Goal: Task Accomplishment & Management: Use online tool/utility

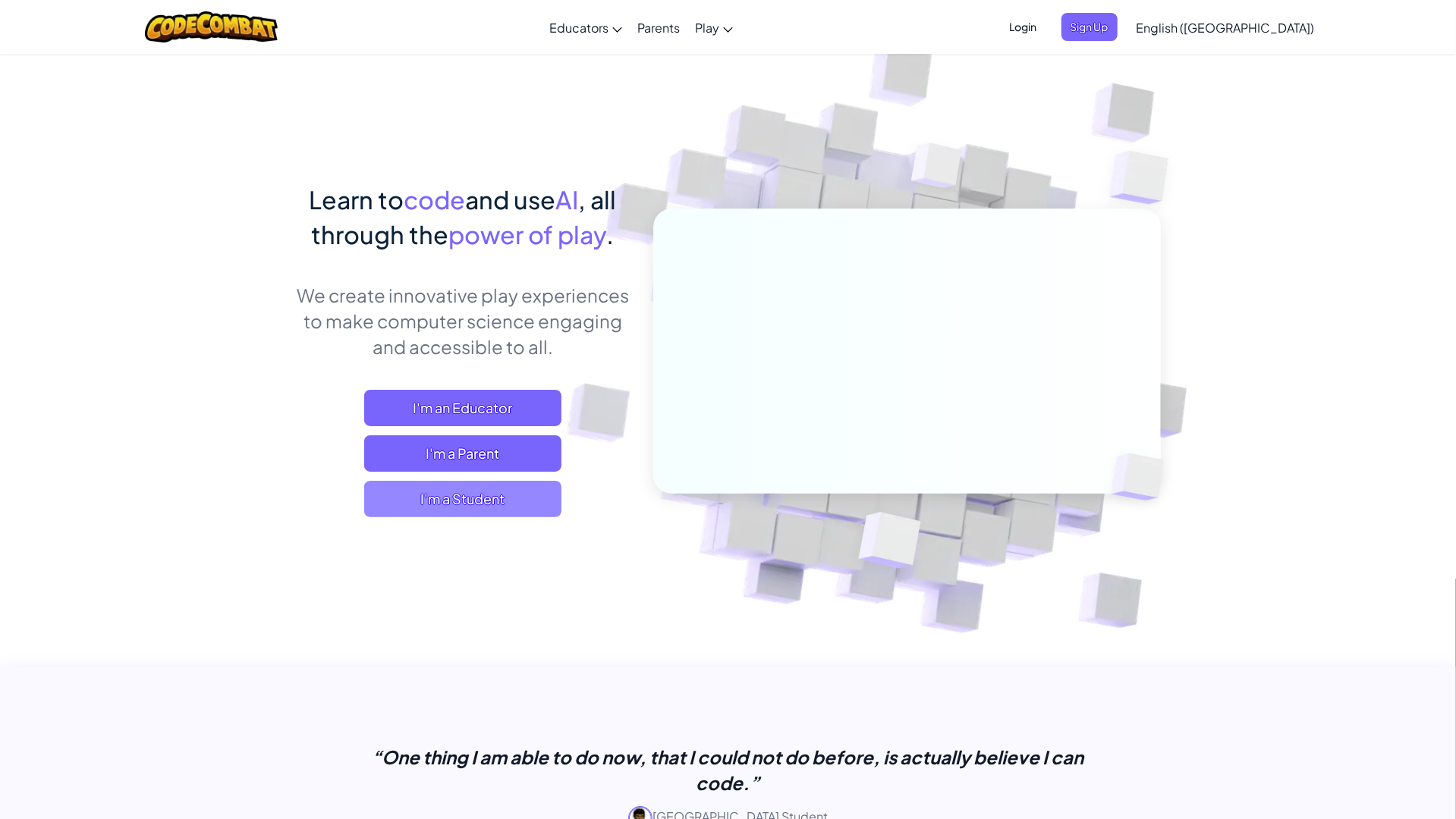
click at [503, 492] on span "I'm a Student" at bounding box center [463, 499] width 197 height 36
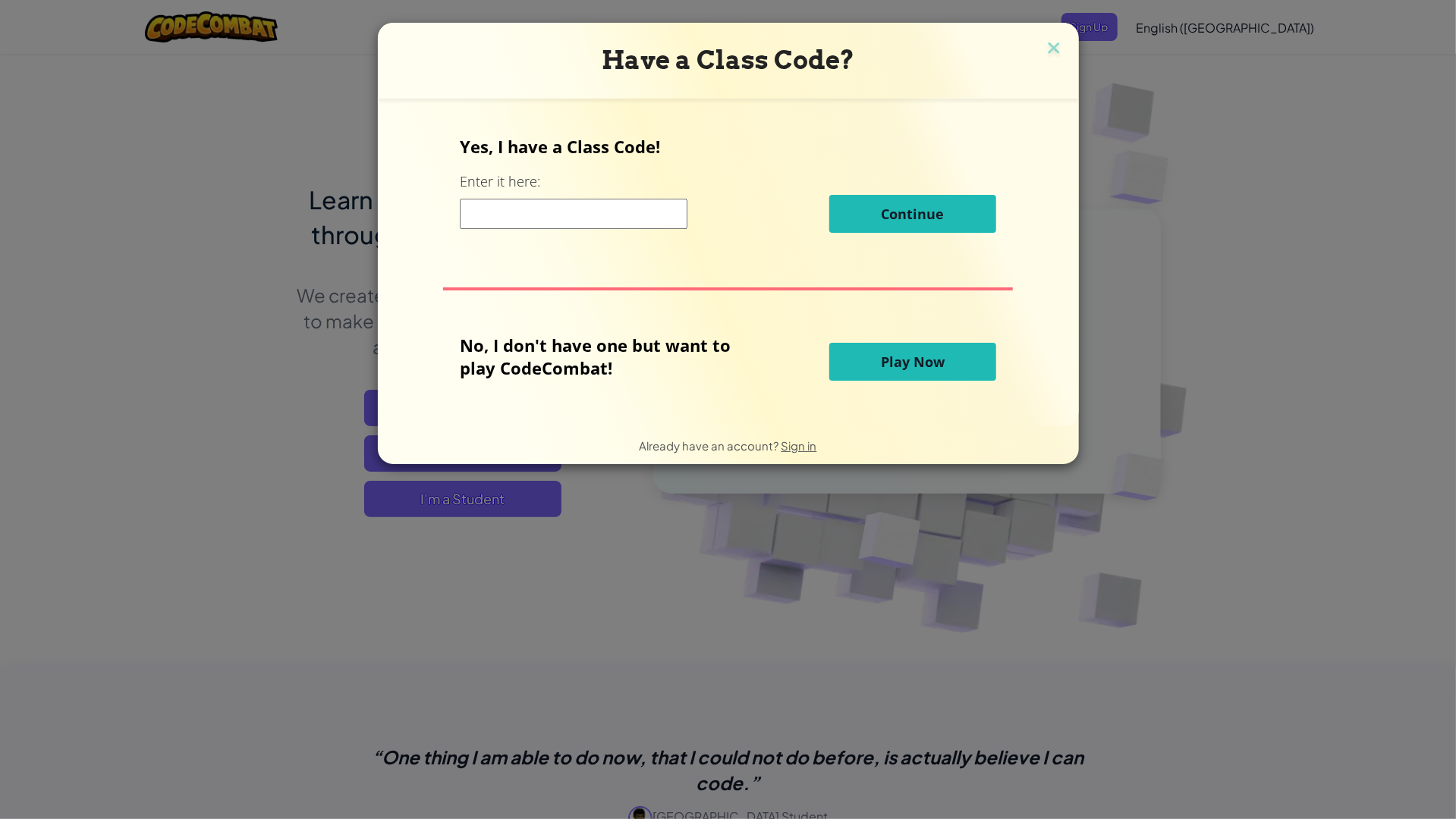
click at [946, 368] on button "Play Now" at bounding box center [913, 361] width 167 height 38
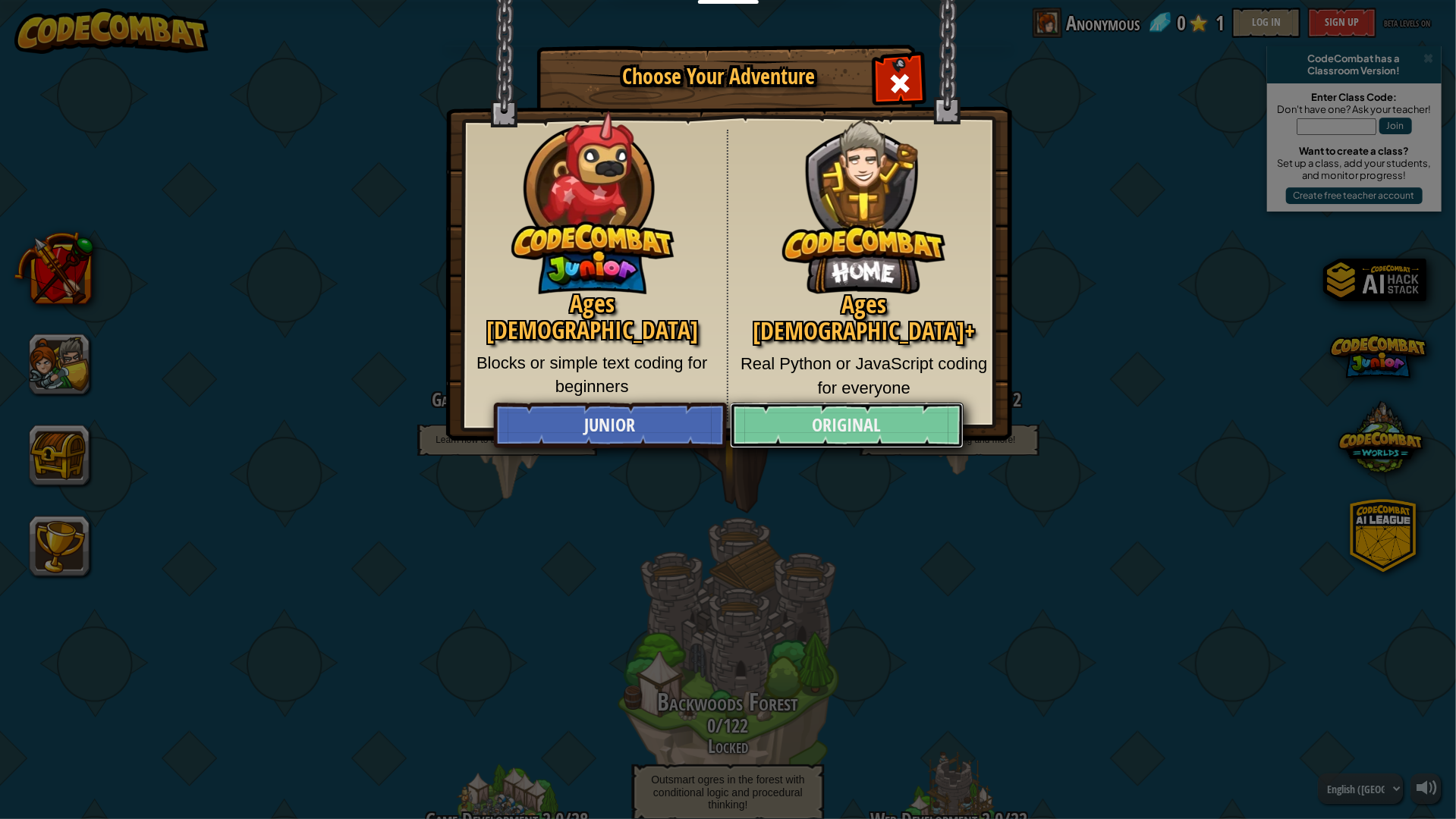
click at [791, 435] on link "Original" at bounding box center [847, 425] width 234 height 45
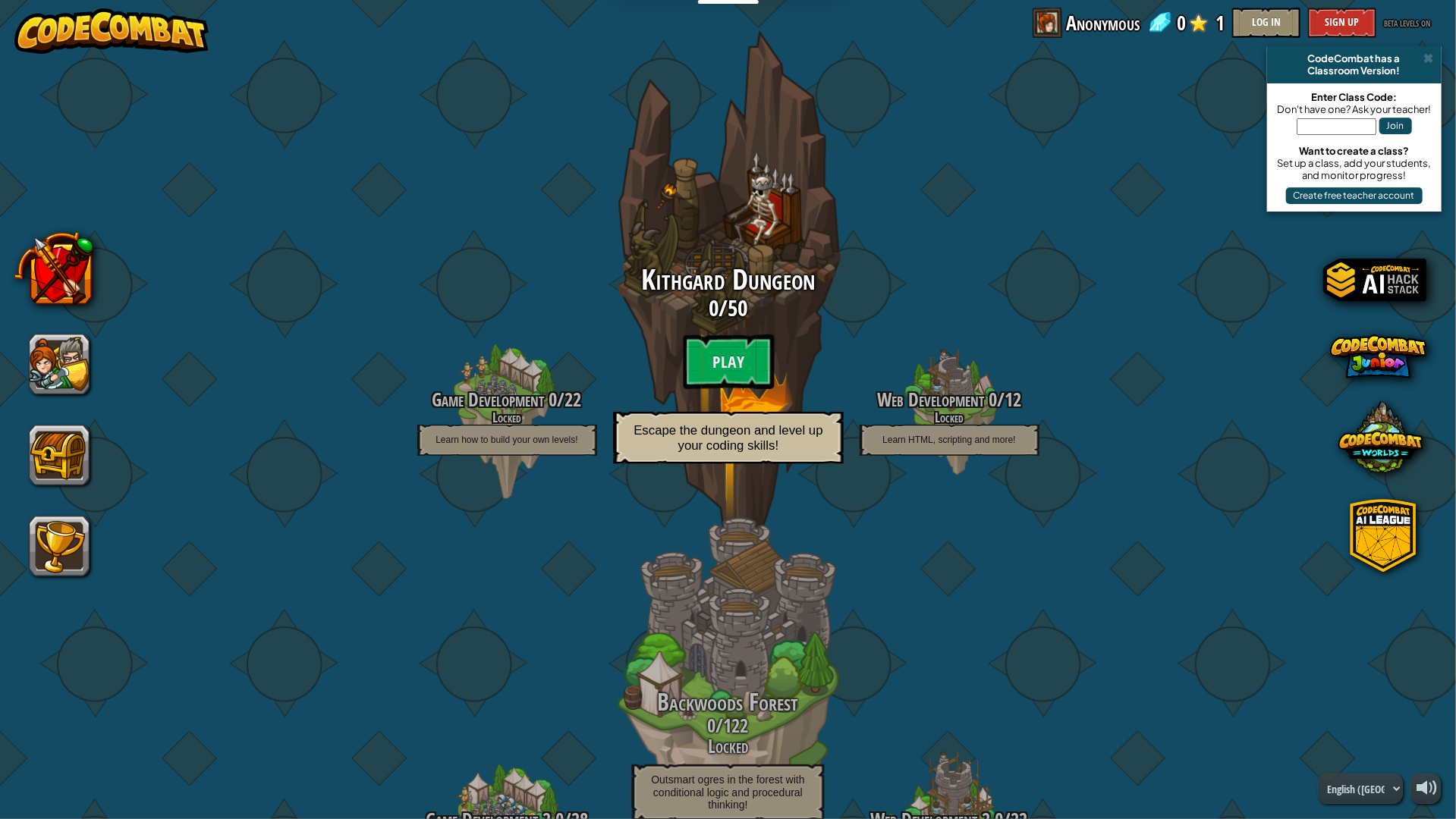
click at [791, 385] on div "Kithgard Dungeon 0 / 50 Play Escape the dungeon and level up your coding skills!" at bounding box center [728, 369] width 289 height 208
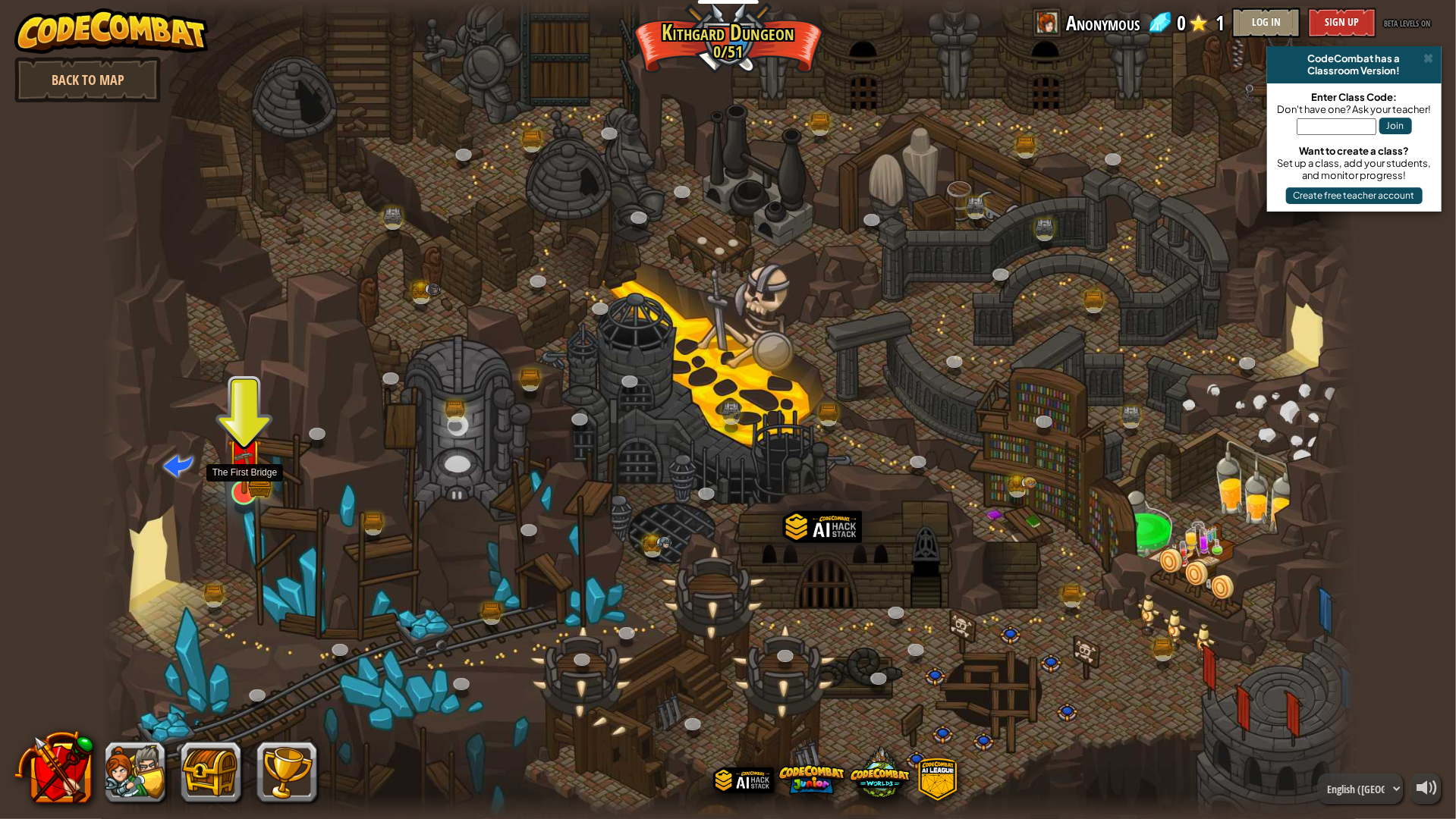
click at [233, 481] on img at bounding box center [245, 457] width 35 height 77
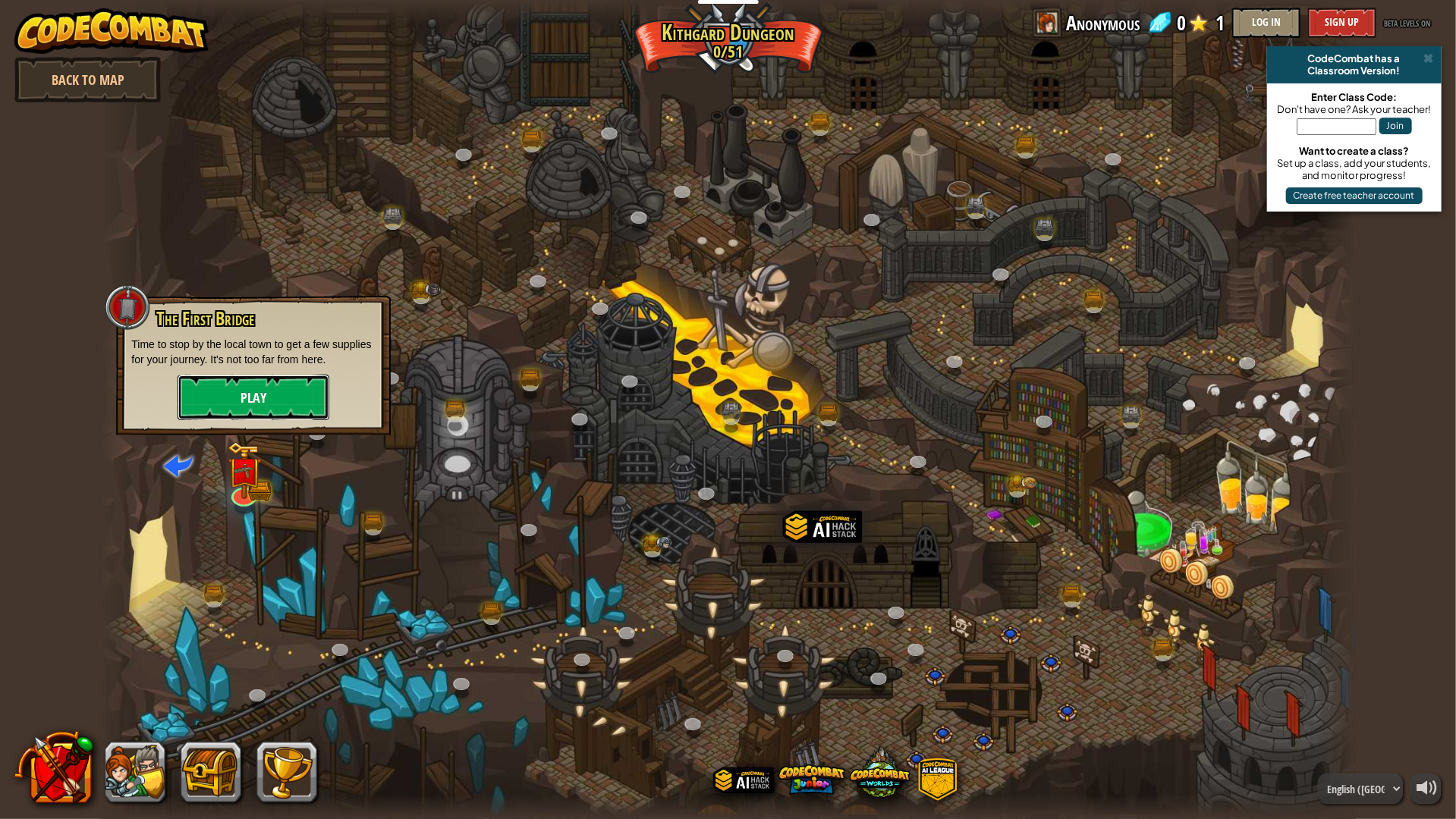
click at [225, 391] on button "Play" at bounding box center [253, 398] width 151 height 45
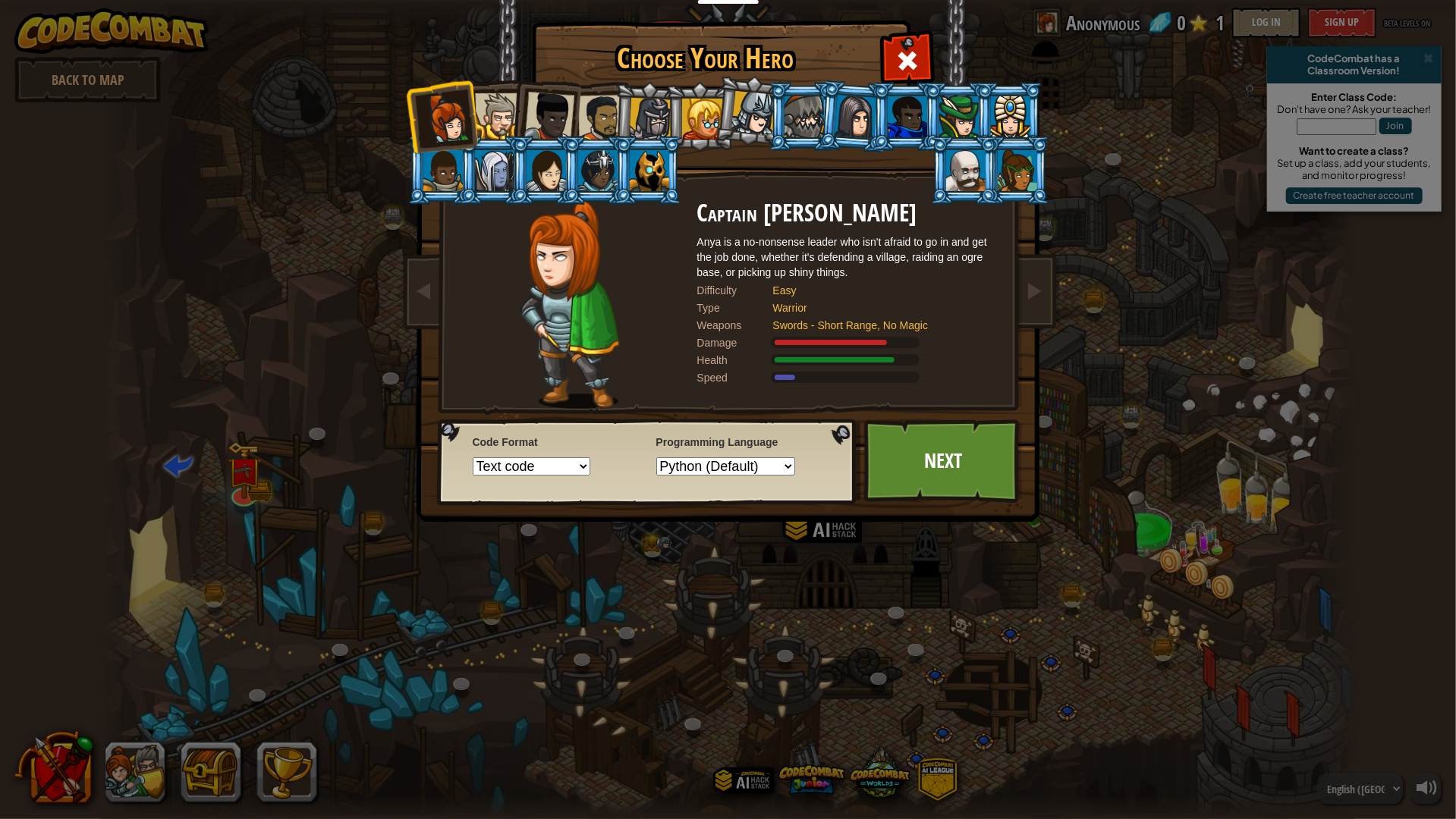
click at [504, 116] on div at bounding box center [498, 116] width 46 height 46
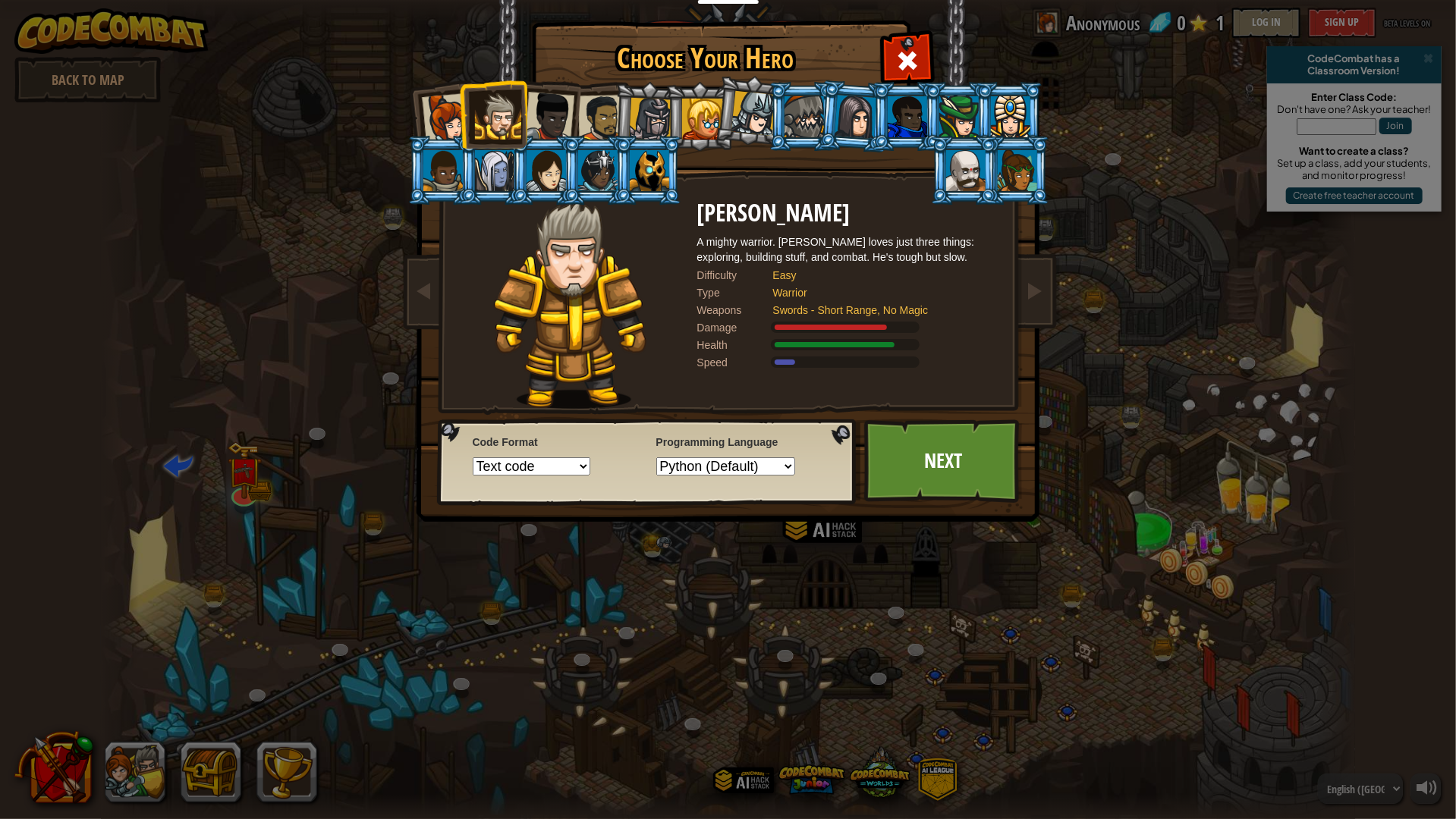
click at [919, 116] on div at bounding box center [908, 117] width 39 height 41
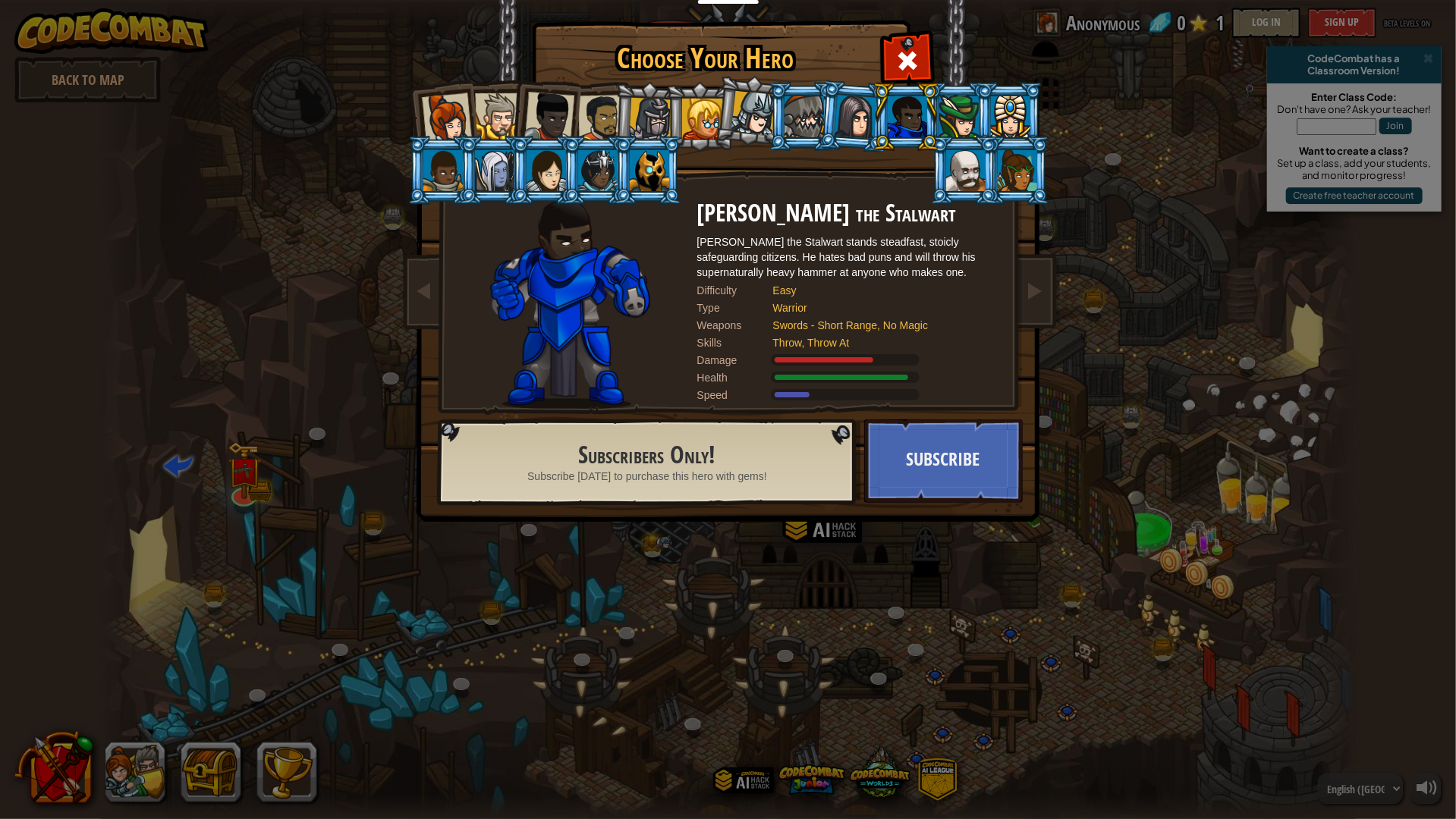
click at [569, 116] on div at bounding box center [549, 116] width 50 height 50
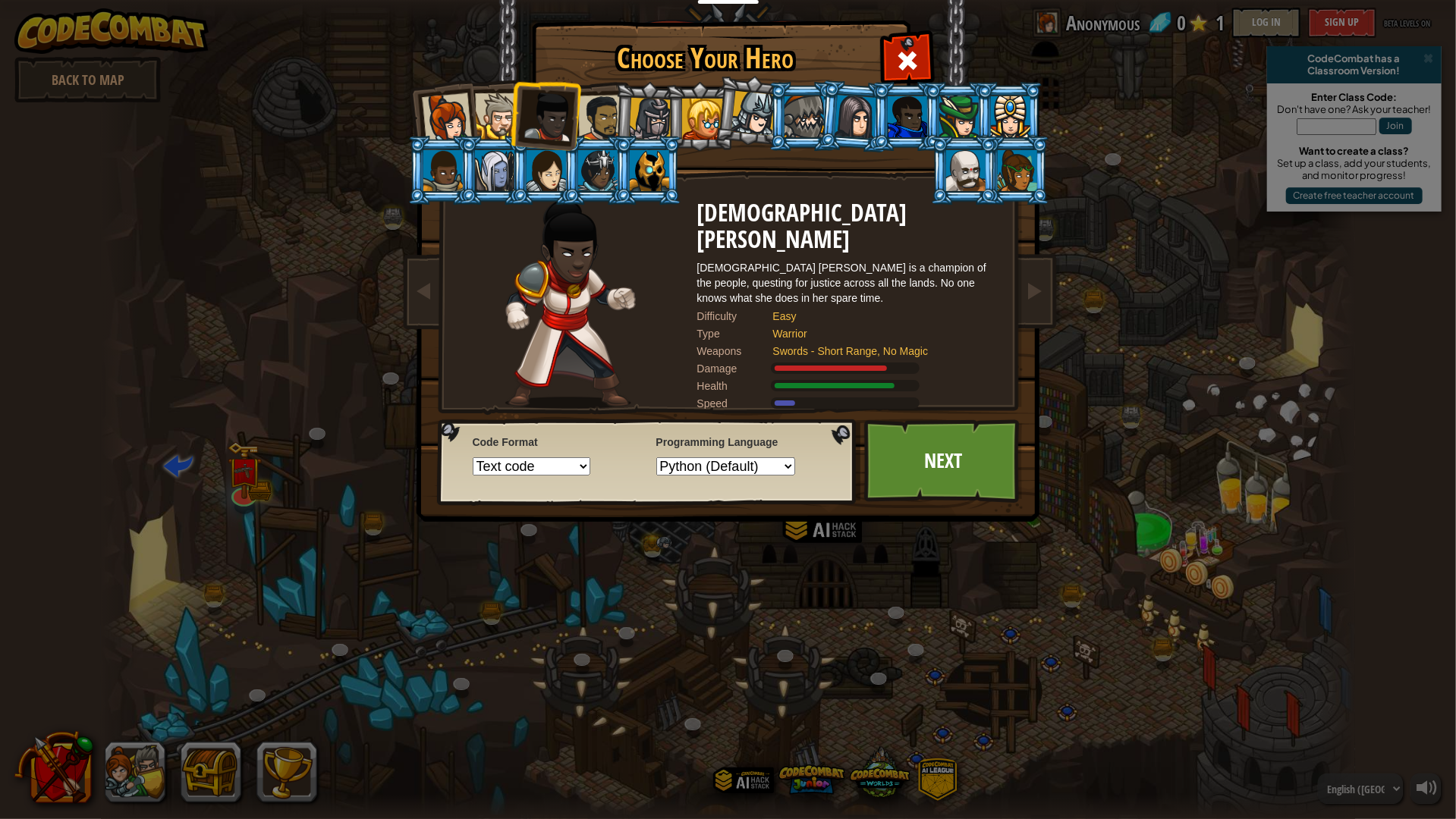
click at [569, 464] on select "Text code Blocks and code Blocks Blocks (Icons)" at bounding box center [532, 466] width 118 height 19
click at [796, 466] on select "Python (Default) JavaScript Lua C++ Java (Experimental)" at bounding box center [725, 466] width 139 height 19
click at [1040, 275] on link at bounding box center [1035, 292] width 30 height 64
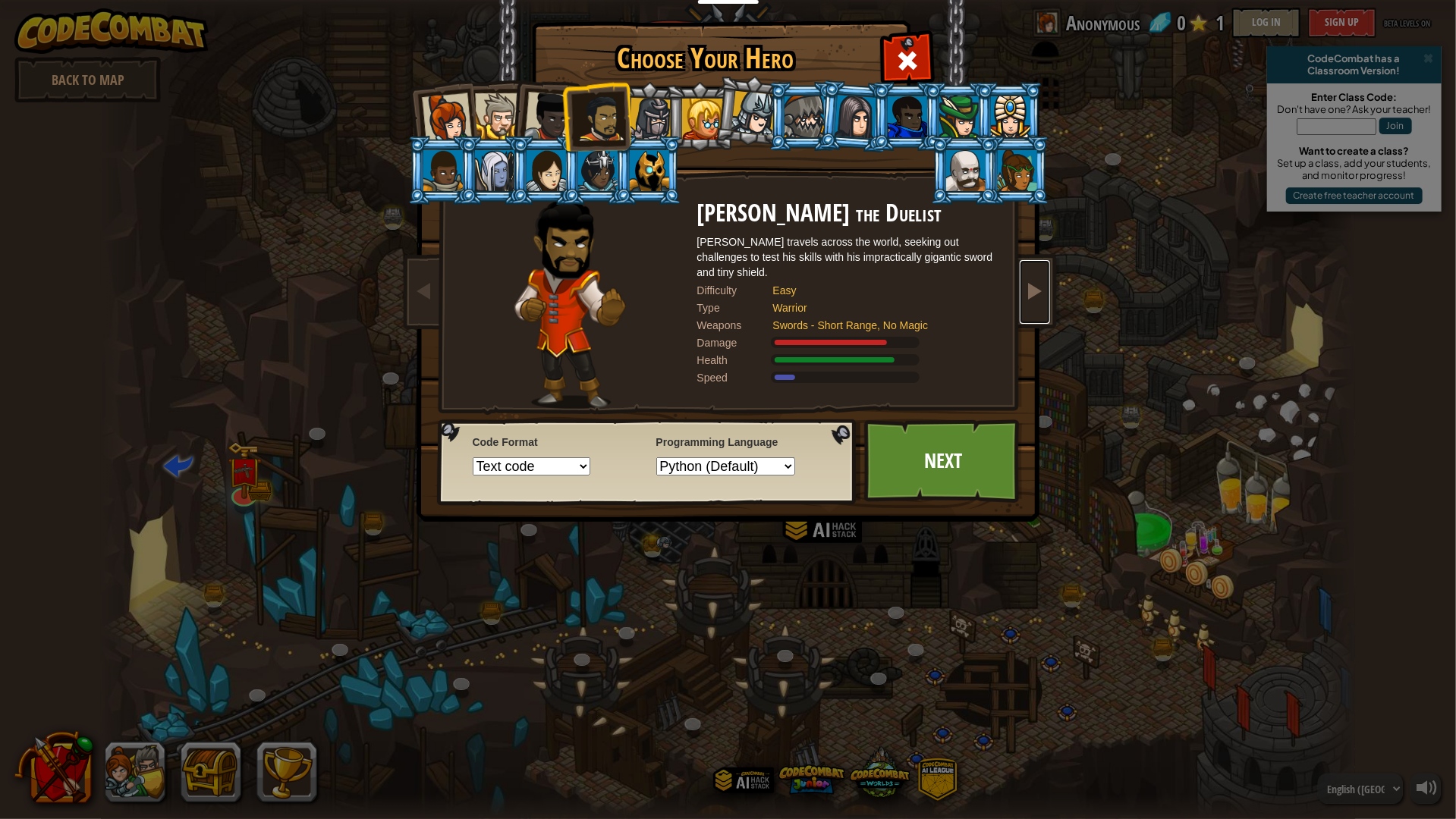
click at [1040, 275] on link at bounding box center [1035, 292] width 30 height 64
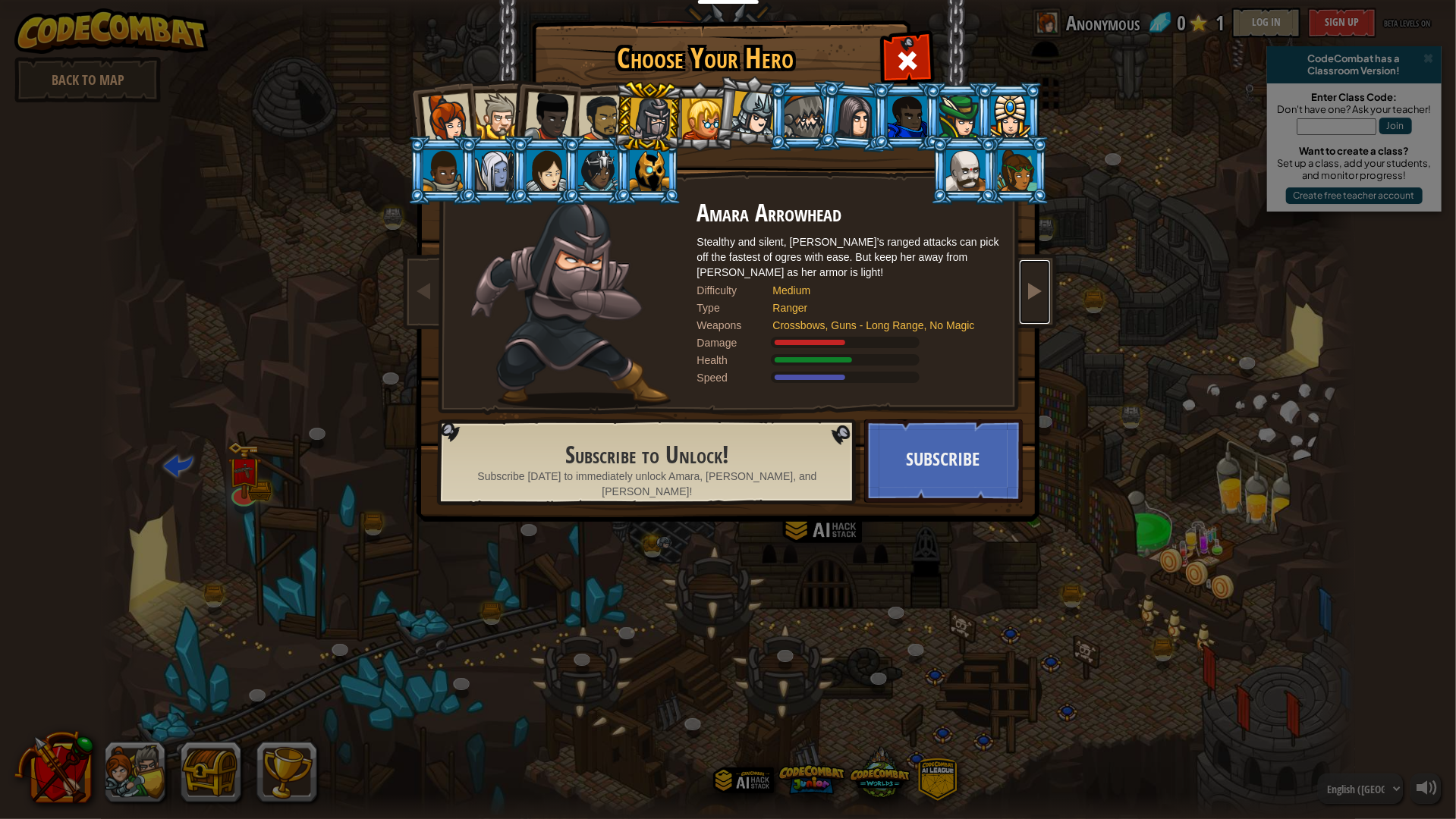
click at [1040, 275] on link at bounding box center [1035, 292] width 30 height 64
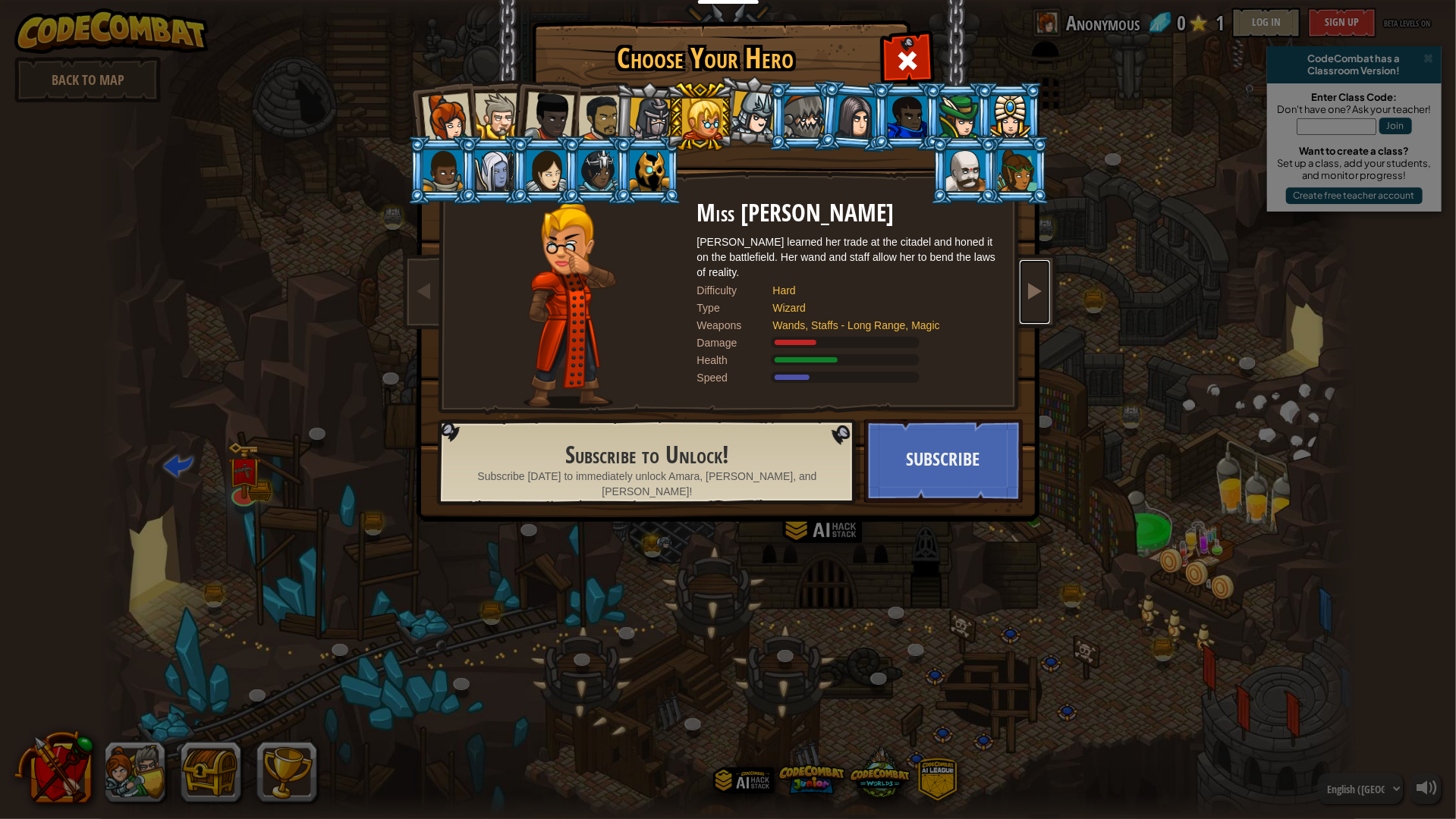
click at [1040, 275] on link at bounding box center [1035, 292] width 30 height 64
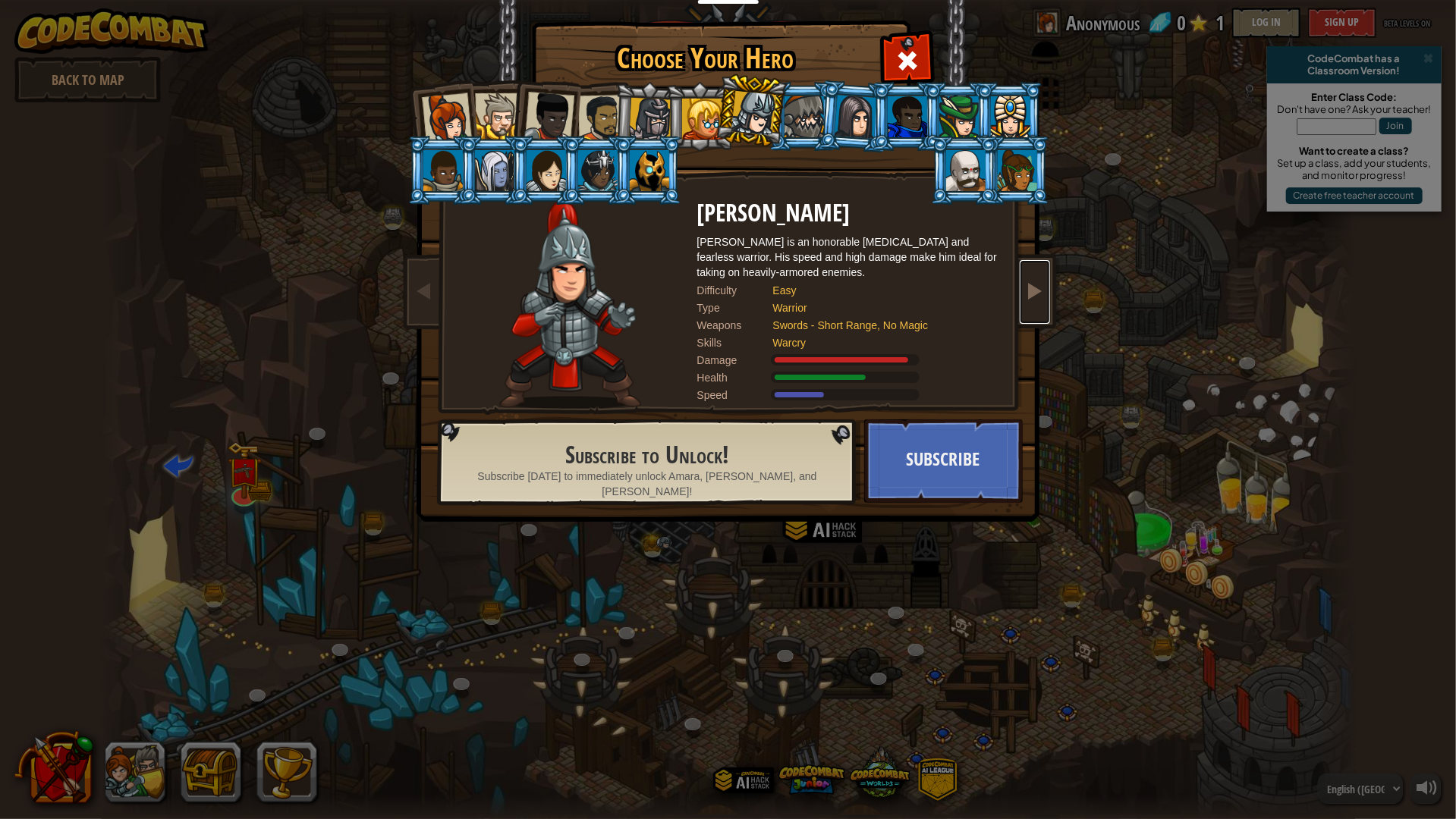
click at [1040, 275] on link at bounding box center [1035, 292] width 30 height 64
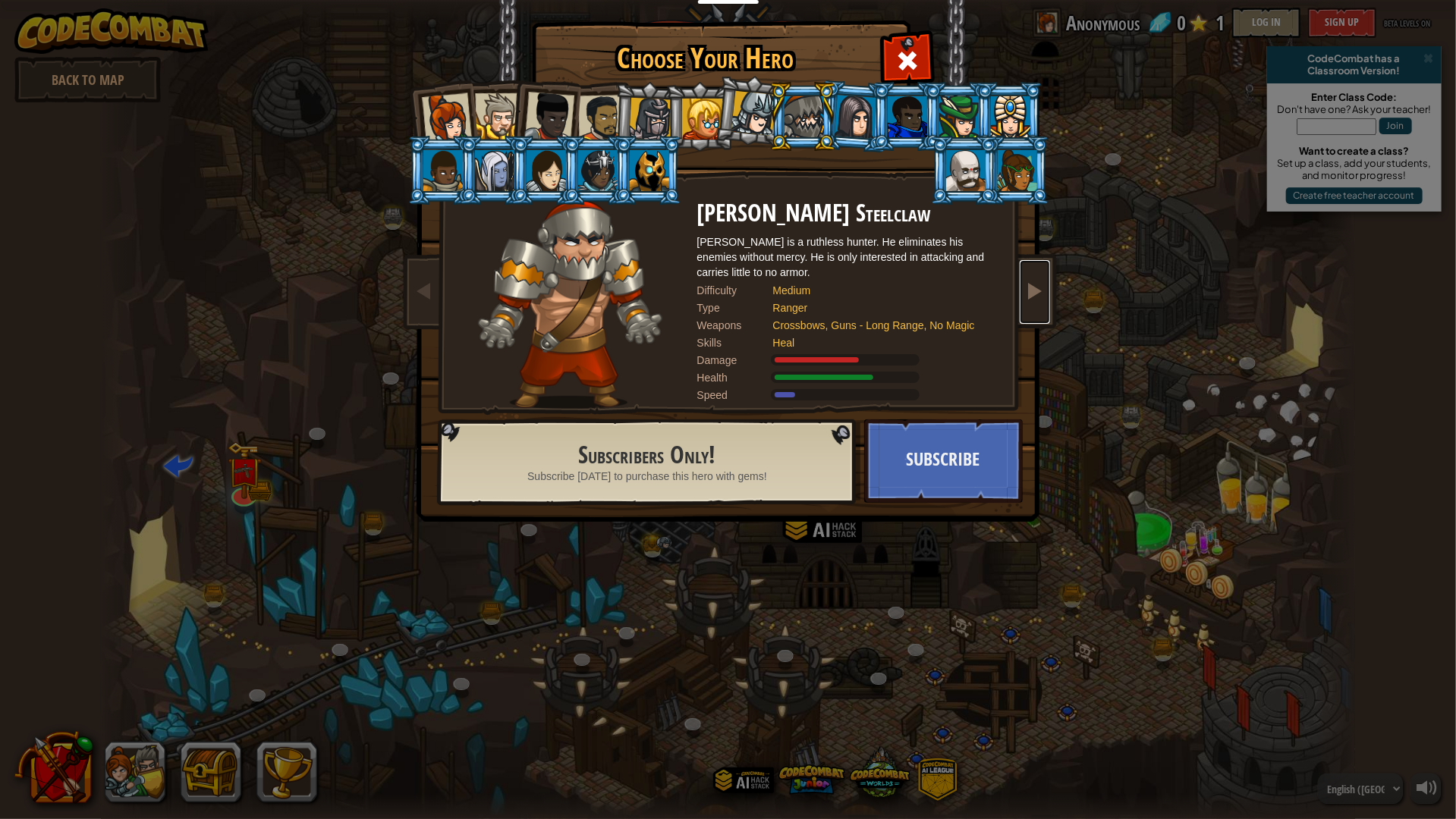
click at [1040, 275] on link at bounding box center [1035, 292] width 30 height 64
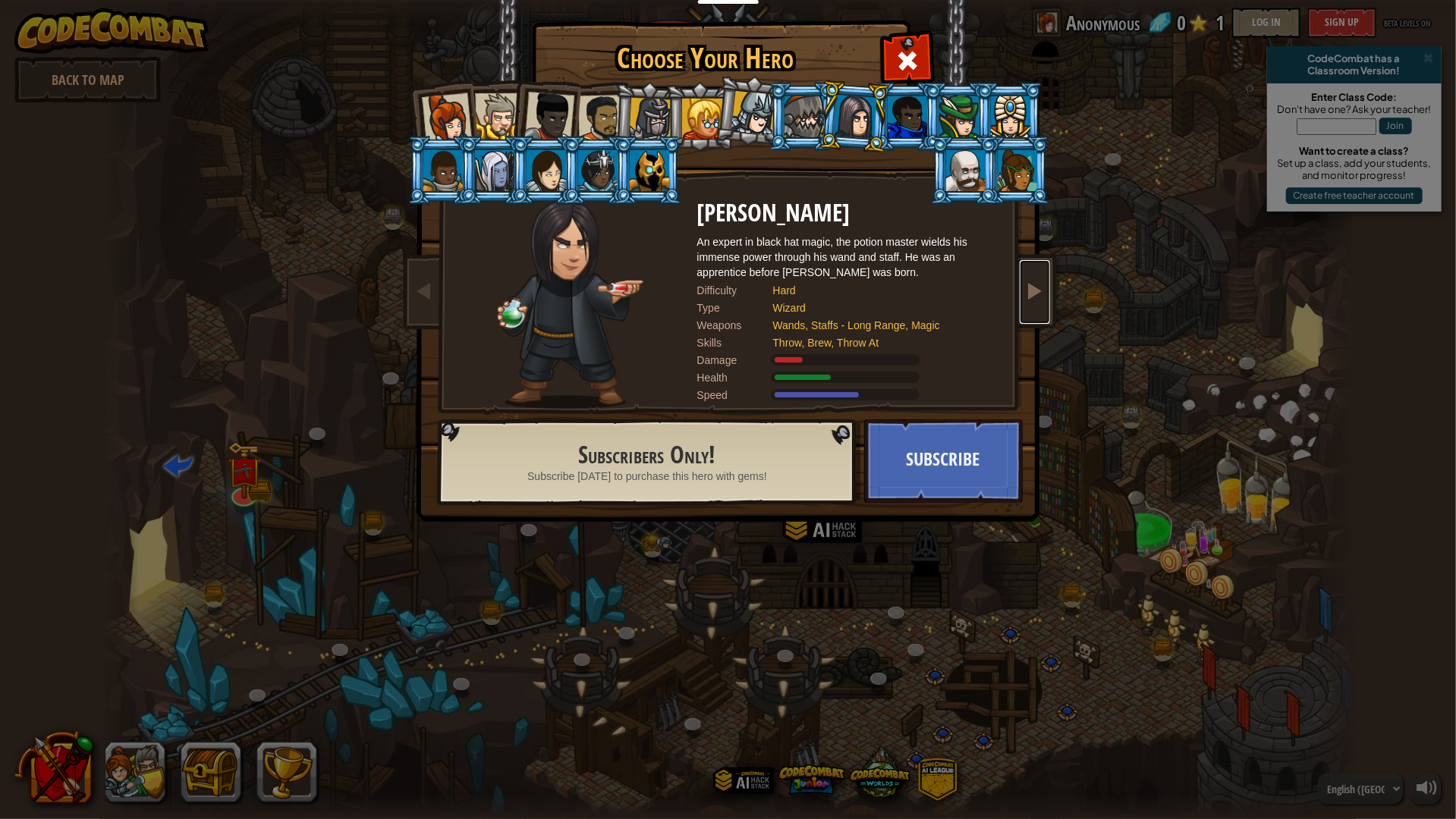
click at [1040, 275] on link at bounding box center [1035, 292] width 30 height 64
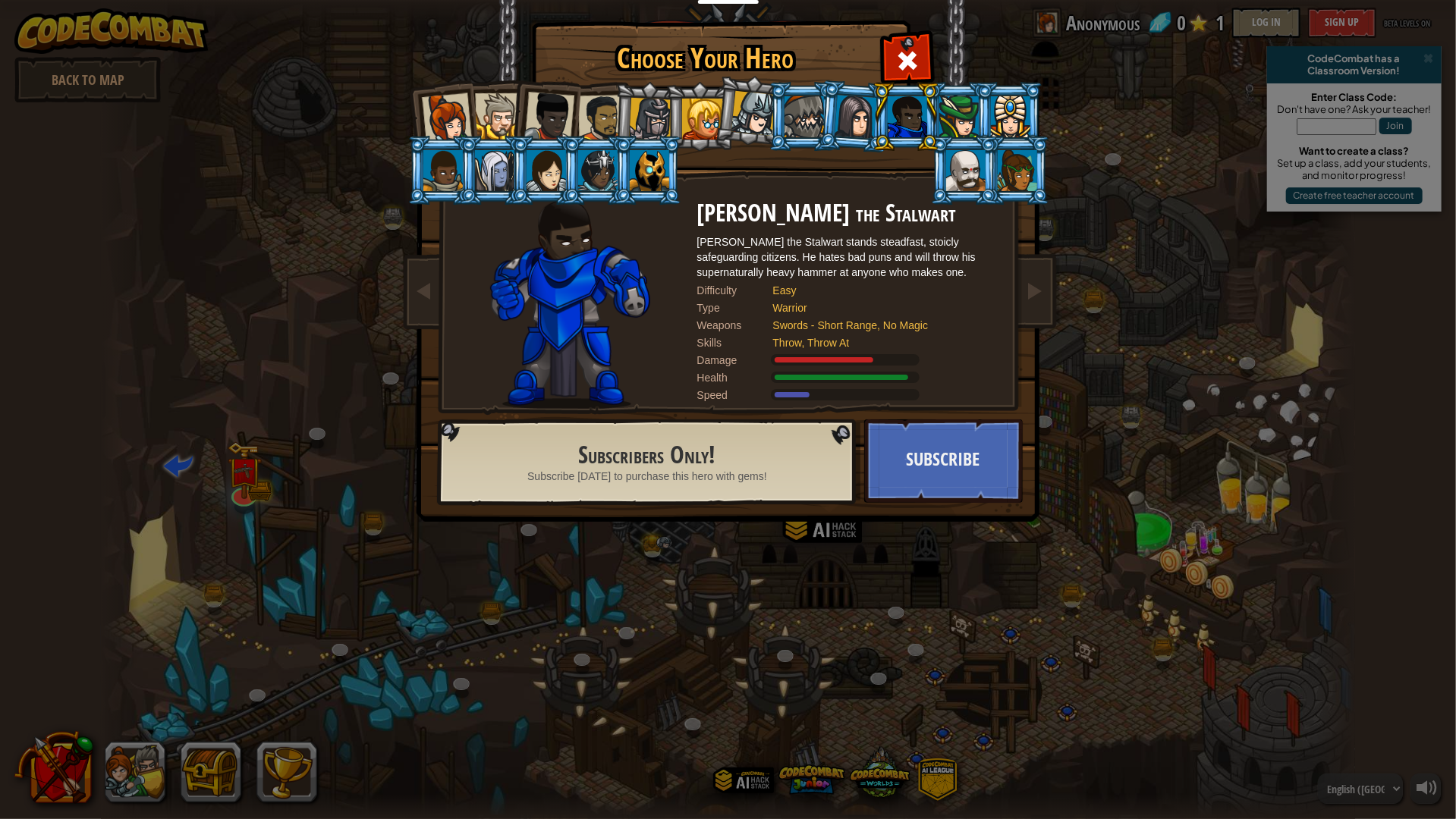
click at [651, 167] on div at bounding box center [649, 171] width 39 height 41
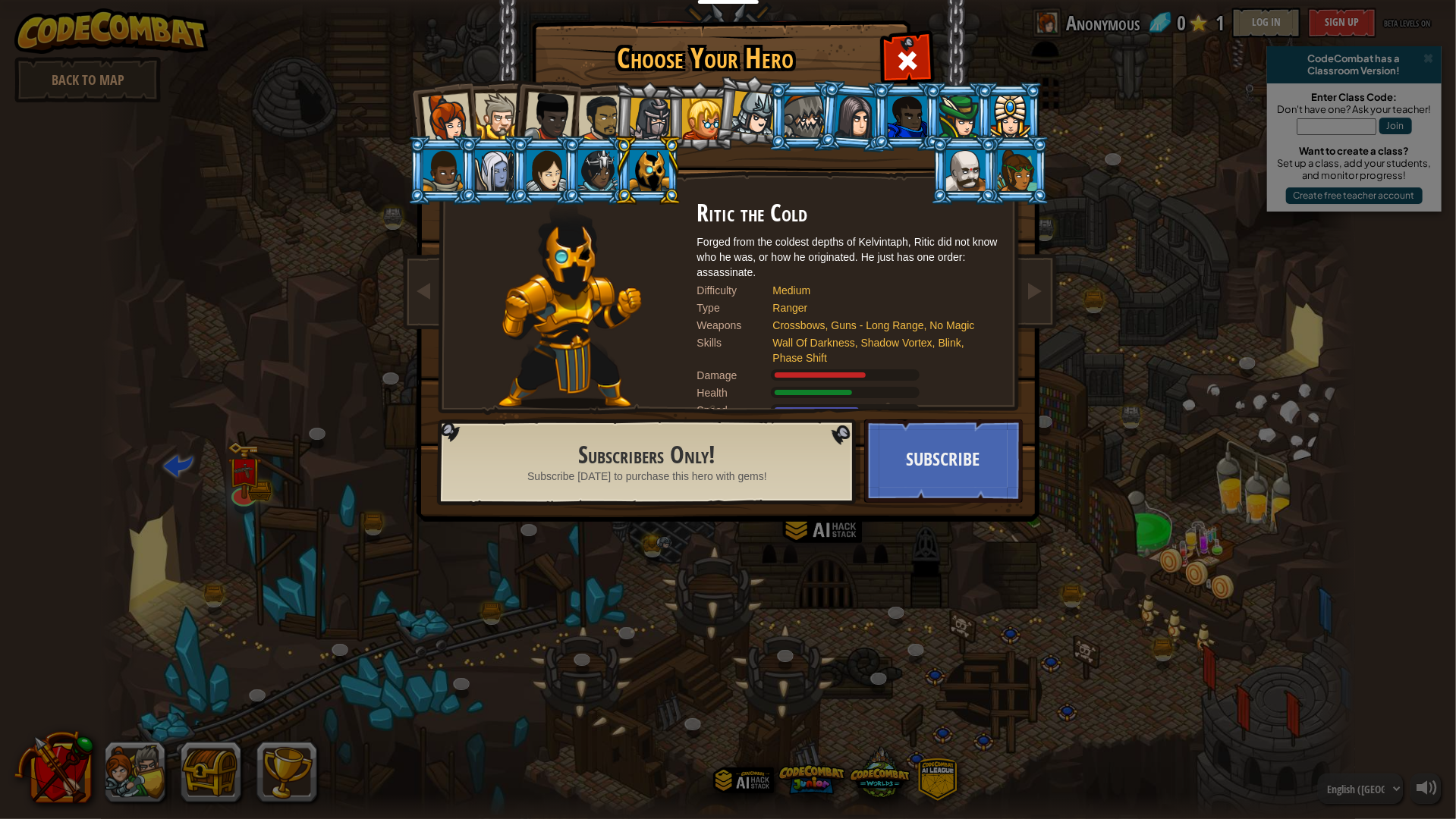
click at [615, 109] on li at bounding box center [647, 117] width 72 height 73
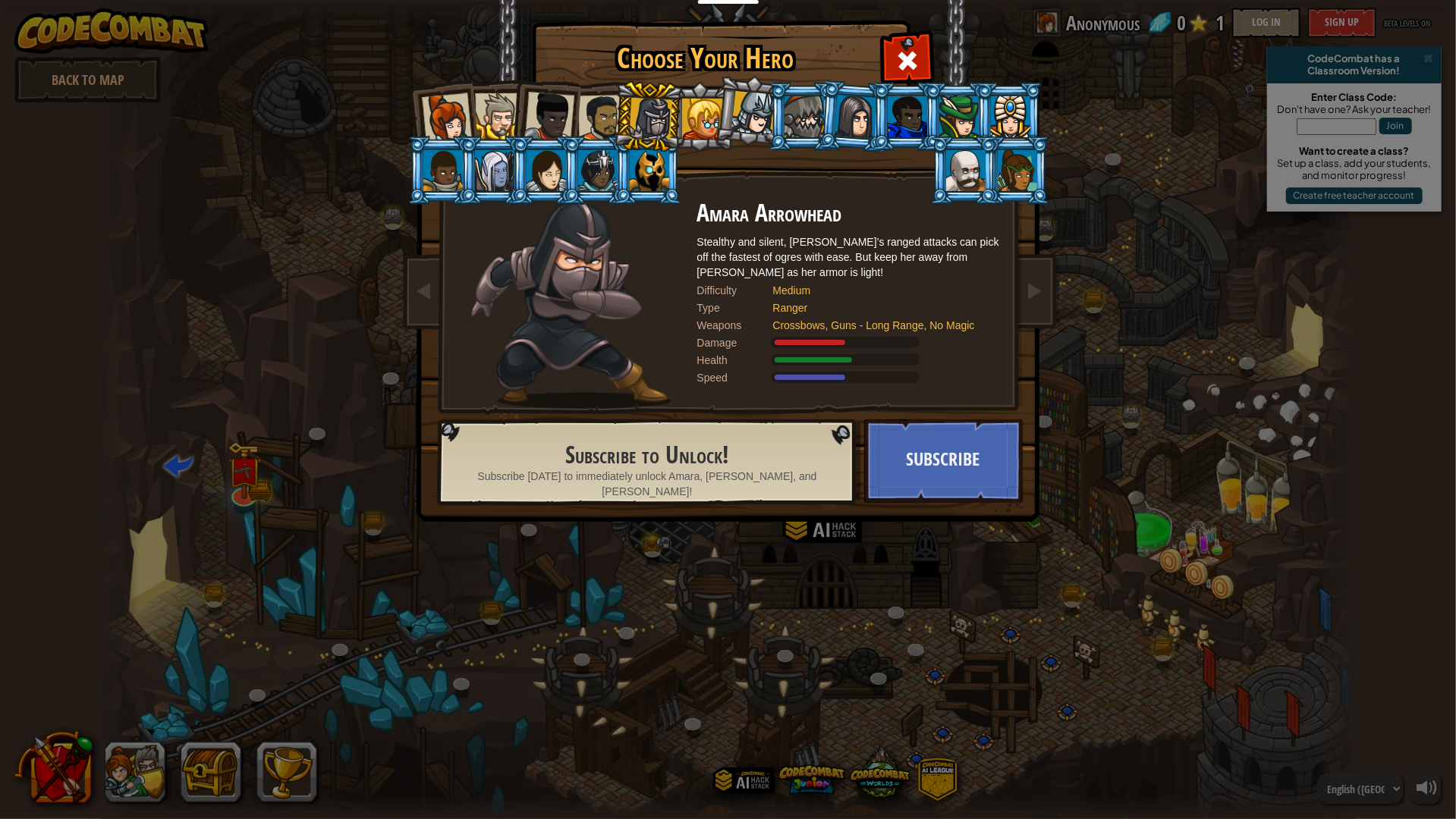
click at [606, 109] on div at bounding box center [601, 119] width 47 height 47
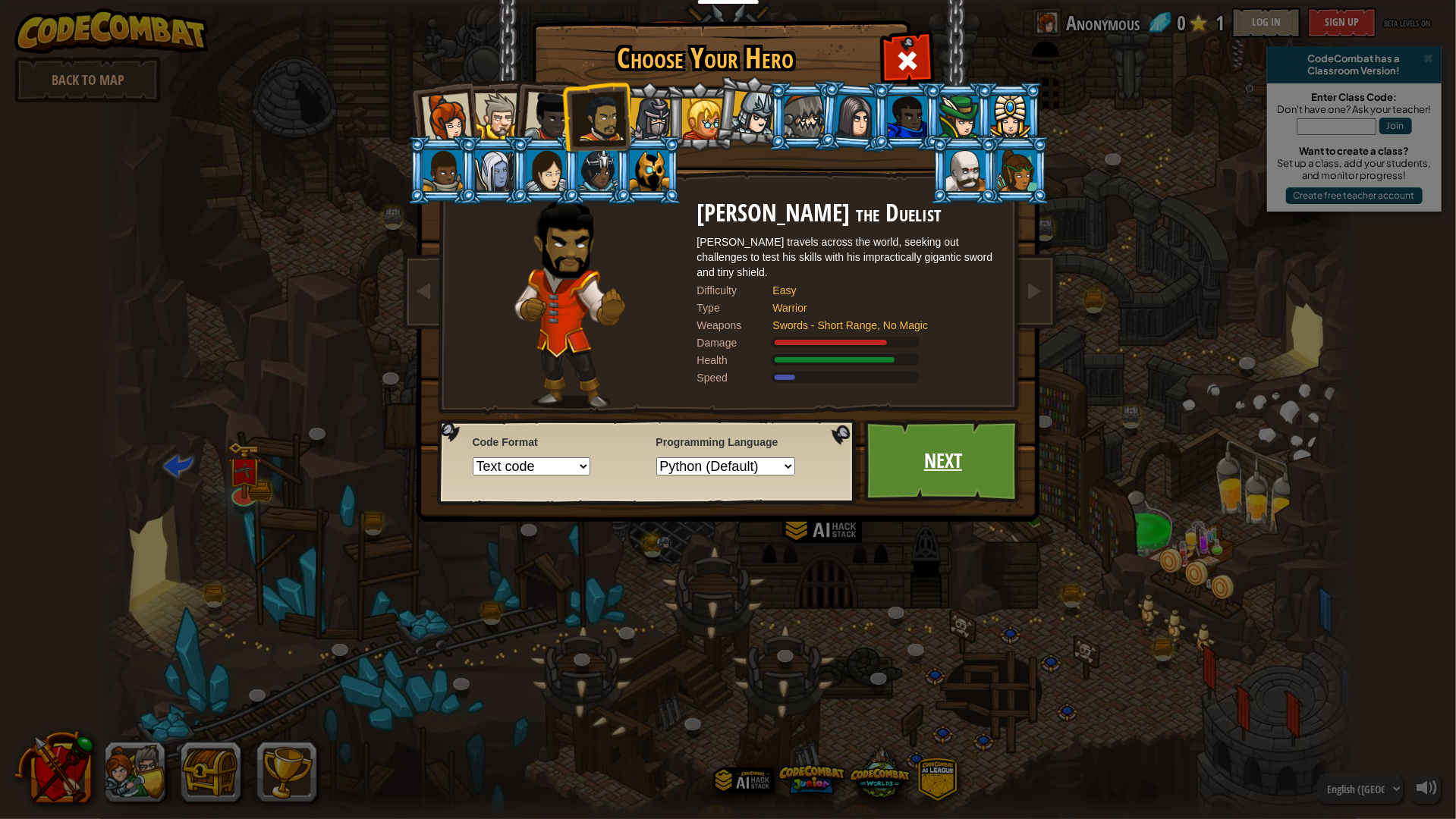
click at [924, 460] on link "Next" at bounding box center [943, 461] width 158 height 83
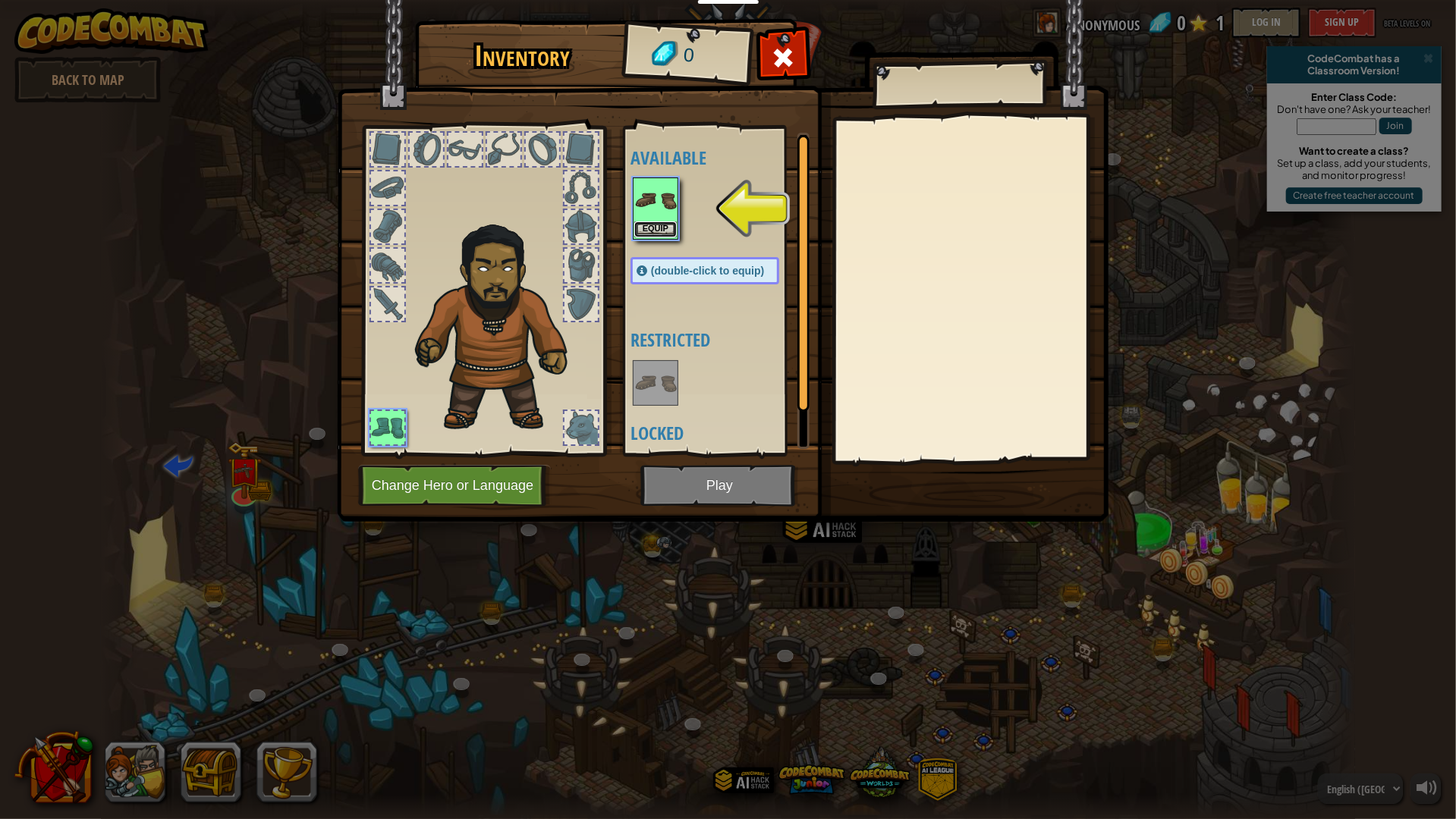
click at [664, 226] on button "Equip" at bounding box center [655, 230] width 42 height 16
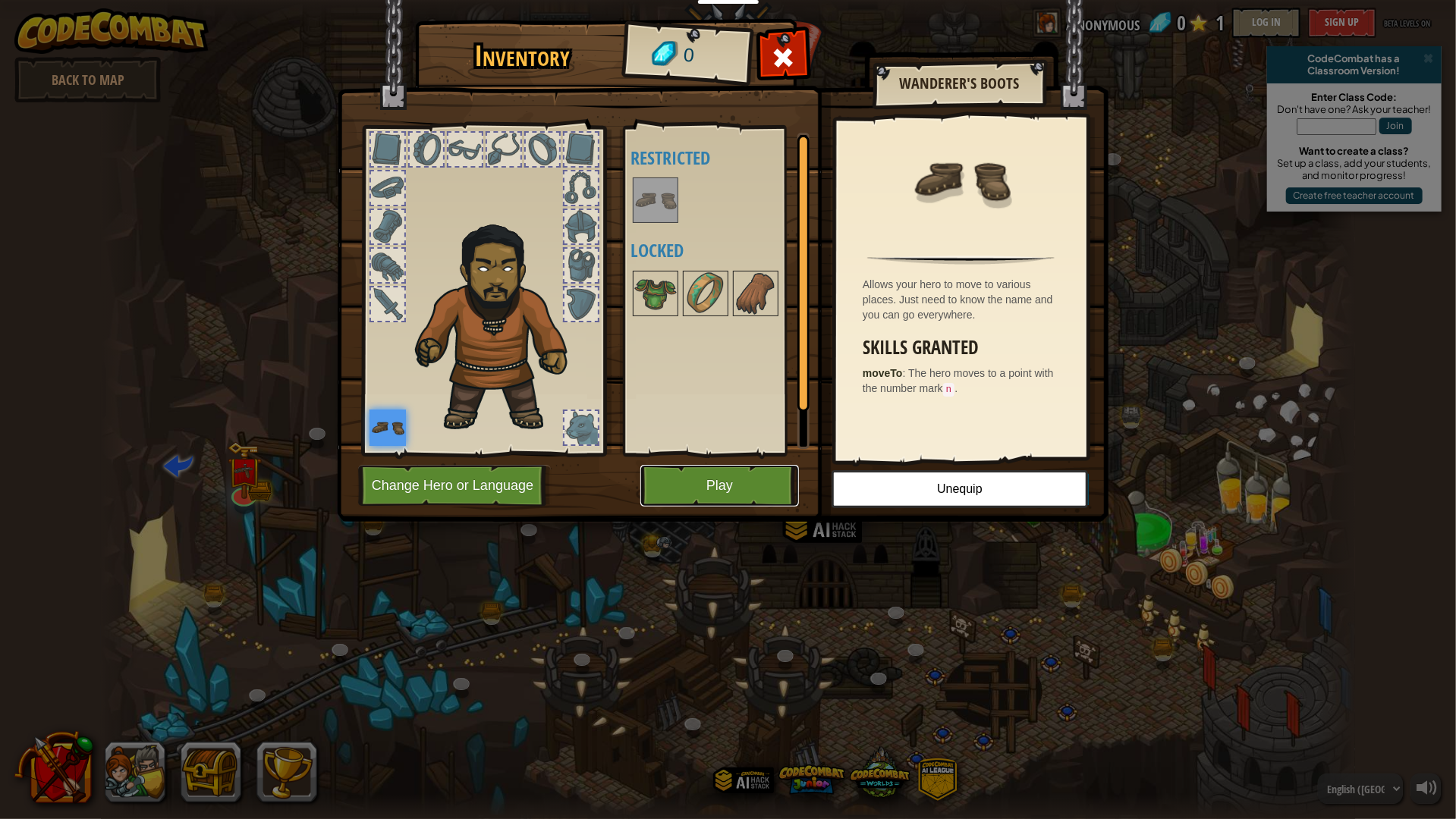
click at [708, 486] on button "Play" at bounding box center [719, 486] width 158 height 41
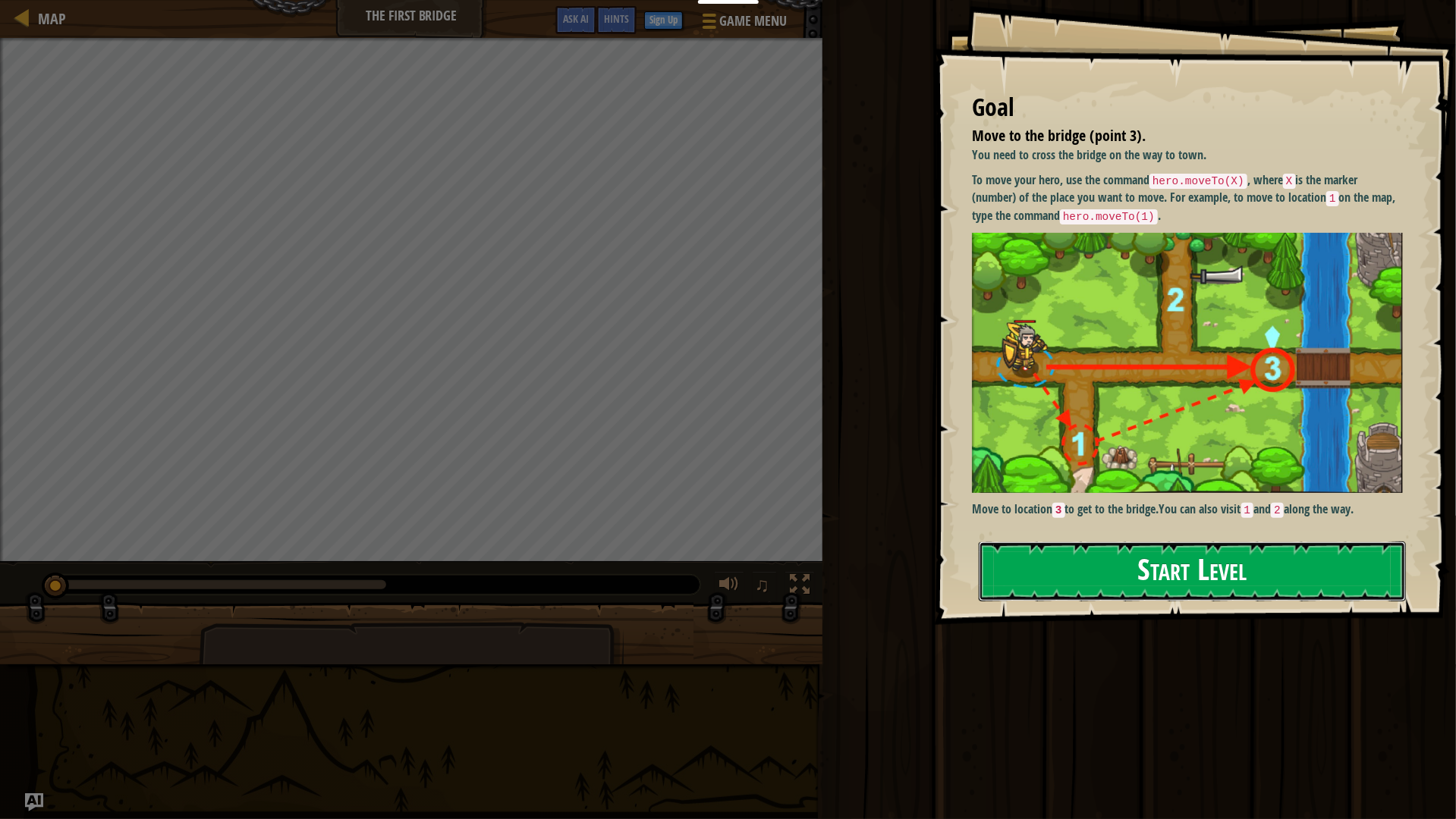
click at [1078, 581] on button "Start Level" at bounding box center [1192, 572] width 427 height 60
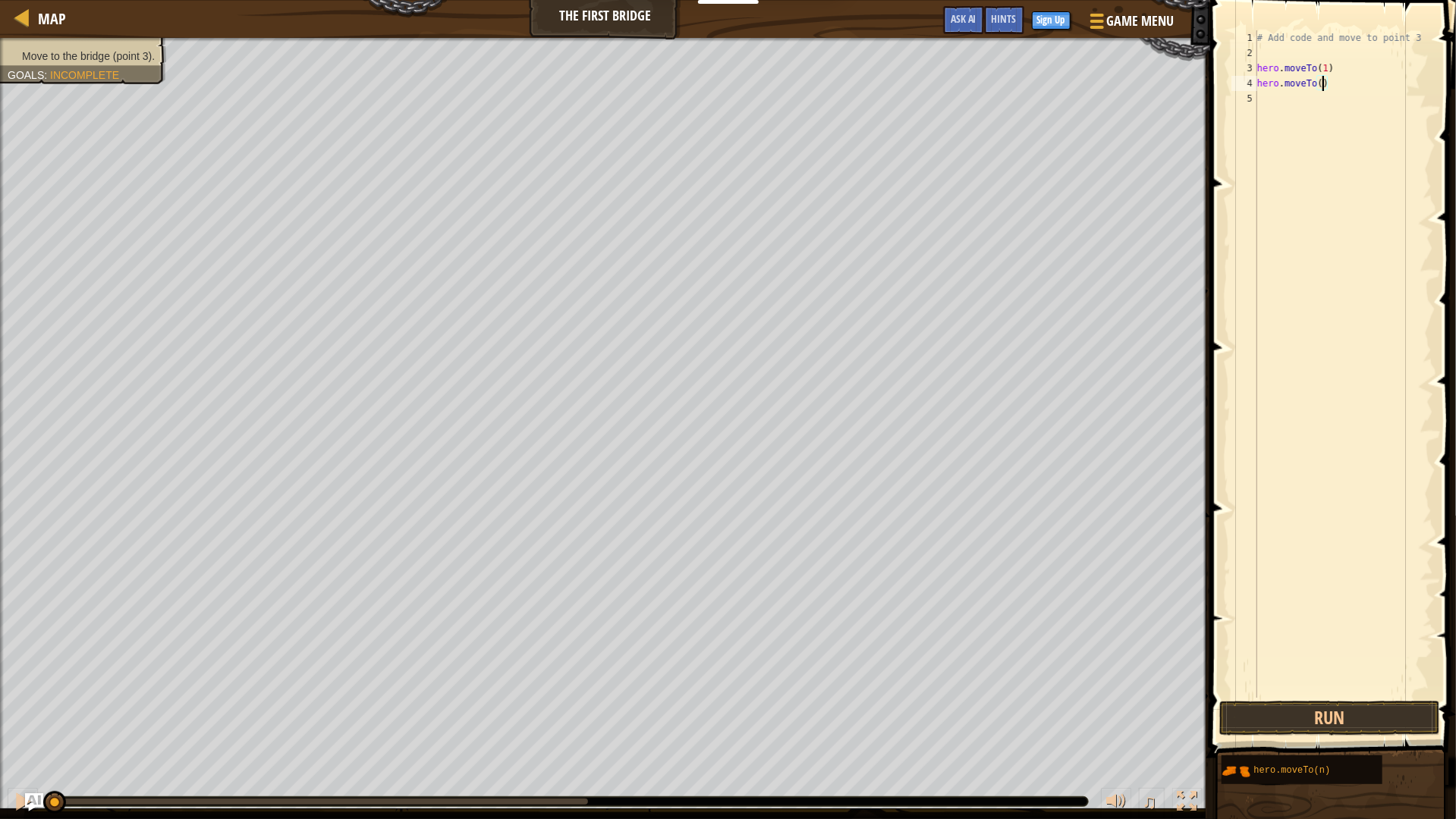
scroll to position [6, 4]
type textarea "hero.moveTo(2)"
click at [1358, 701] on button "Run" at bounding box center [1329, 719] width 221 height 35
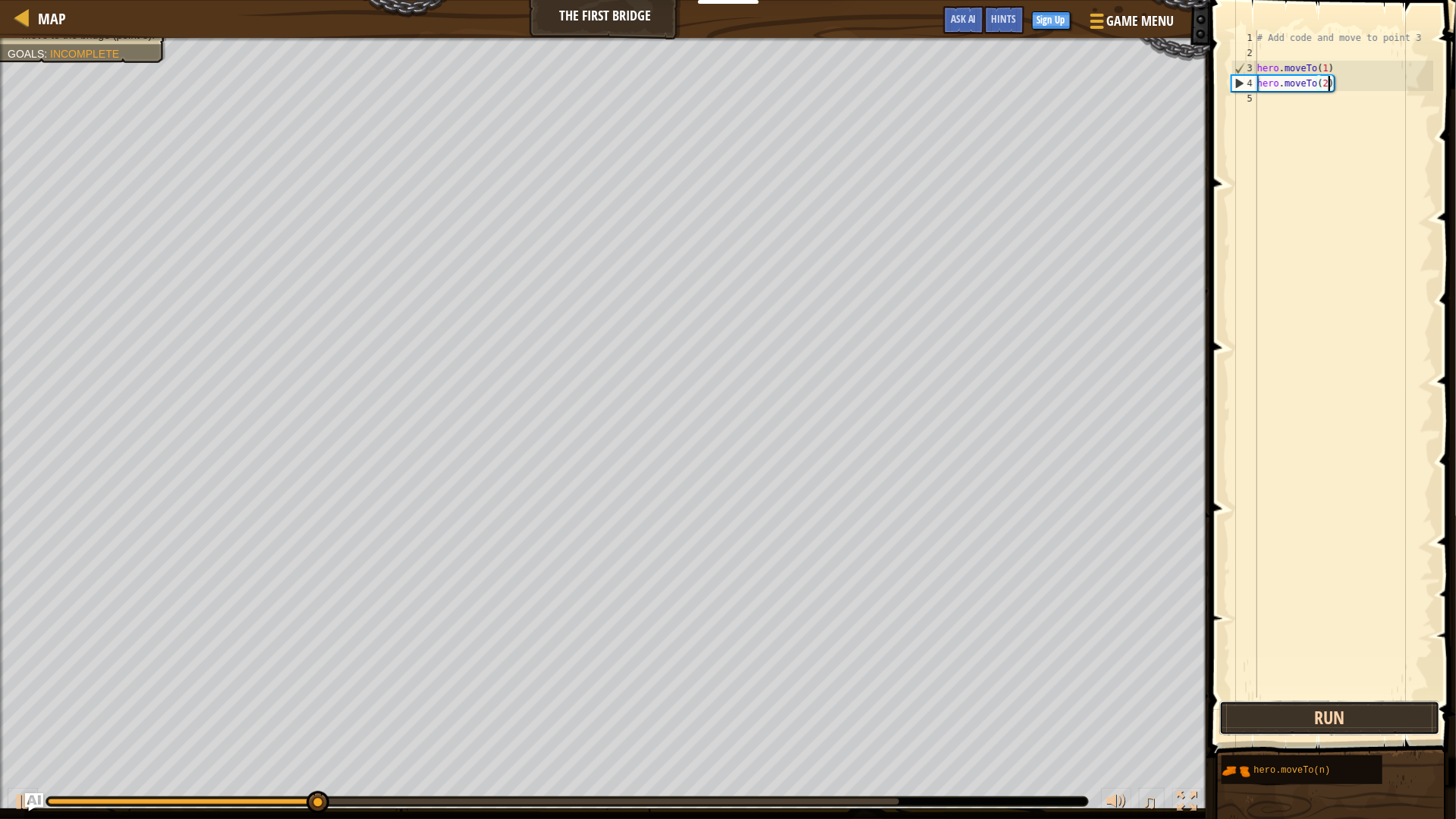
click at [1268, 701] on button "Run" at bounding box center [1329, 719] width 221 height 35
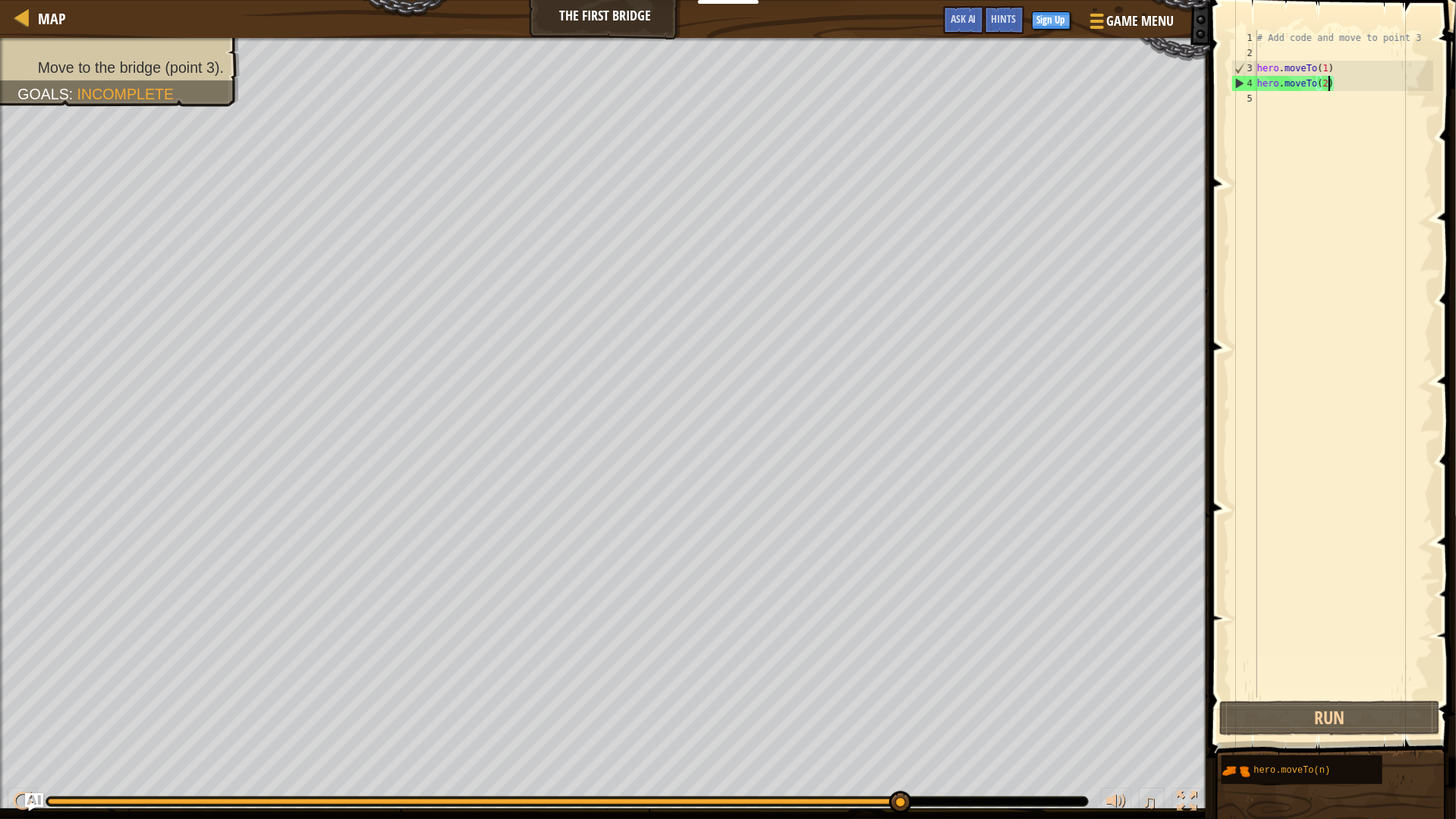
click at [1329, 91] on div "# Add code and move to point 3 hero . moveTo ( 1 ) hero . moveTo ( 2 )" at bounding box center [1344, 379] width 179 height 698
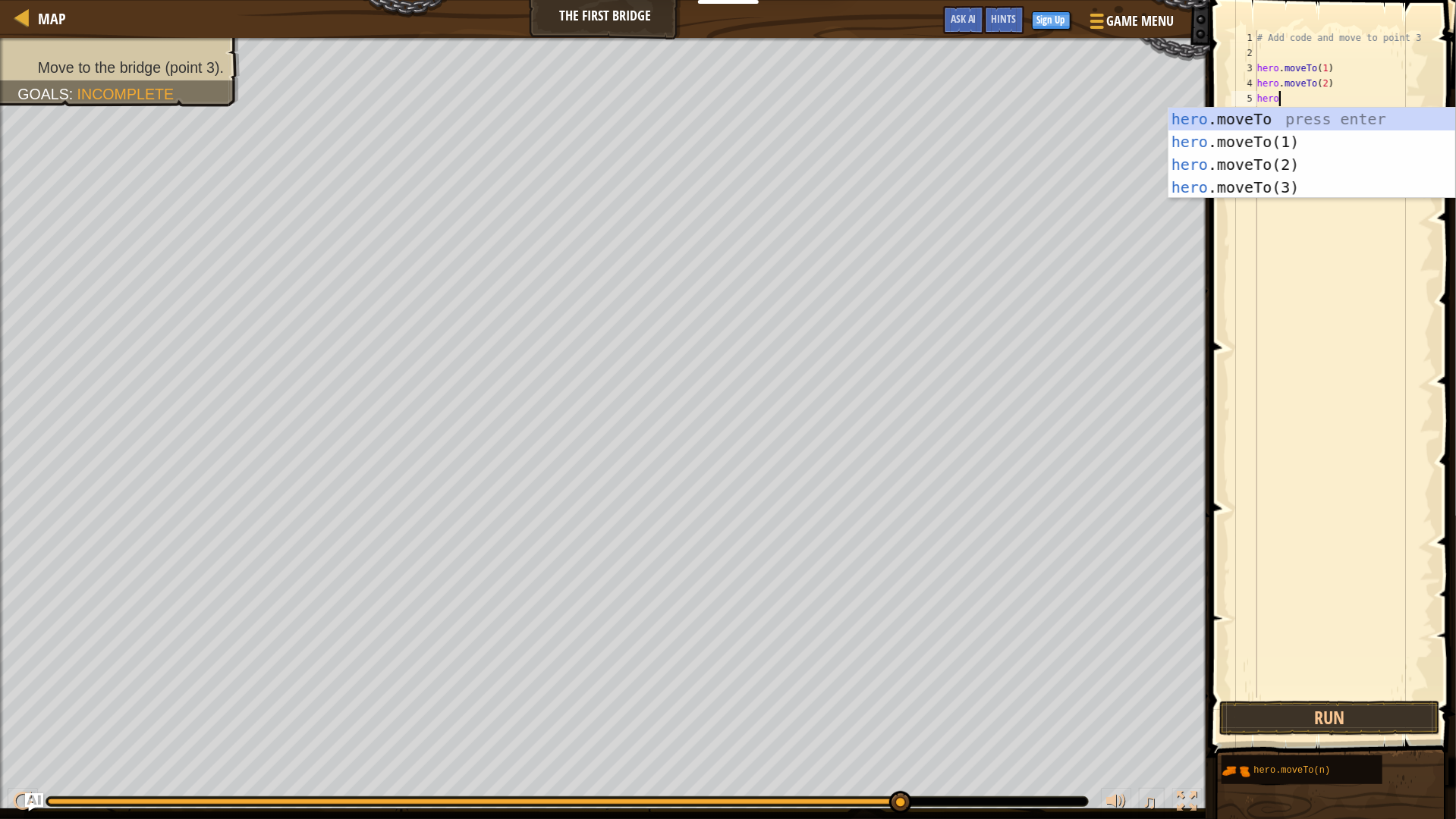
click at [1179, 191] on div "hero .moveTo press enter hero .moveTo(1) press enter hero .moveTo(2) press ente…" at bounding box center [1313, 176] width 287 height 136
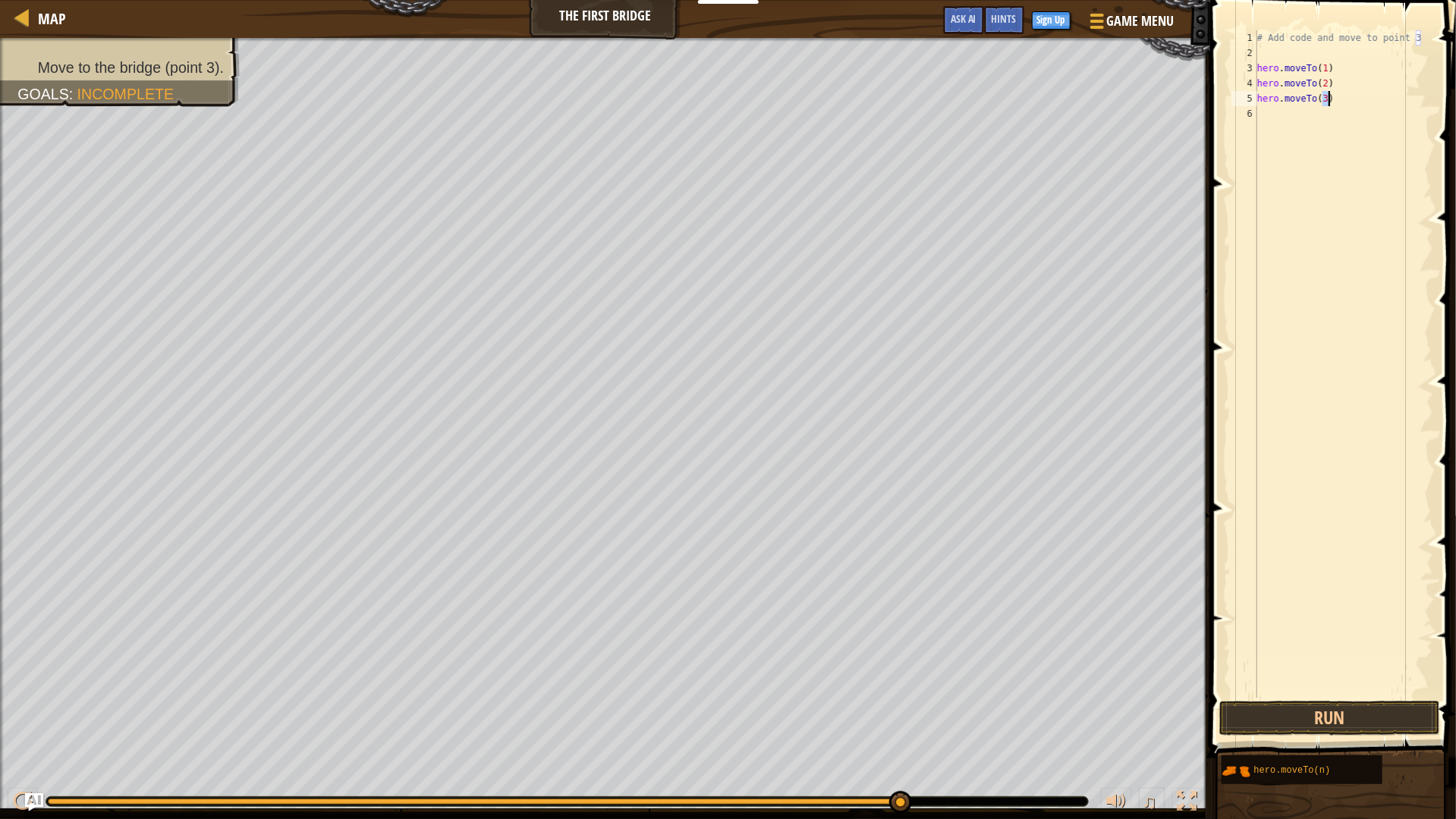
type textarea "hero.moveTo(3)"
click at [1339, 716] on button "Run" at bounding box center [1329, 719] width 221 height 35
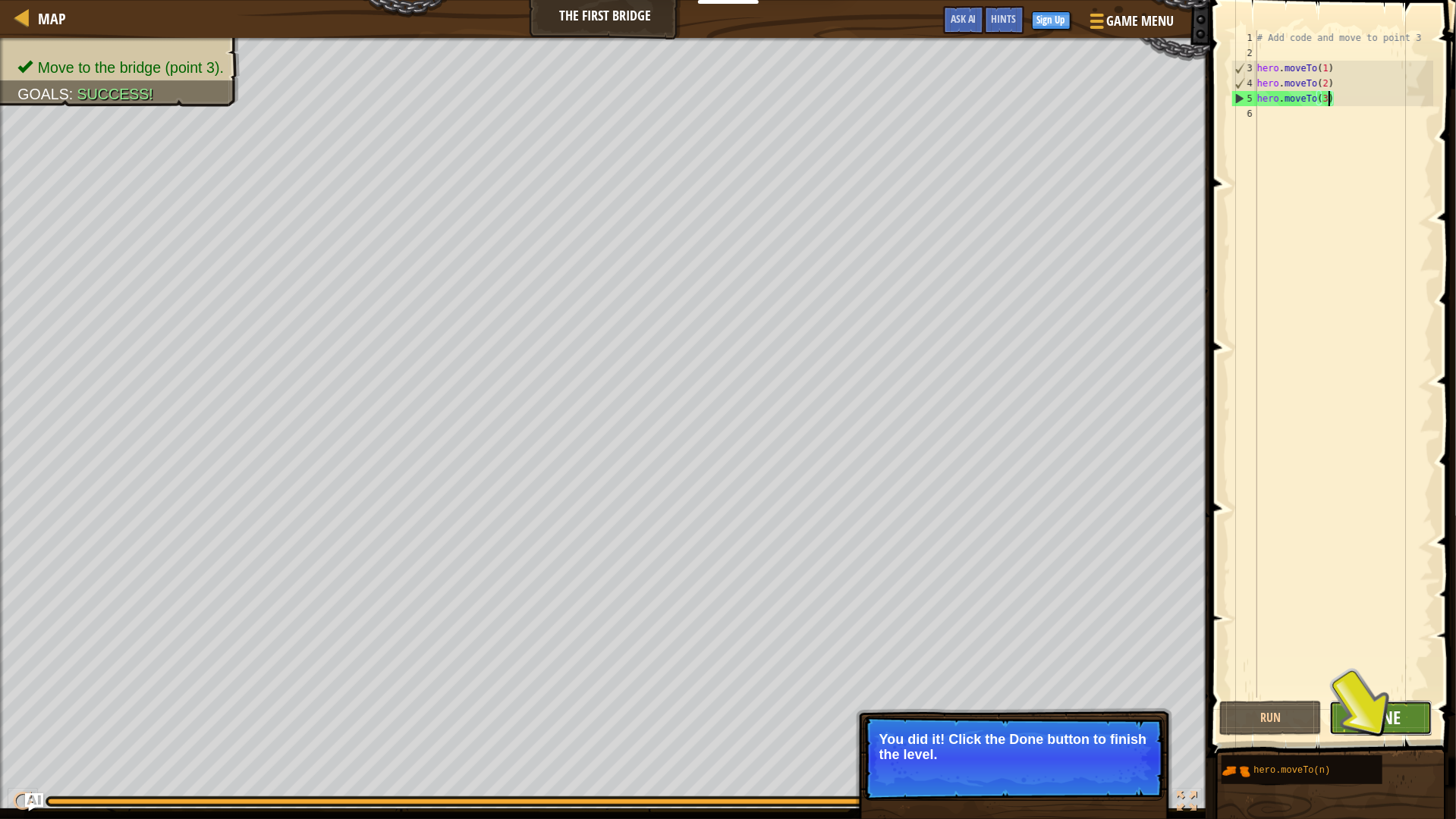
click at [1366, 718] on span "Done" at bounding box center [1381, 717] width 39 height 25
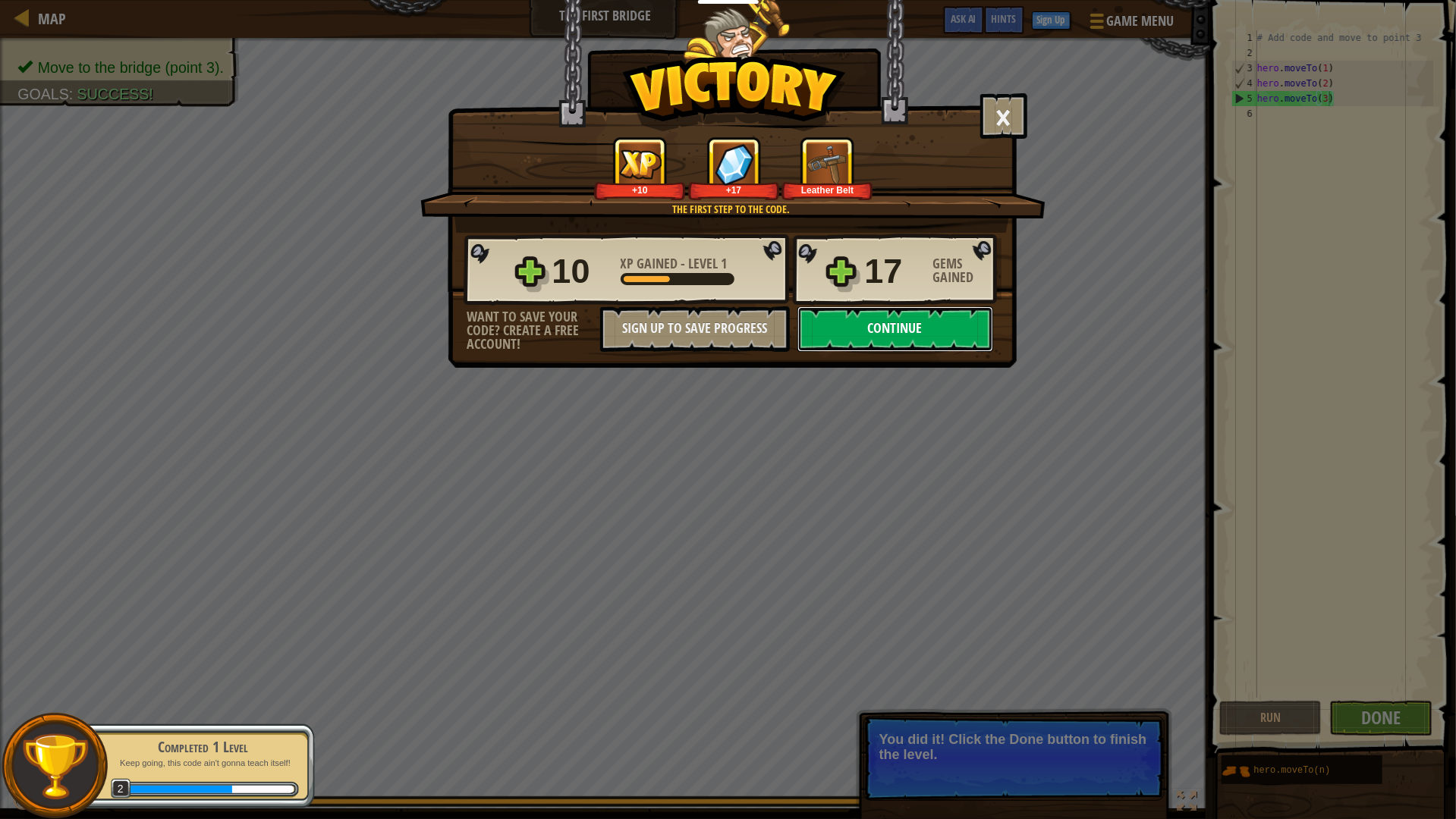
click at [917, 328] on button "Continue" at bounding box center [895, 329] width 196 height 45
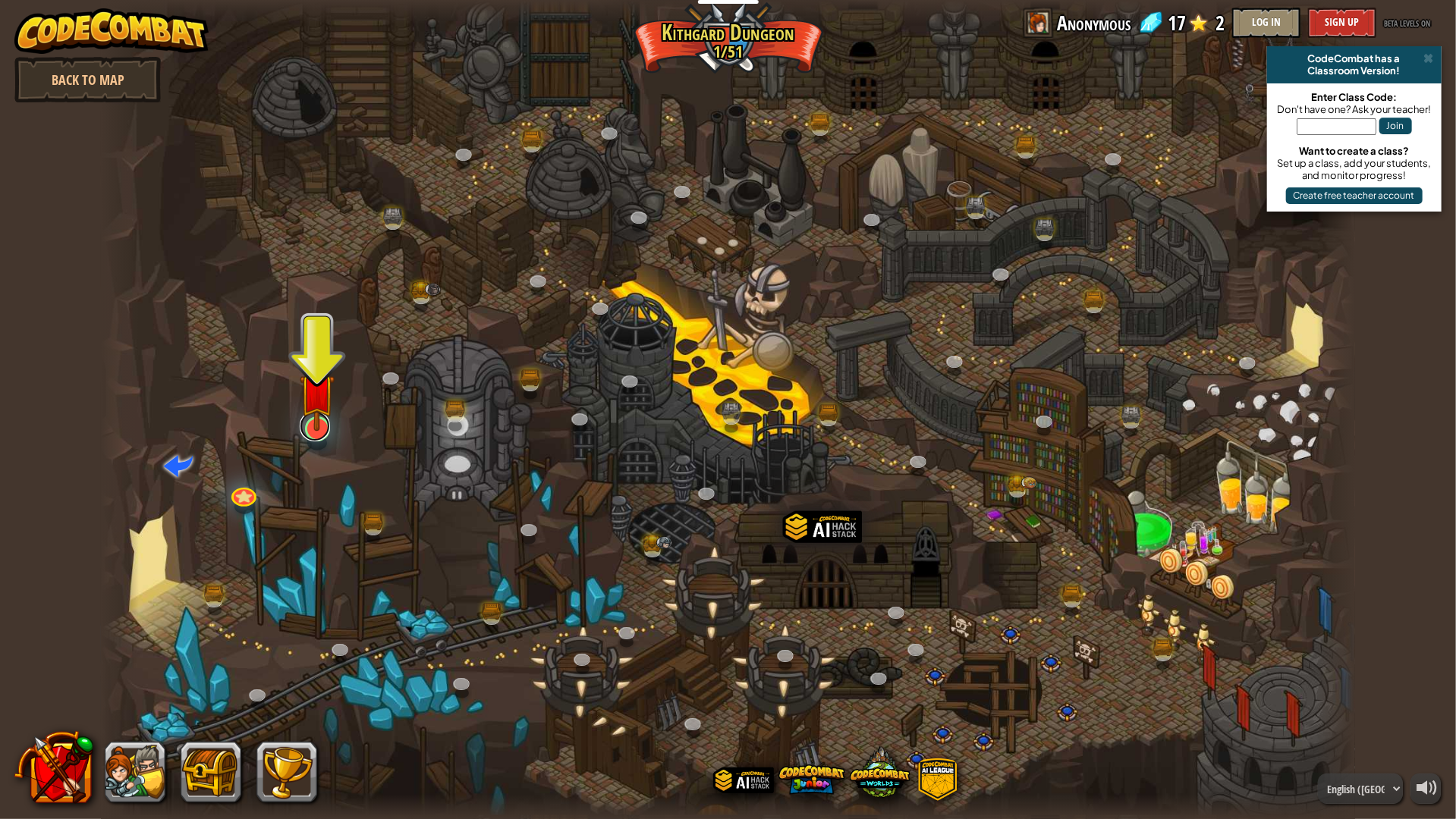
click at [317, 440] on link at bounding box center [314, 426] width 30 height 30
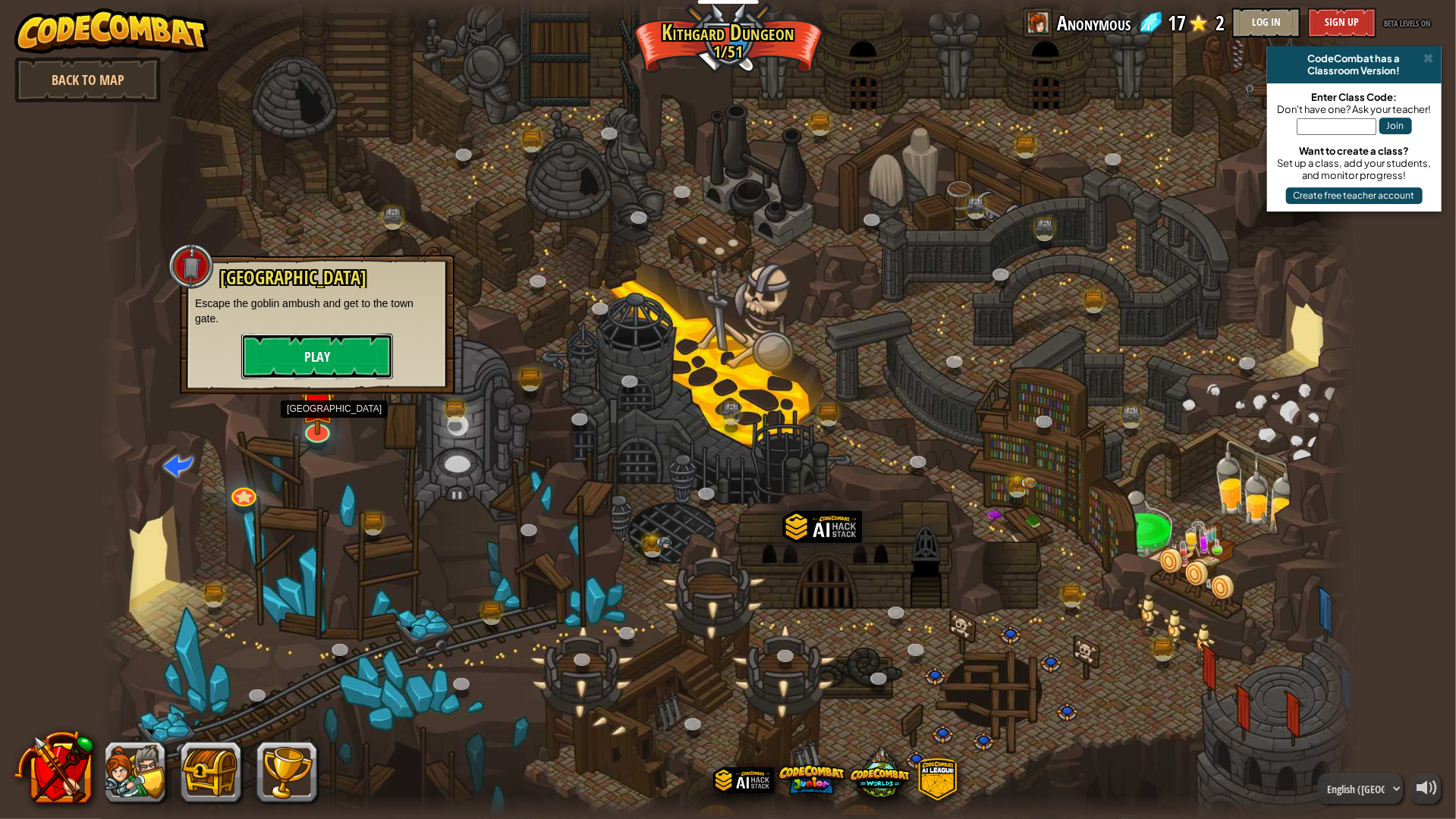
click at [316, 361] on button "Play" at bounding box center [317, 356] width 151 height 45
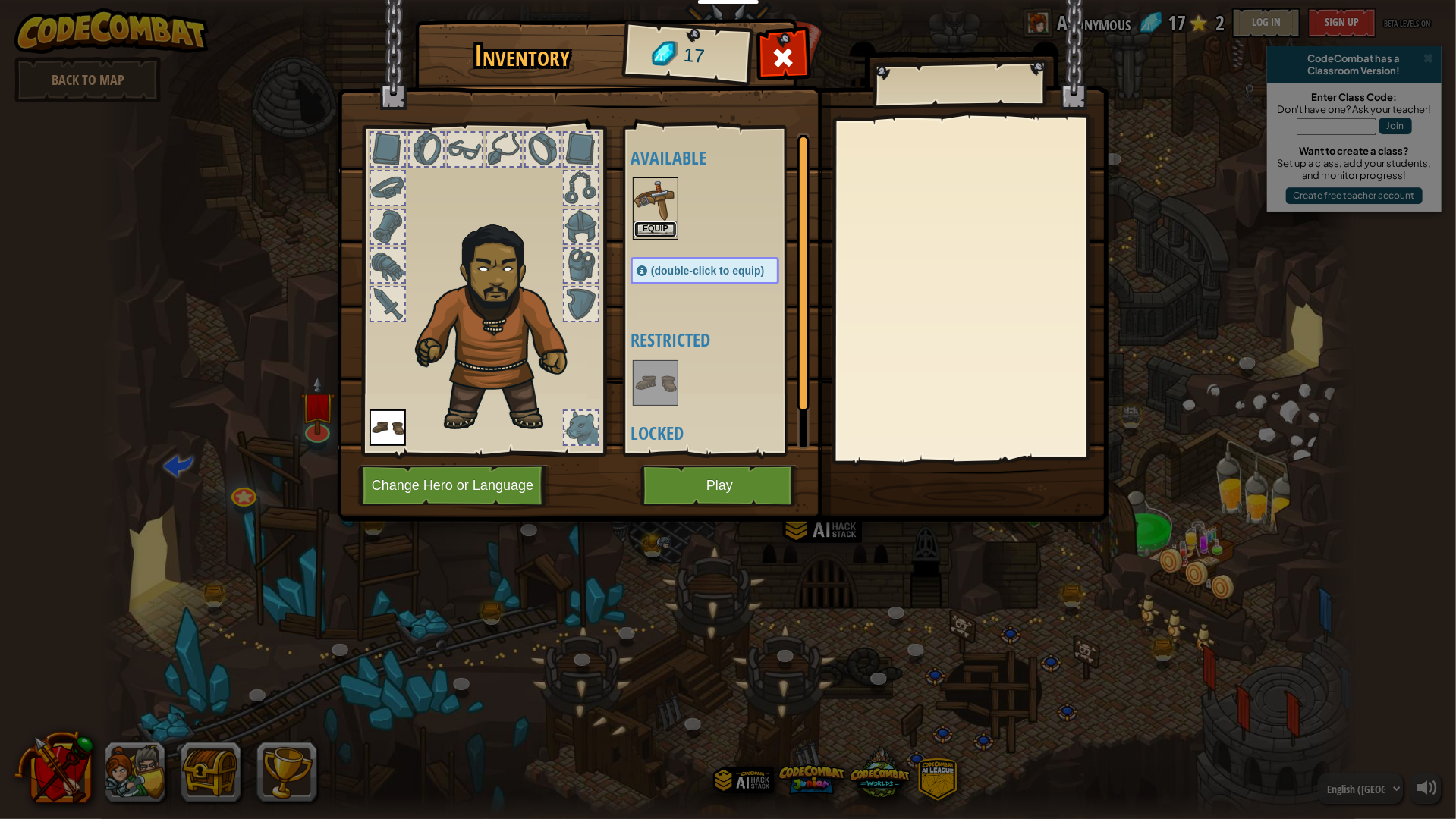
click at [660, 228] on button "Equip" at bounding box center [655, 230] width 42 height 16
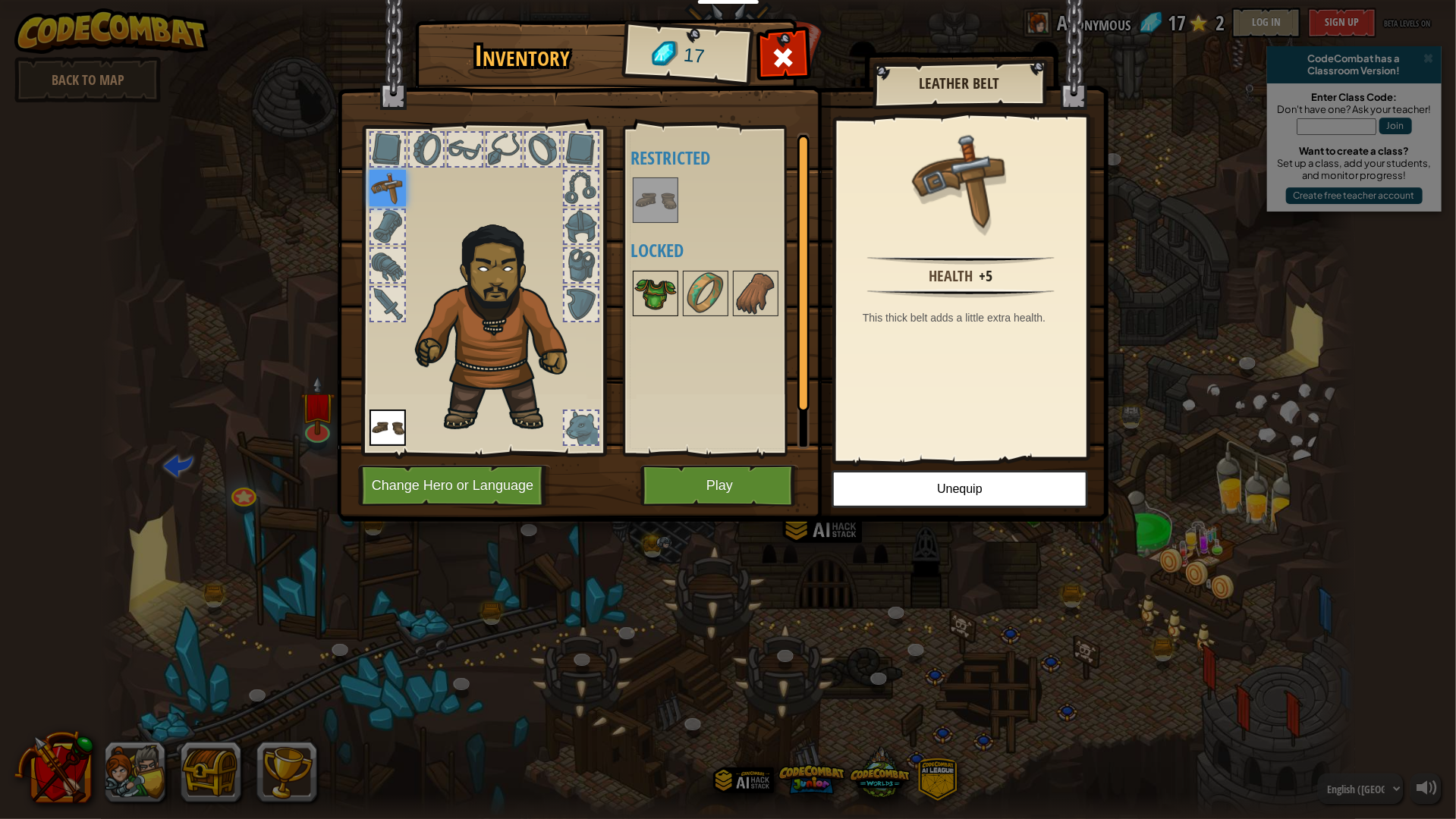
click at [648, 296] on img at bounding box center [655, 293] width 42 height 42
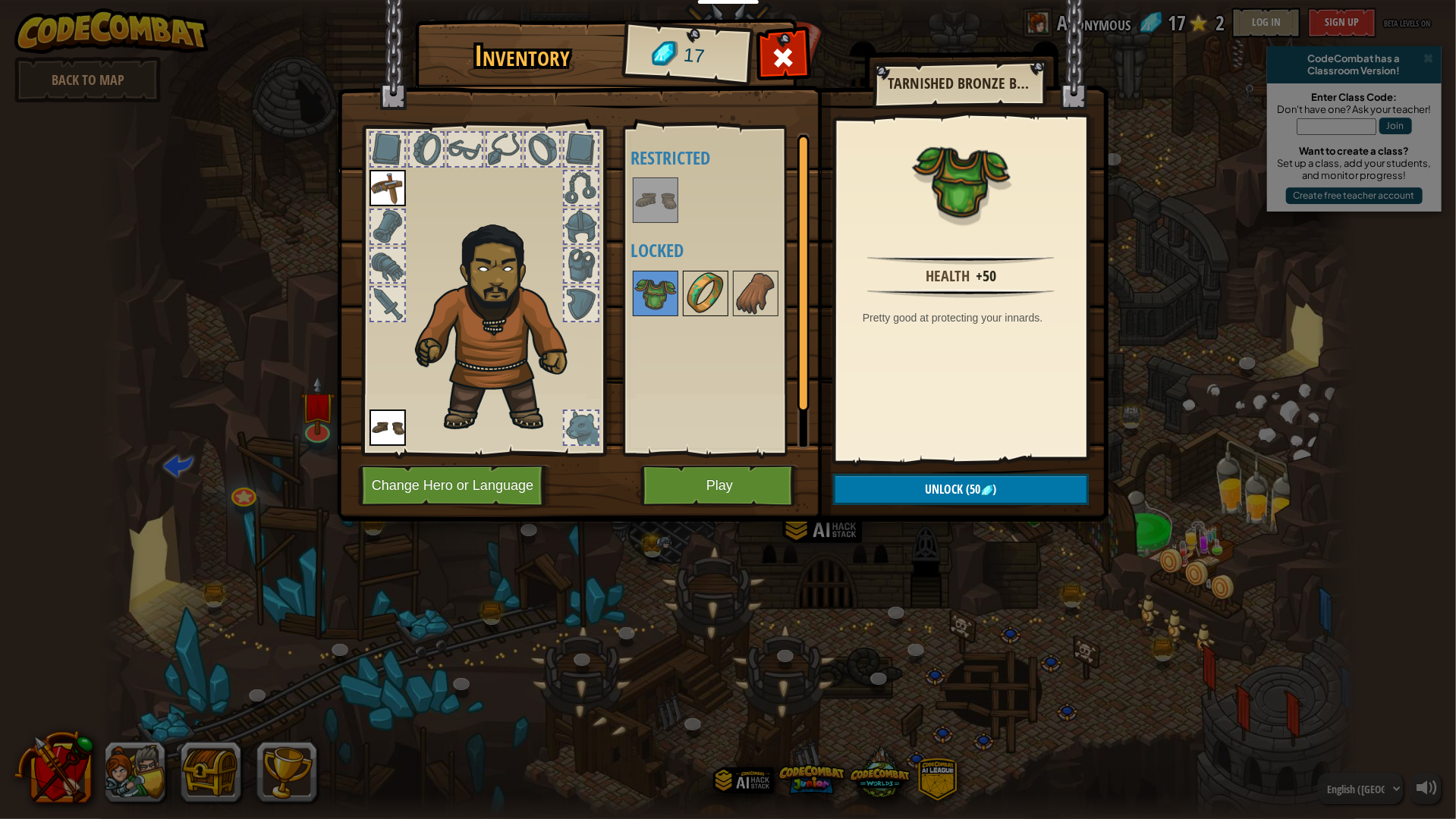
click at [722, 296] on img at bounding box center [705, 293] width 42 height 42
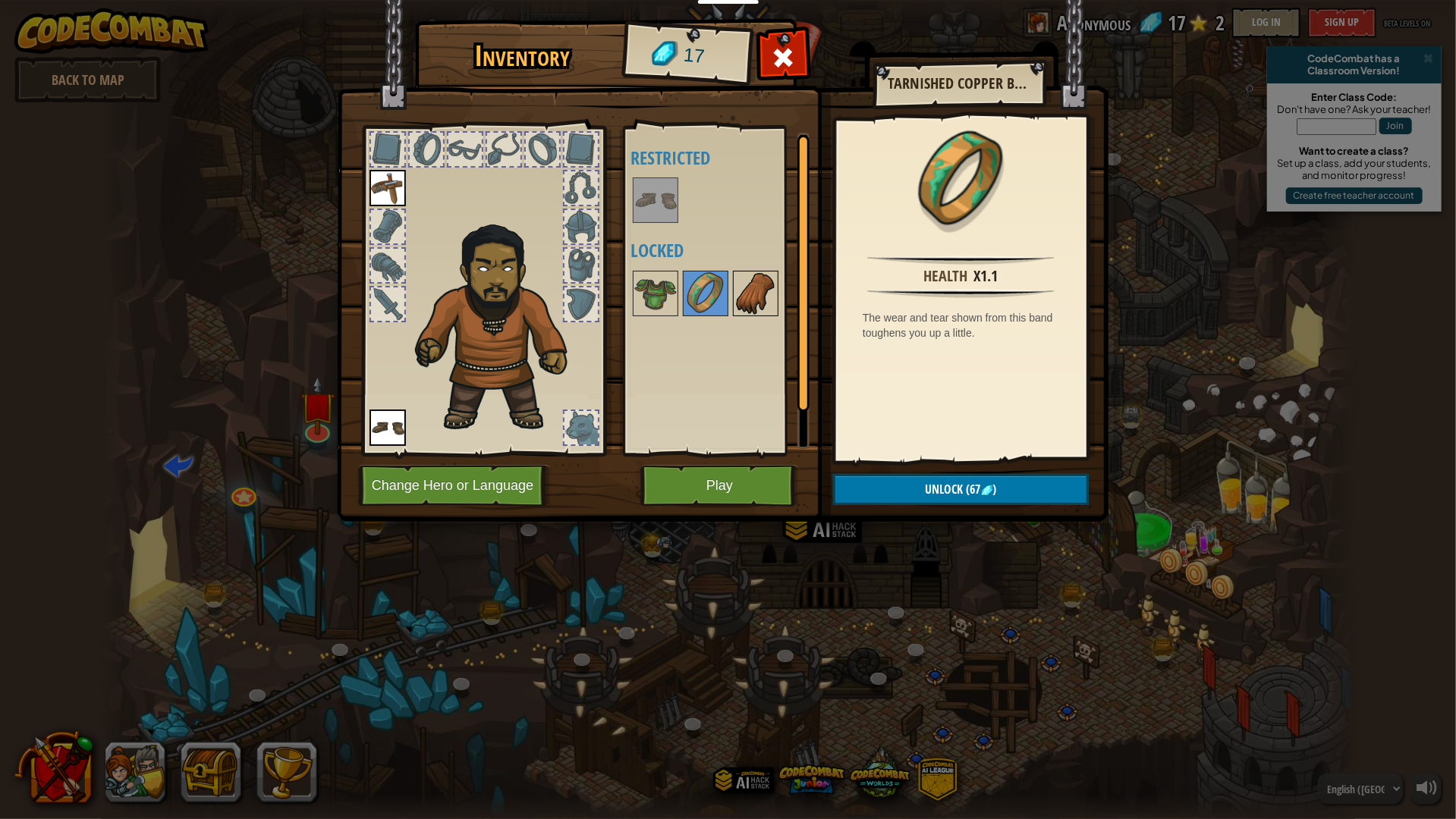
click at [772, 296] on img at bounding box center [756, 293] width 42 height 42
click at [686, 296] on img at bounding box center [705, 293] width 42 height 42
click at [448, 485] on button "Change Hero or Language" at bounding box center [455, 486] width 193 height 41
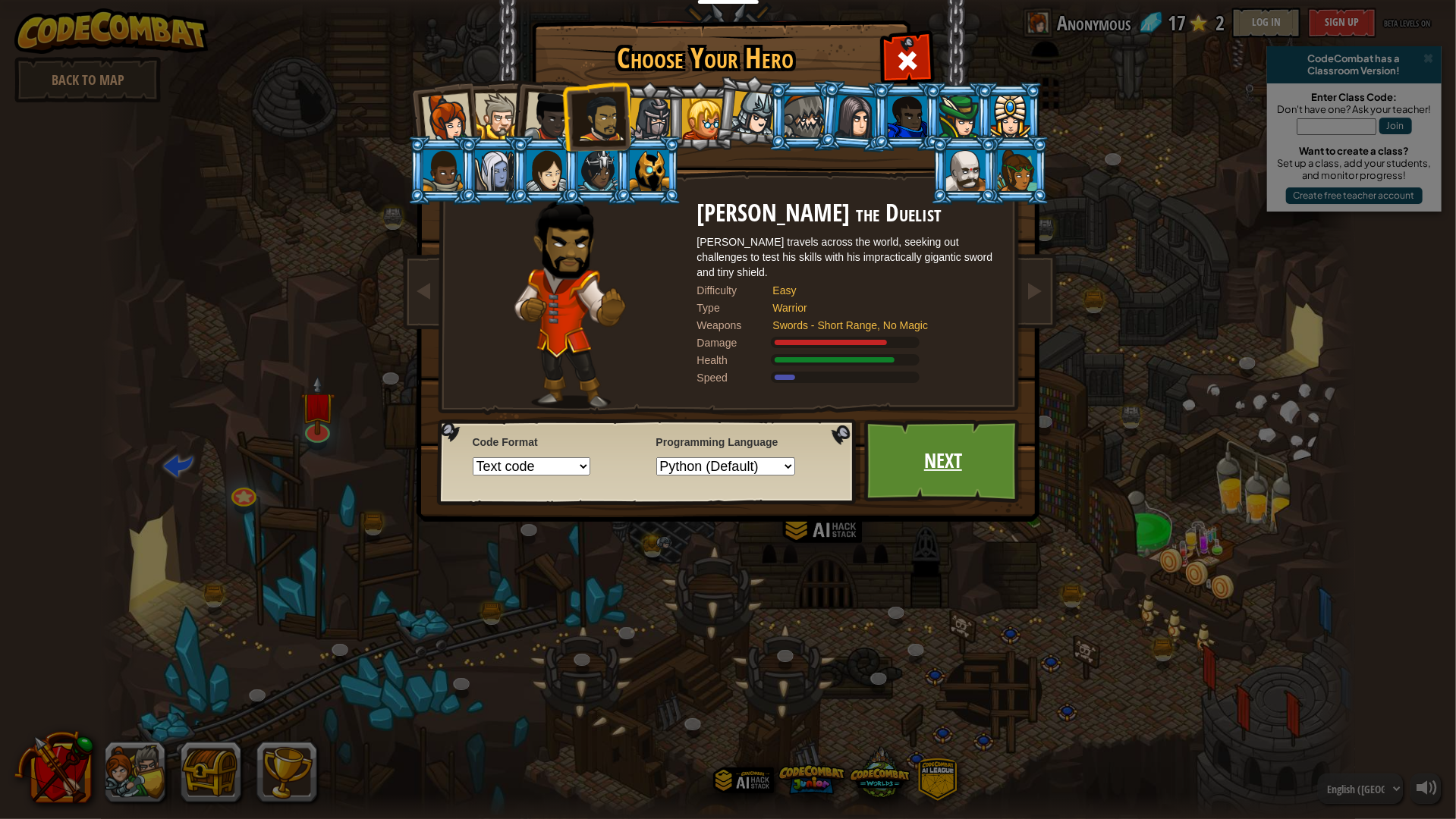
click at [949, 471] on link "Next" at bounding box center [943, 461] width 158 height 83
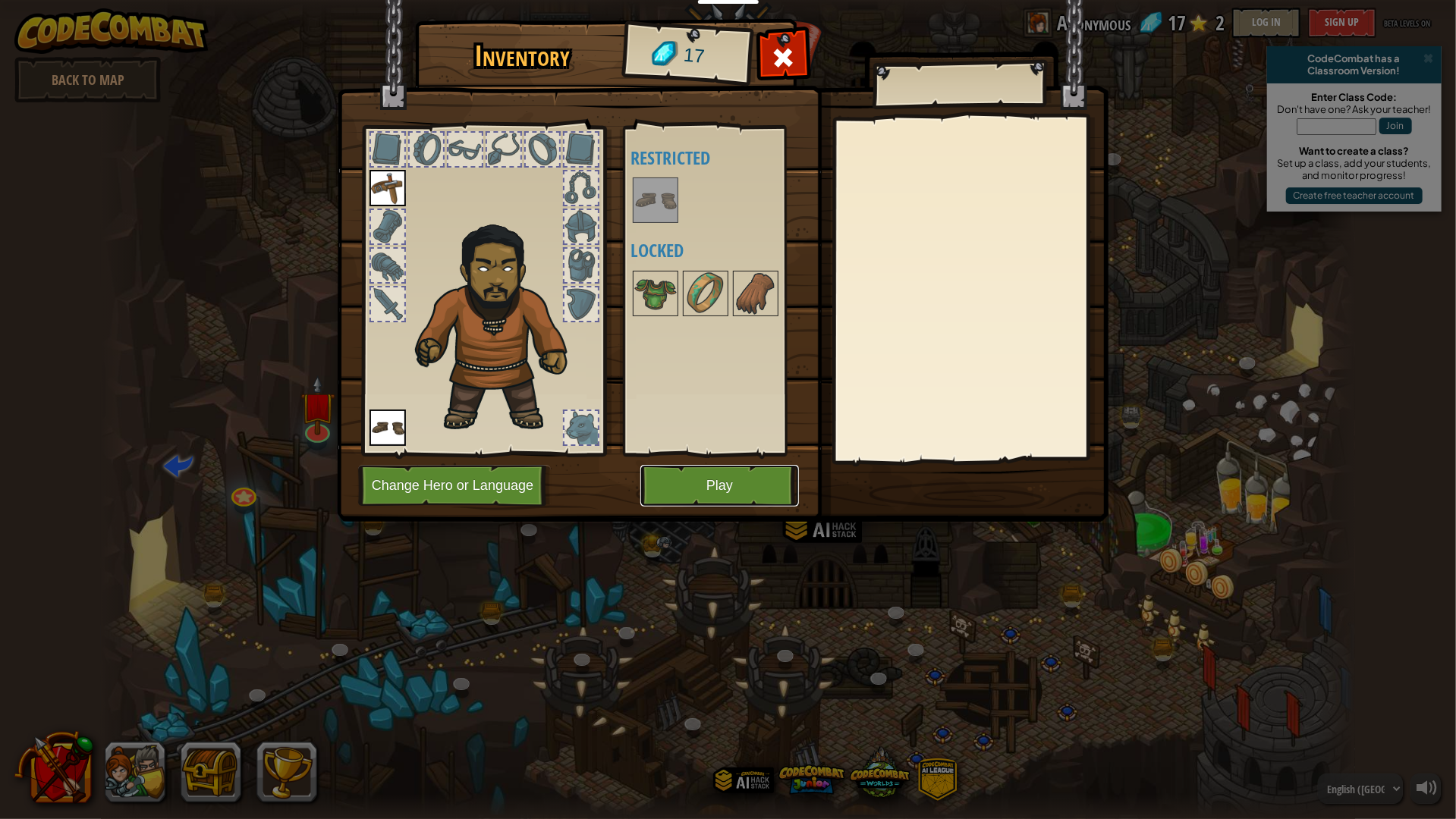
click at [714, 484] on button "Play" at bounding box center [719, 486] width 158 height 41
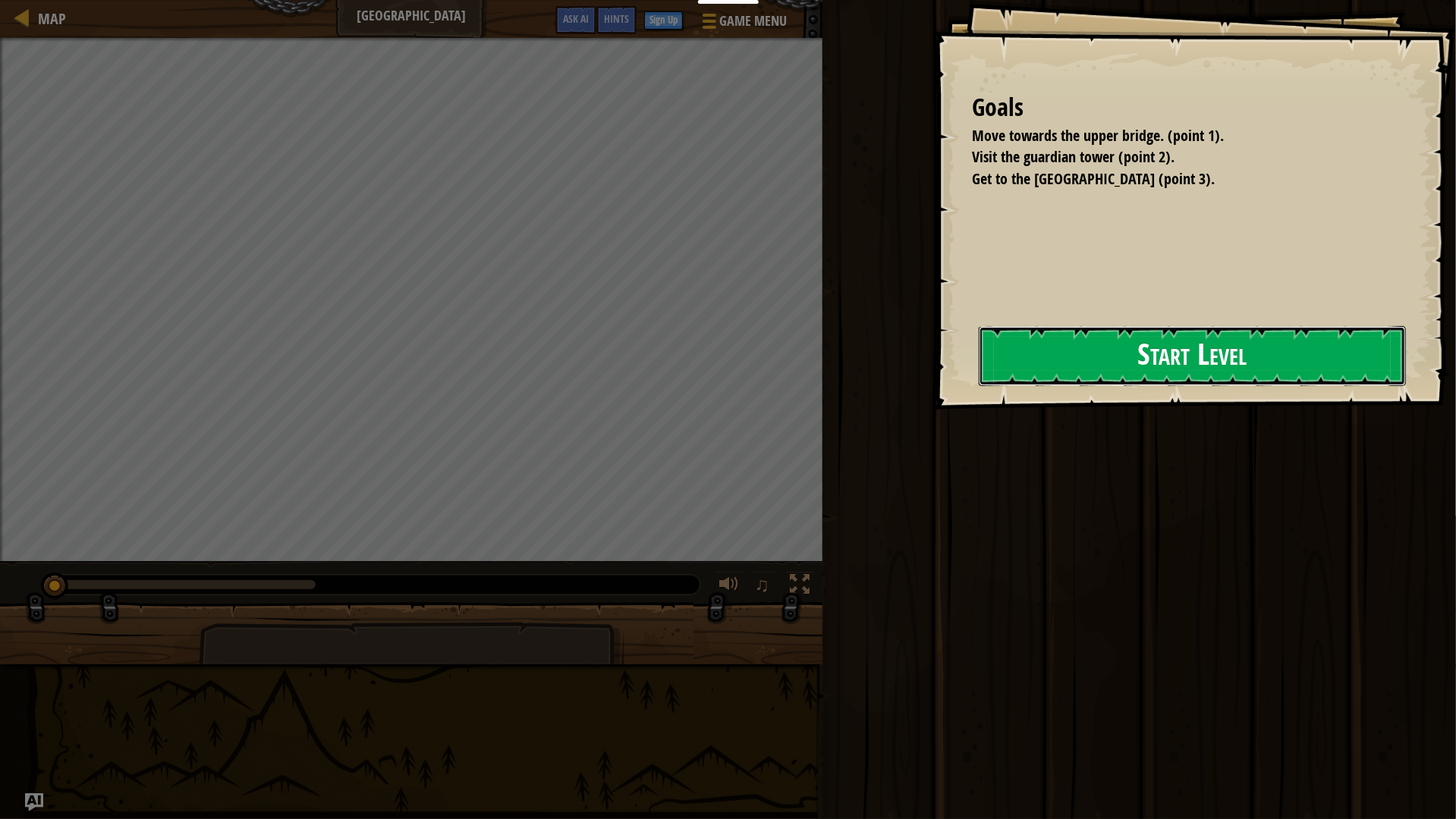
click at [1042, 375] on button "Start Level" at bounding box center [1192, 355] width 427 height 60
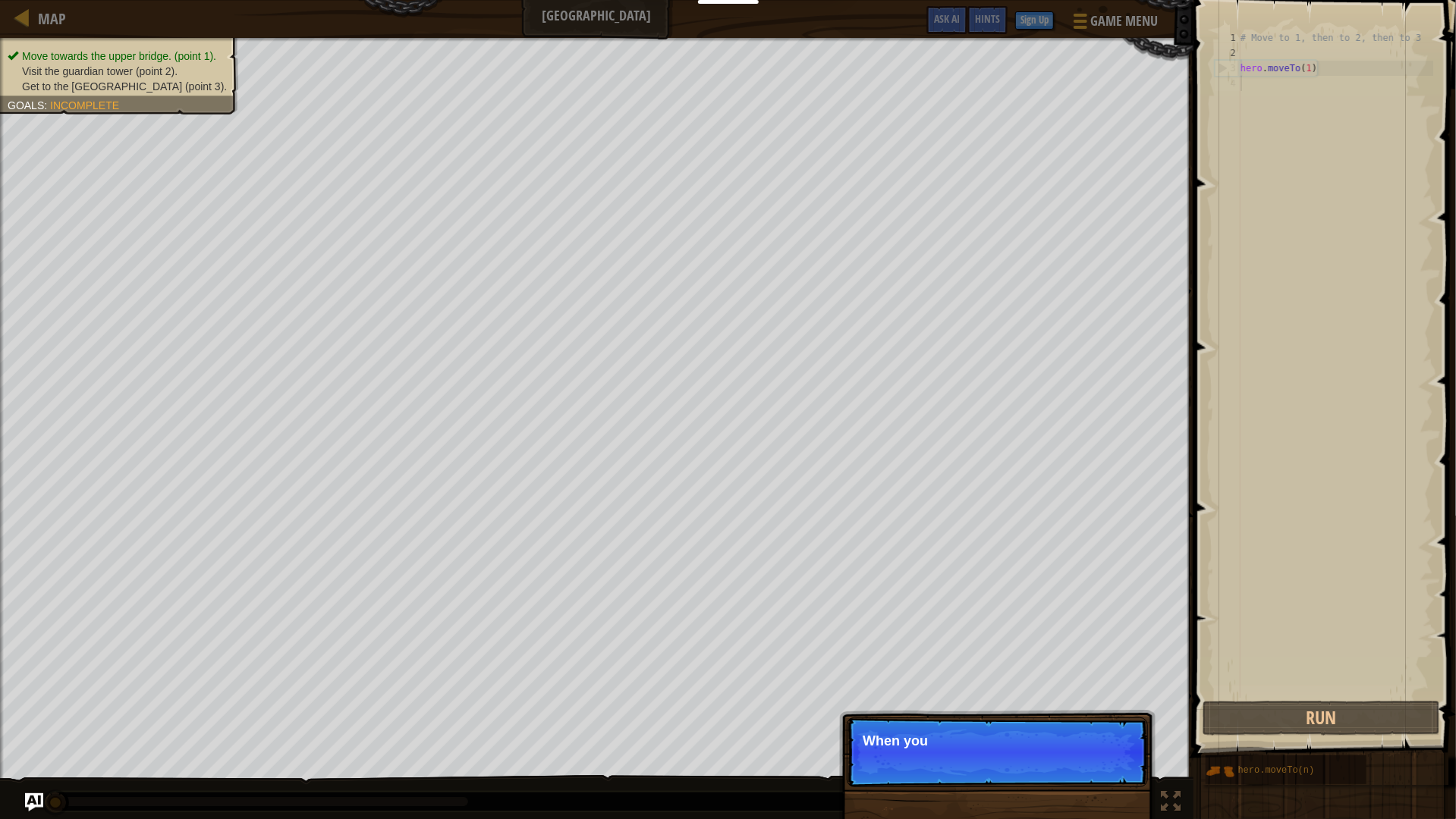
scroll to position [6, 0]
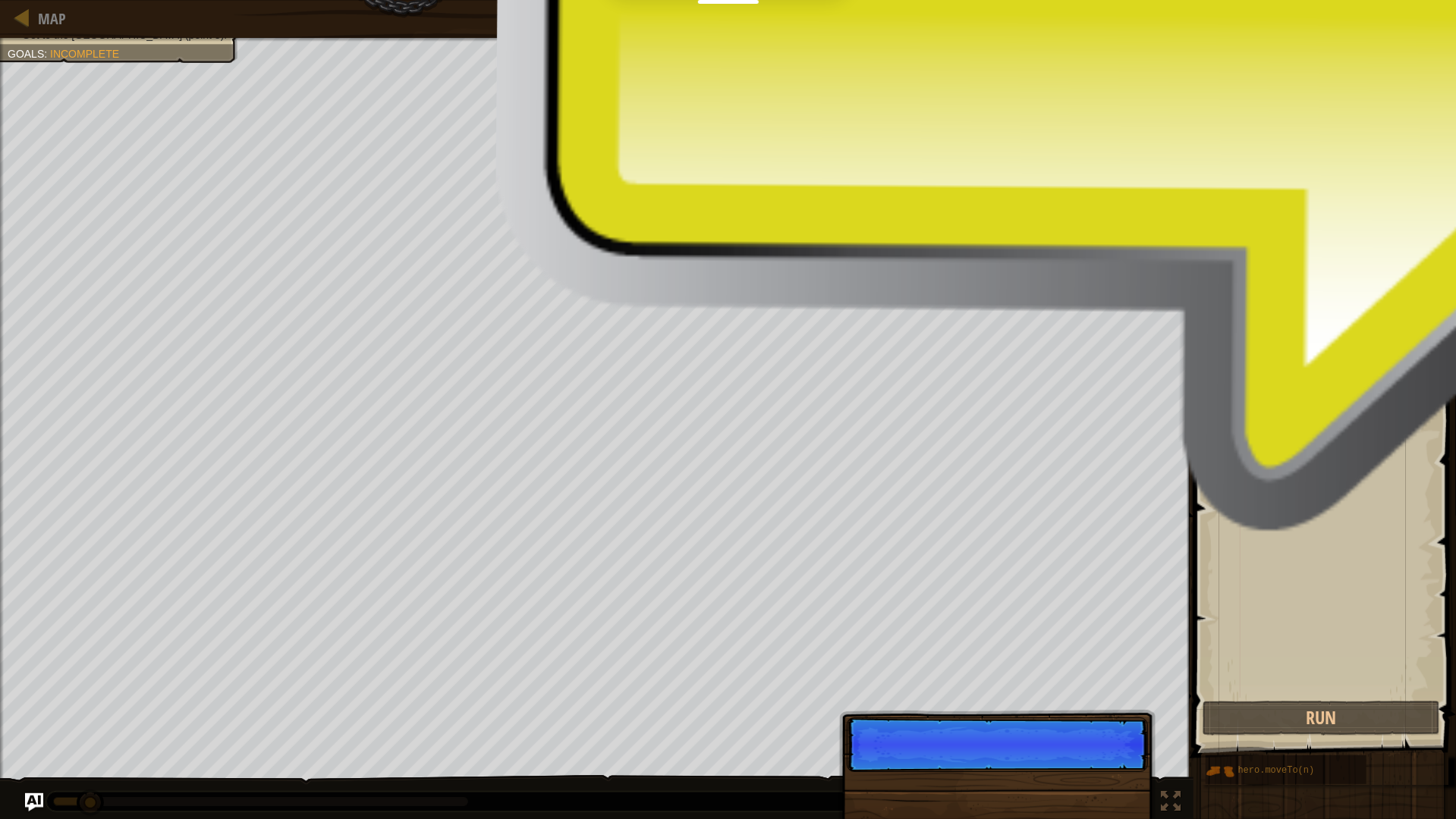
click at [1120, 760] on p "Skip (esc) Continue" at bounding box center [997, 745] width 302 height 55
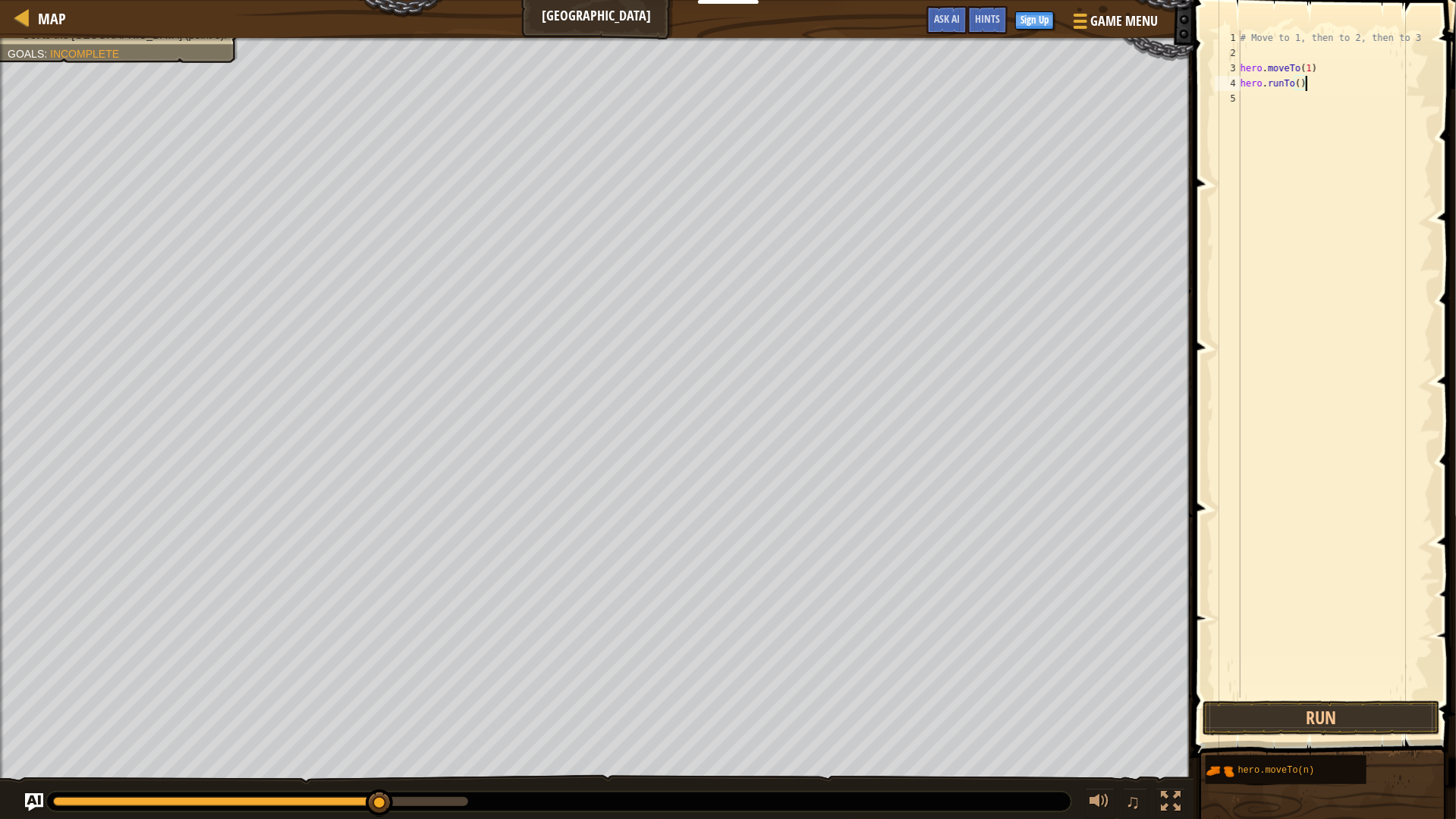
scroll to position [6, 4]
click at [1298, 698] on span at bounding box center [1326, 356] width 275 height 802
click at [1310, 720] on button "Run" at bounding box center [1320, 719] width 237 height 35
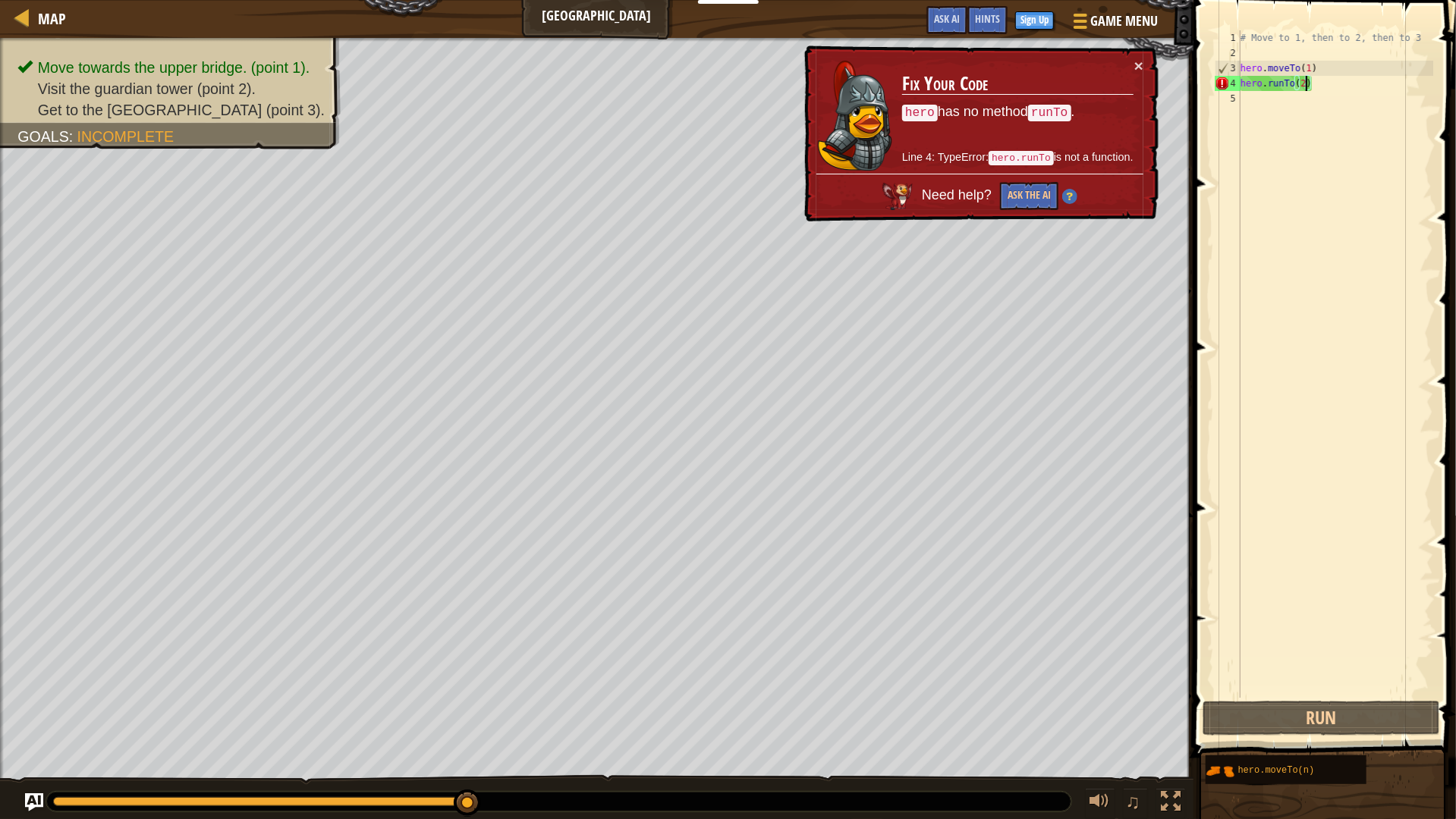
click at [1328, 80] on div "# Move to 1, then to 2, then to 3 hero . moveTo ( 1 ) hero . runTo ( 2 )" at bounding box center [1335, 379] width 196 height 698
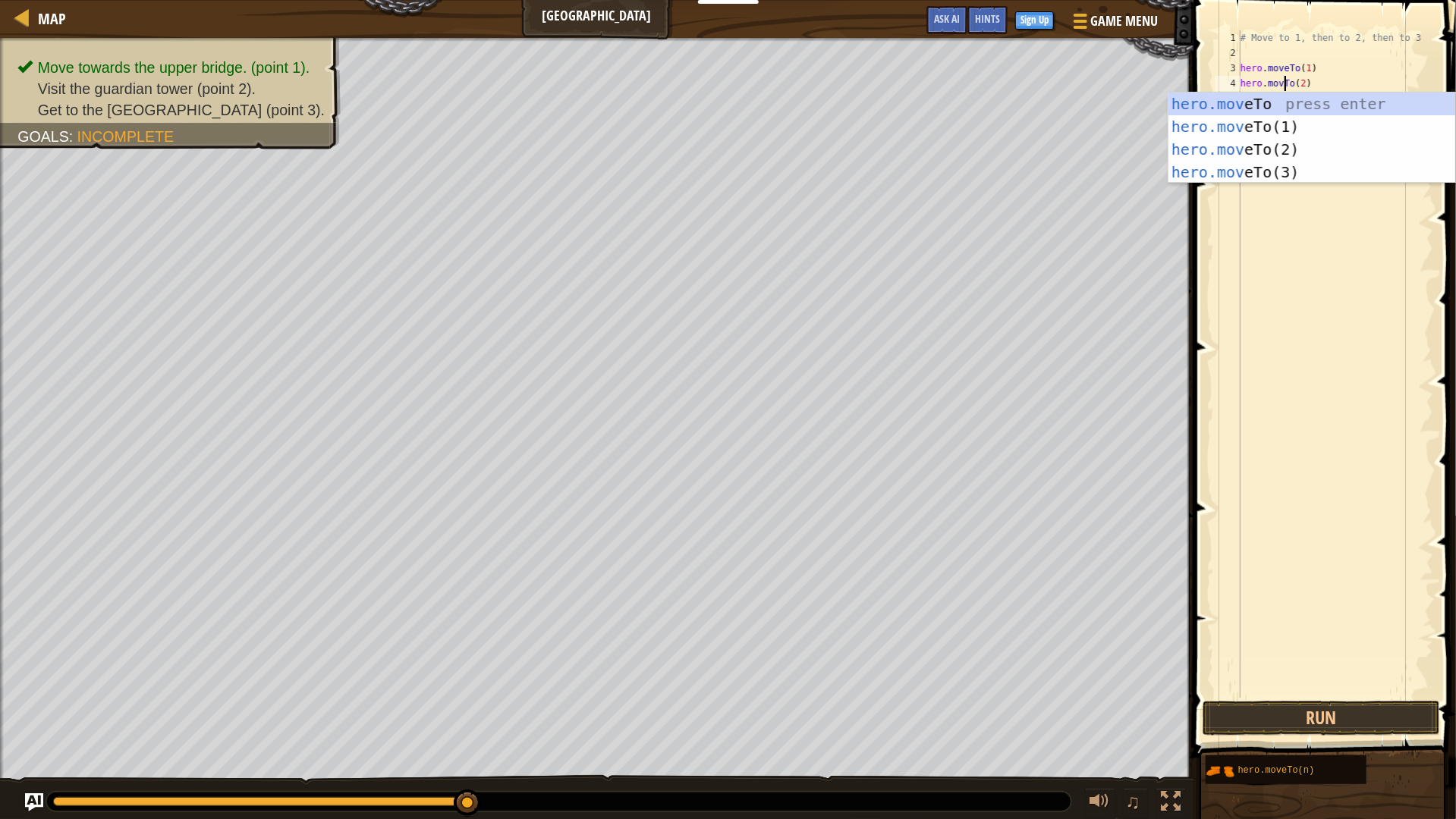
scroll to position [6, 3]
click at [1328, 720] on button "Run" at bounding box center [1320, 719] width 237 height 35
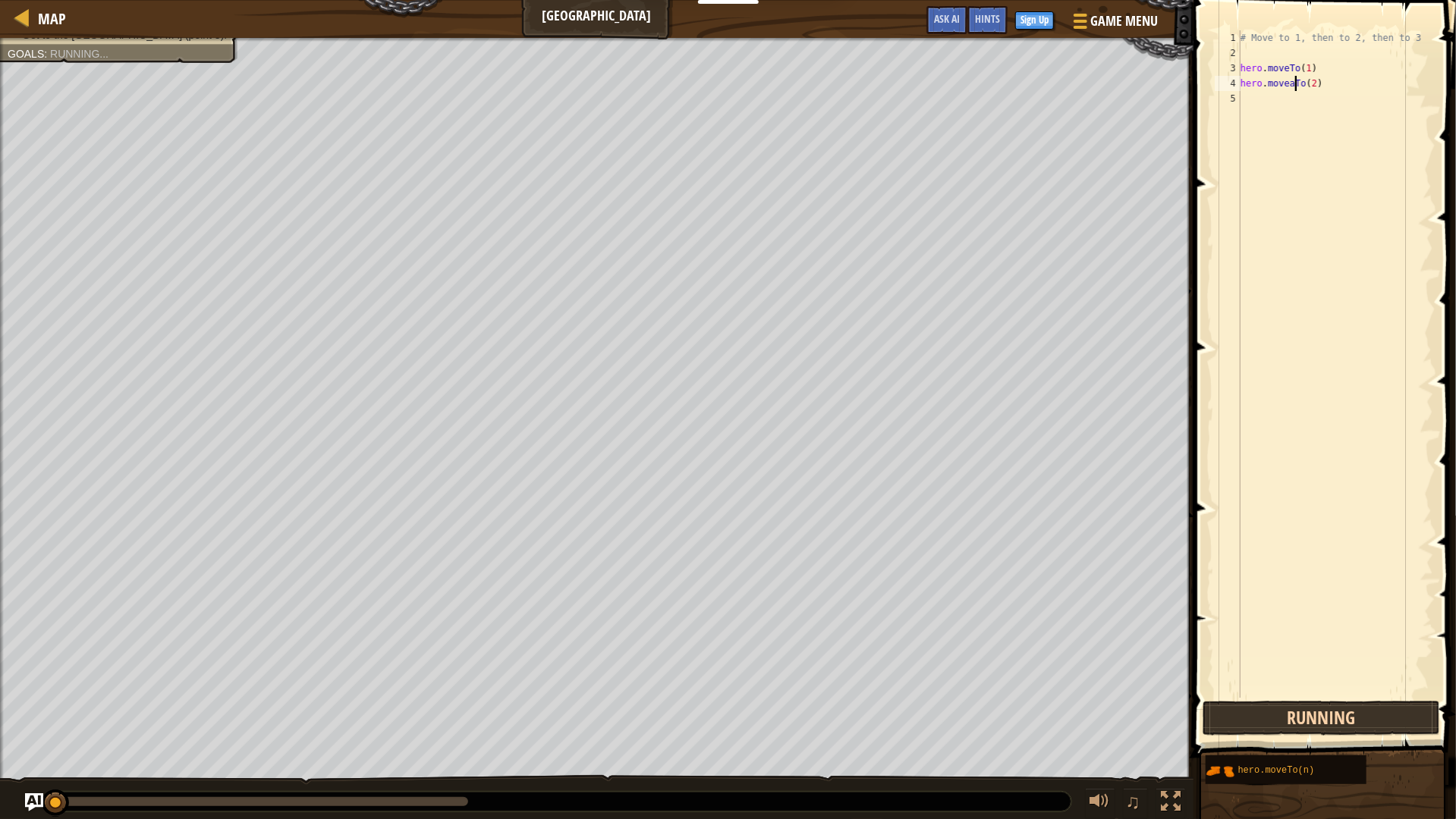
scroll to position [6, 4]
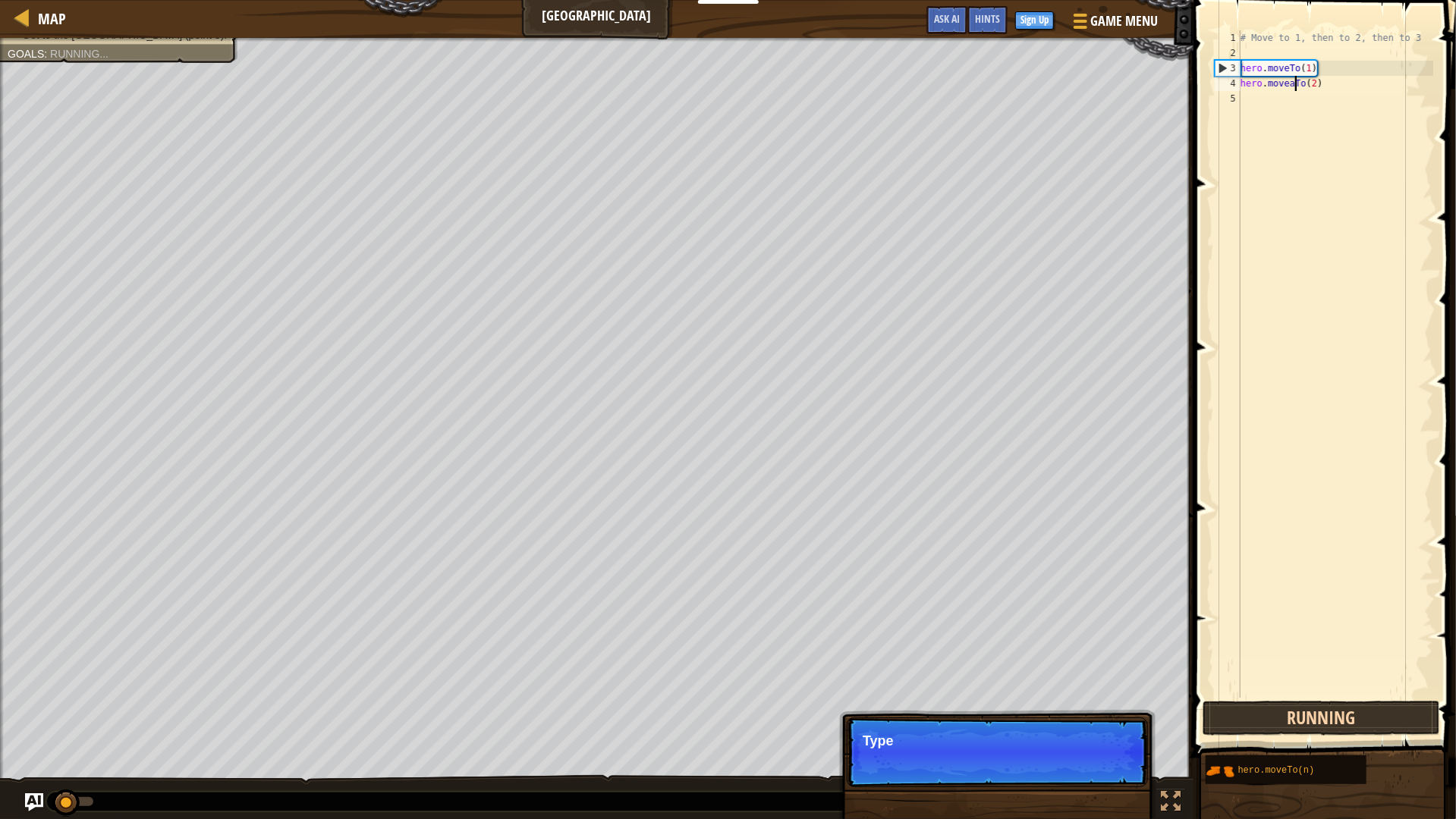
type textarea "hero.moveTo(2)"
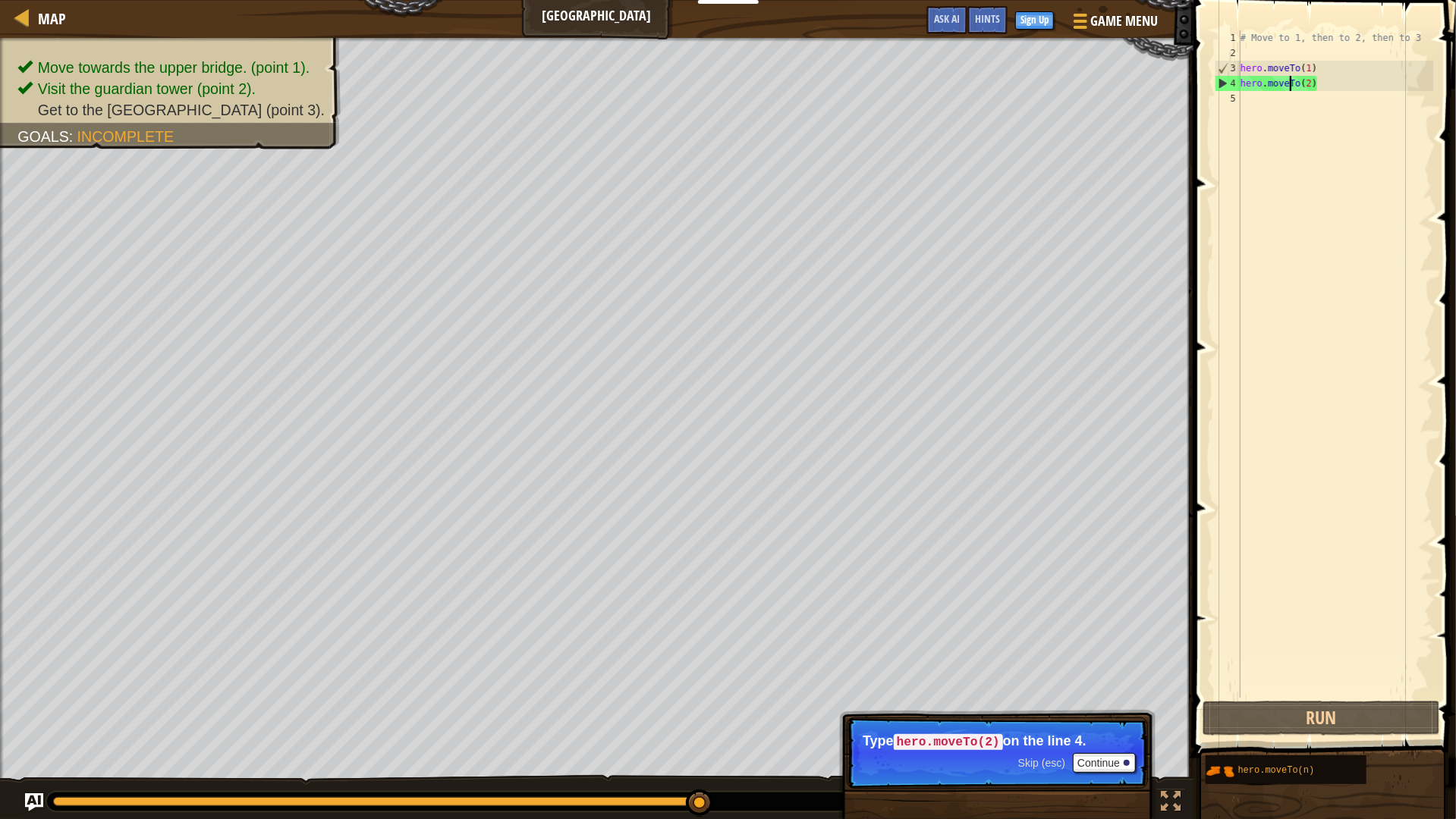
click at [1266, 95] on div "# Move to 1, then to 2, then to 3 hero . moveTo ( 1 ) hero . moveTo ( 2 )" at bounding box center [1335, 379] width 196 height 698
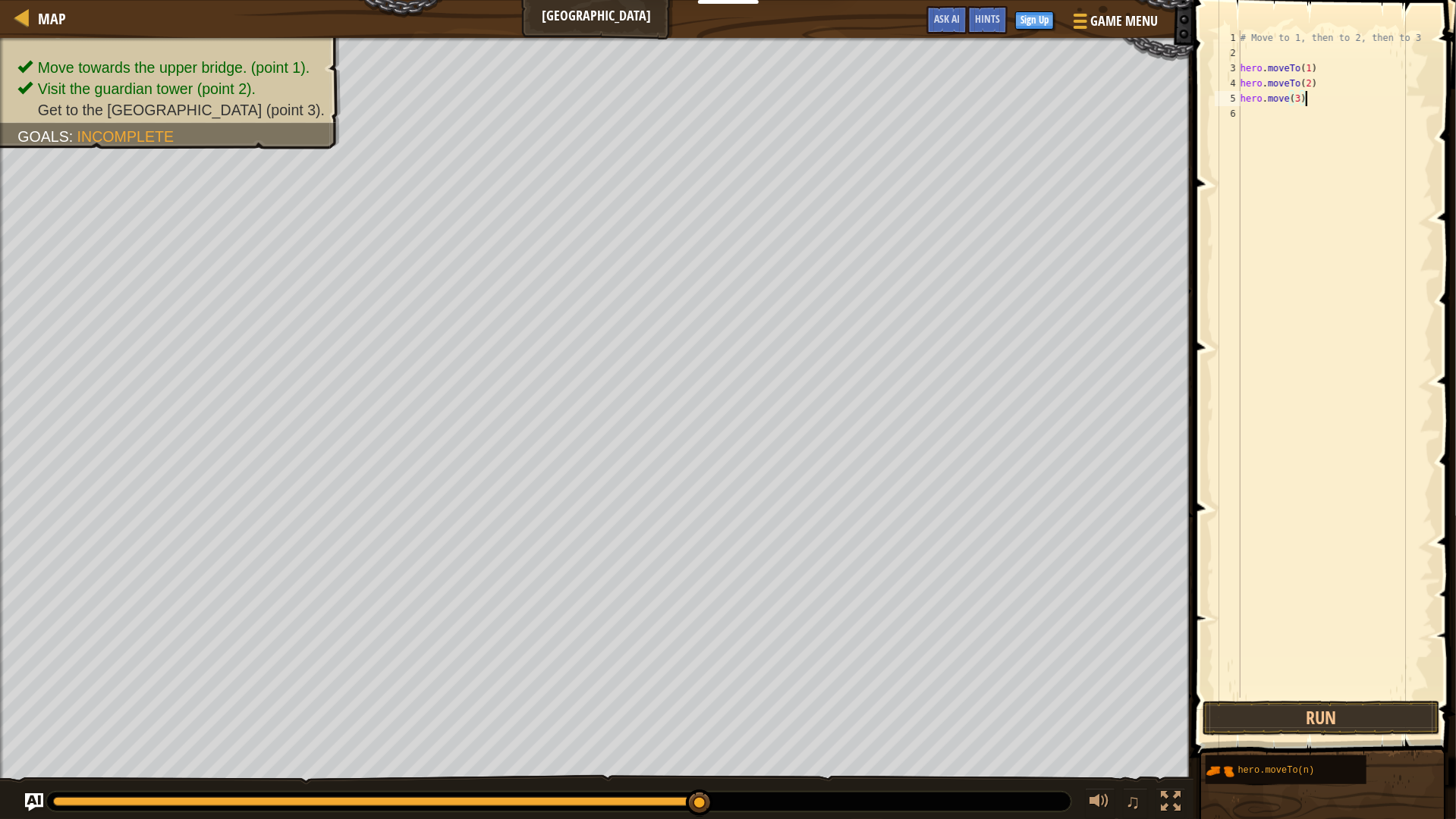
type textarea "hero.move(3)hero.move(3)"
click at [1404, 94] on div "# Move to 1, then to 2, then to 3 hero . moveTo ( 1 ) hero . moveTo ( 2 ) hero …" at bounding box center [1335, 379] width 196 height 698
click at [1310, 725] on button "Run" at bounding box center [1320, 719] width 237 height 35
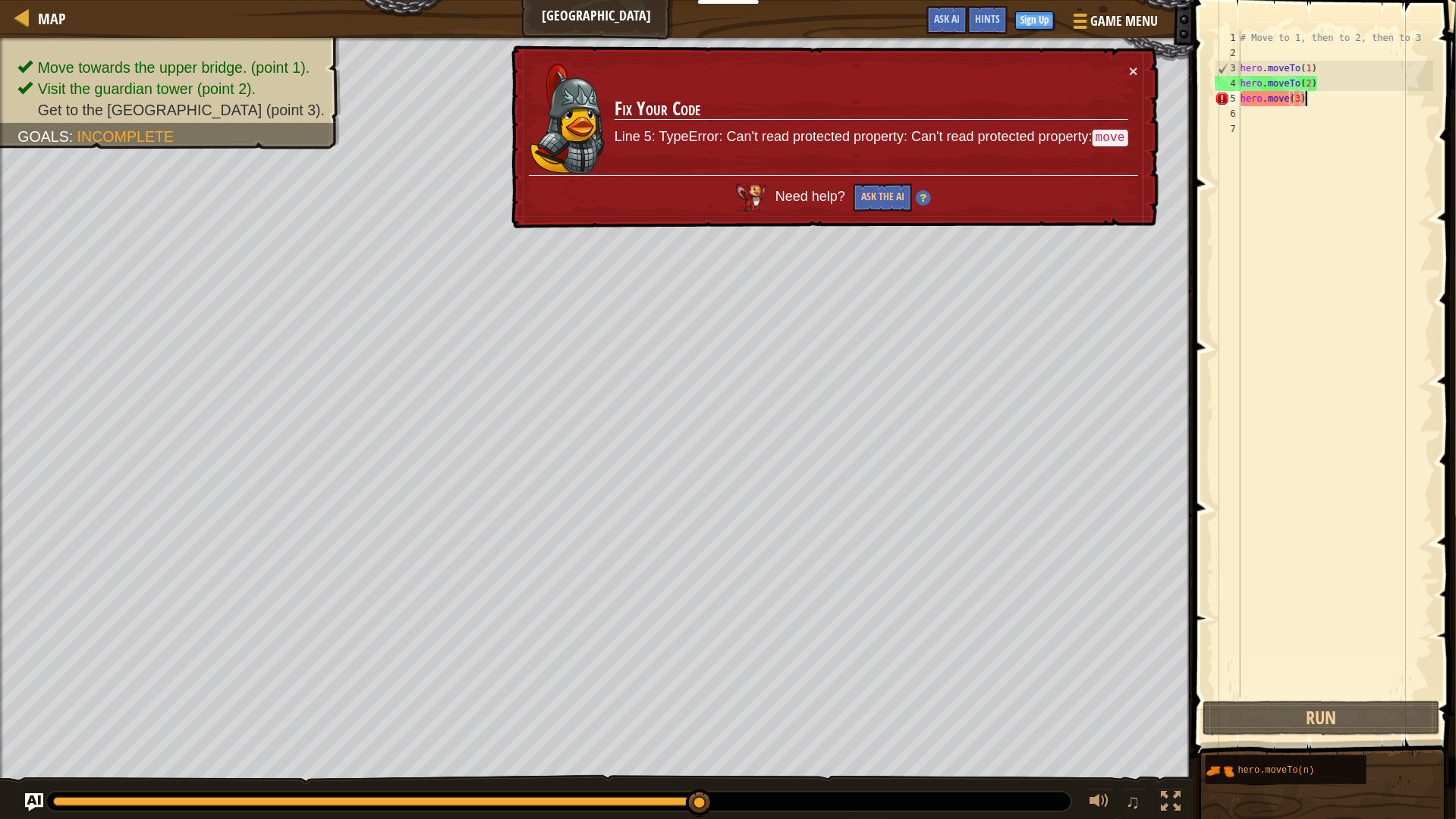
click at [1347, 96] on div "# Move to 1, then to 2, then to 3 hero . moveTo ( 1 ) hero . moveTo ( 2 ) hero …" at bounding box center [1335, 379] width 196 height 698
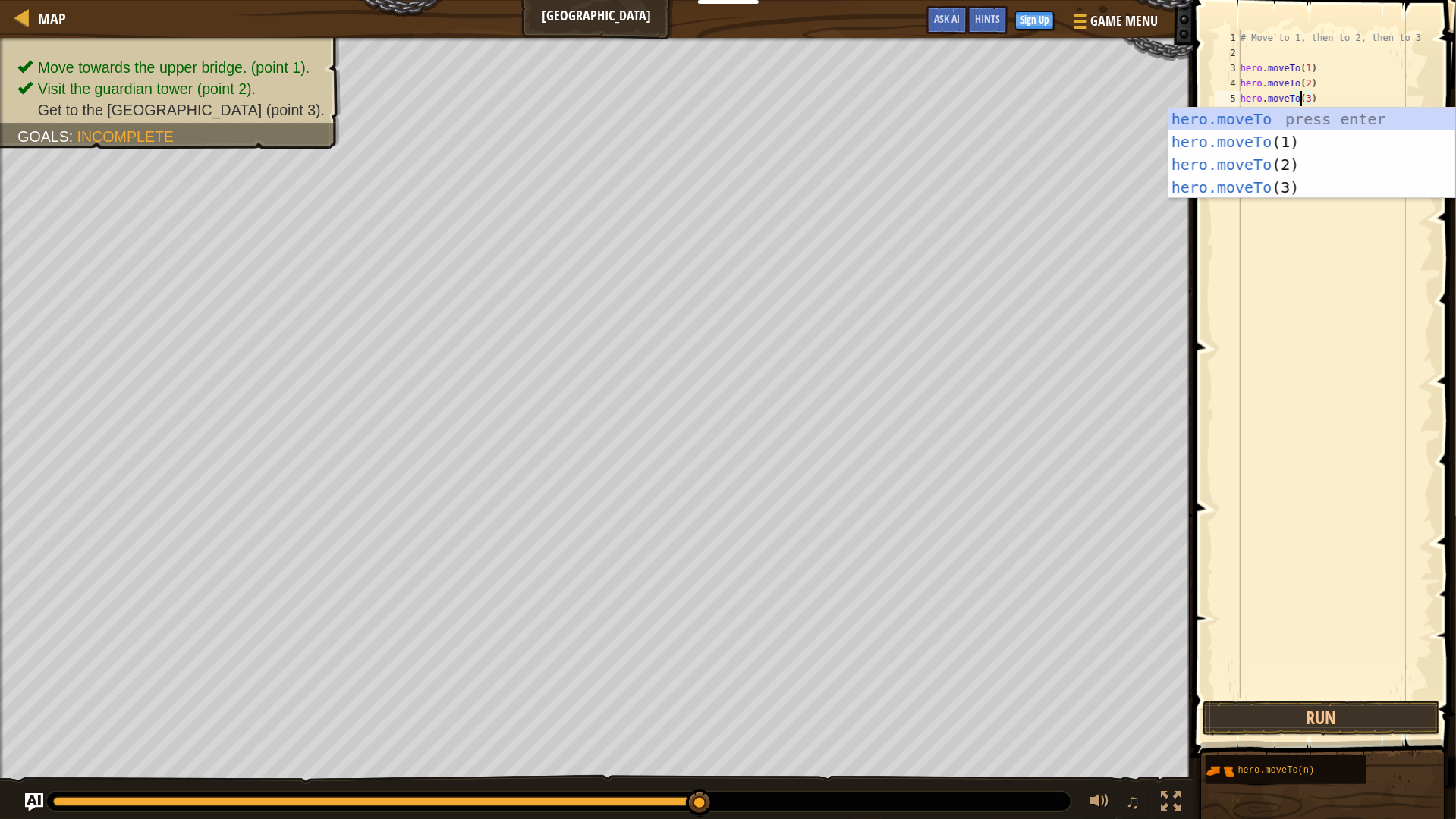
scroll to position [6, 5]
click at [1347, 705] on button "Run" at bounding box center [1320, 719] width 237 height 35
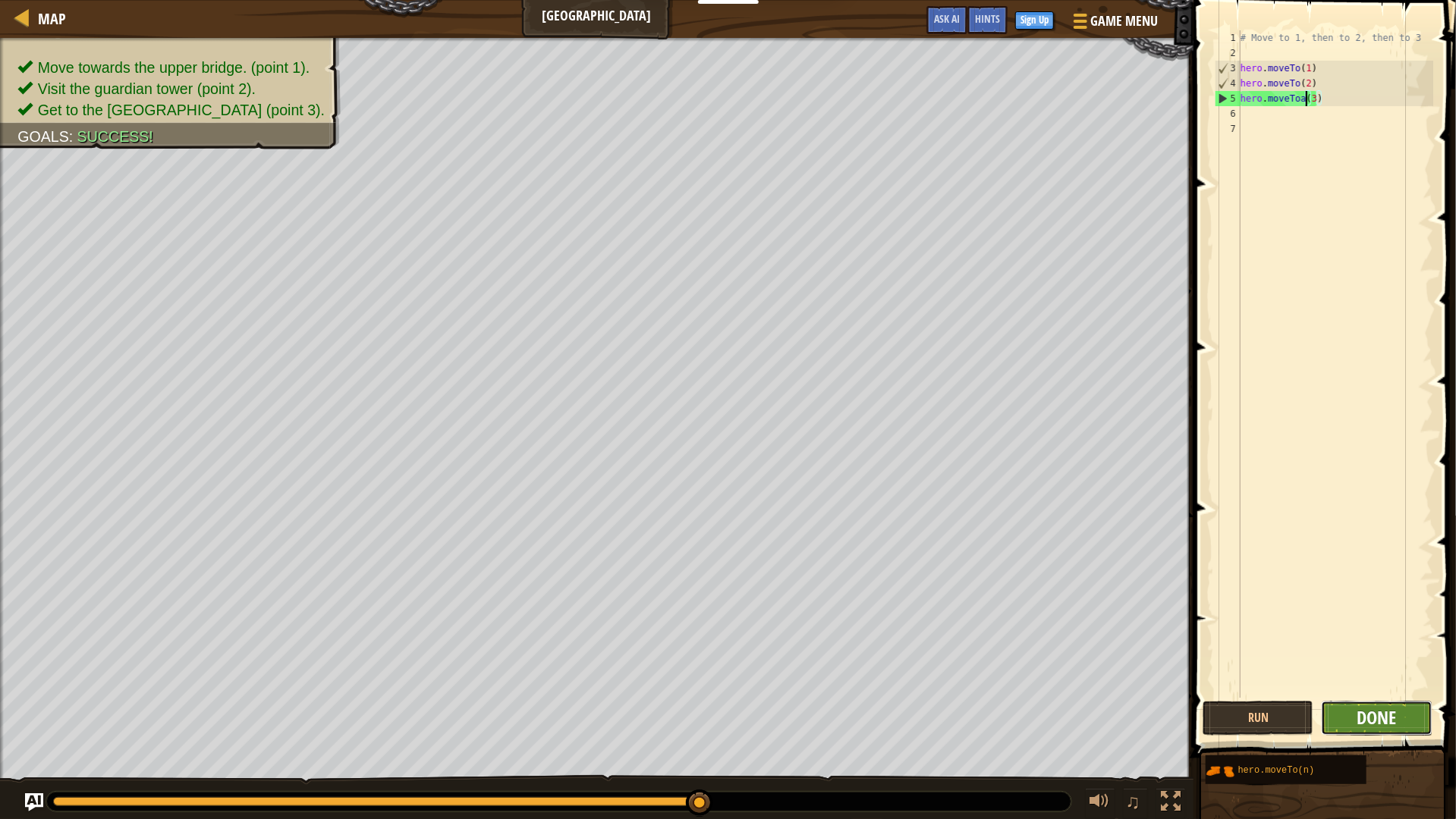
click at [1387, 720] on span "Done" at bounding box center [1376, 717] width 39 height 25
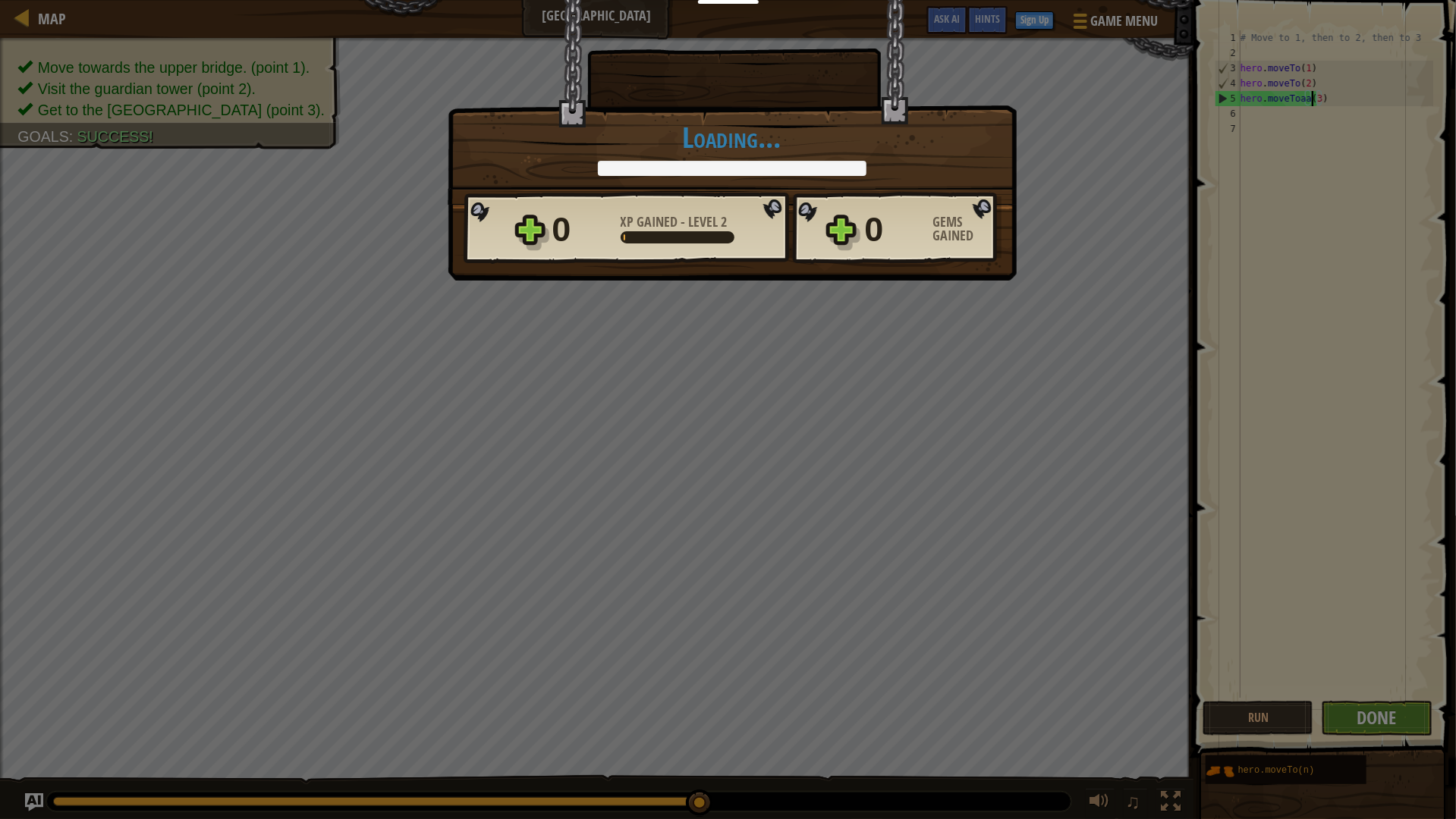
scroll to position [6, 5]
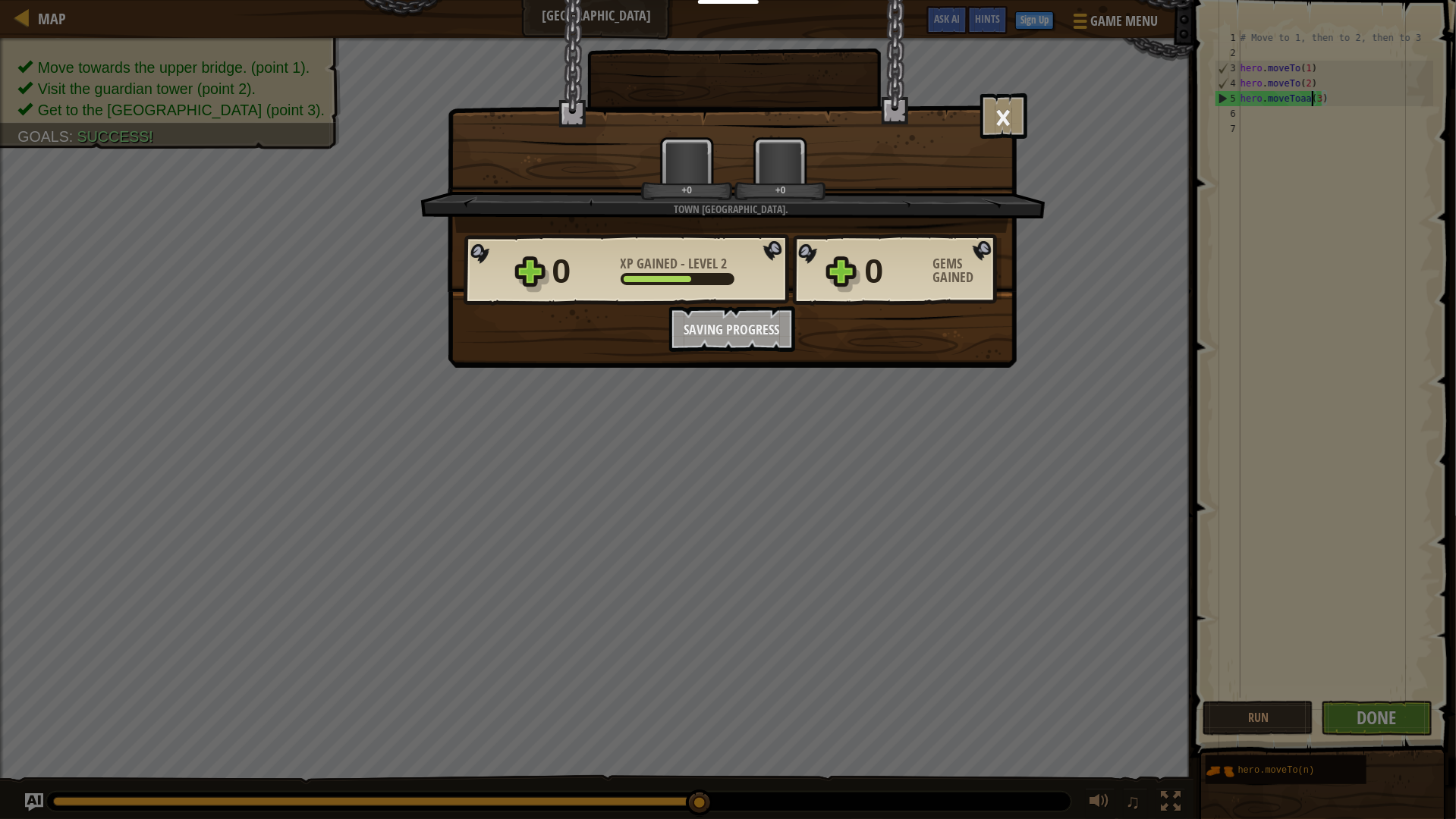
type textarea "hero.moveToaa(3)"
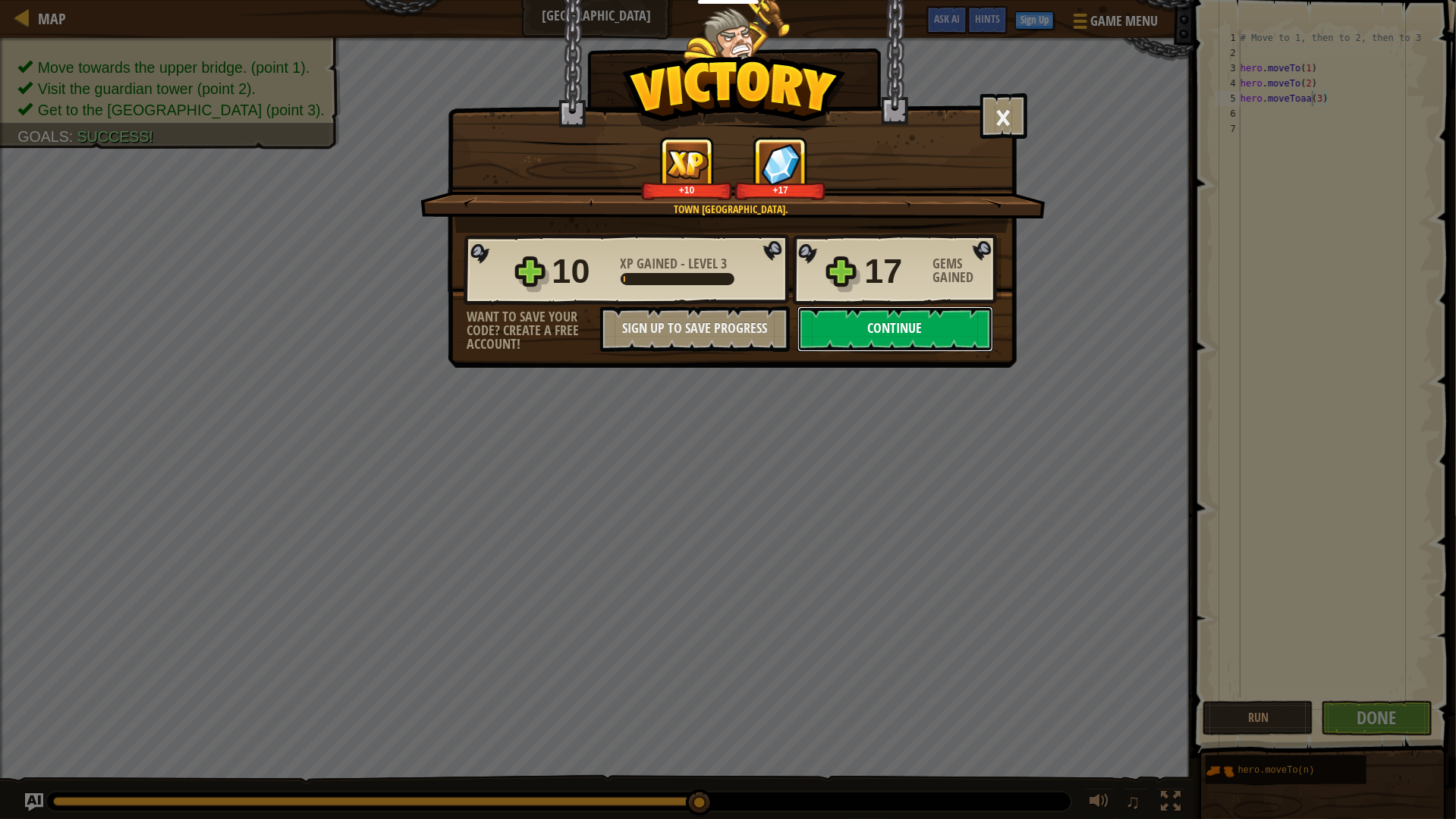
click at [875, 331] on button "Continue" at bounding box center [895, 329] width 196 height 45
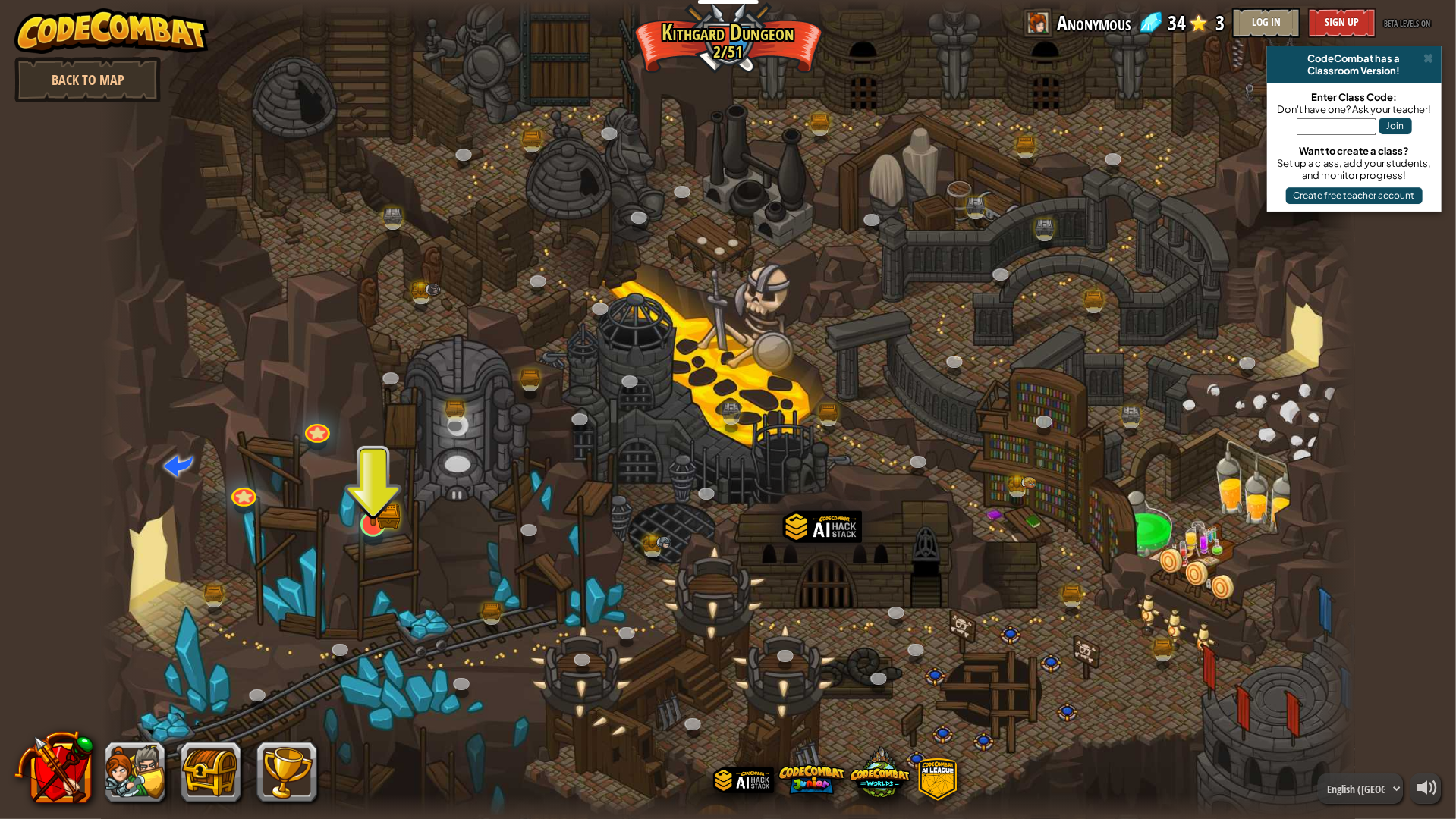
click at [377, 519] on img at bounding box center [373, 489] width 35 height 77
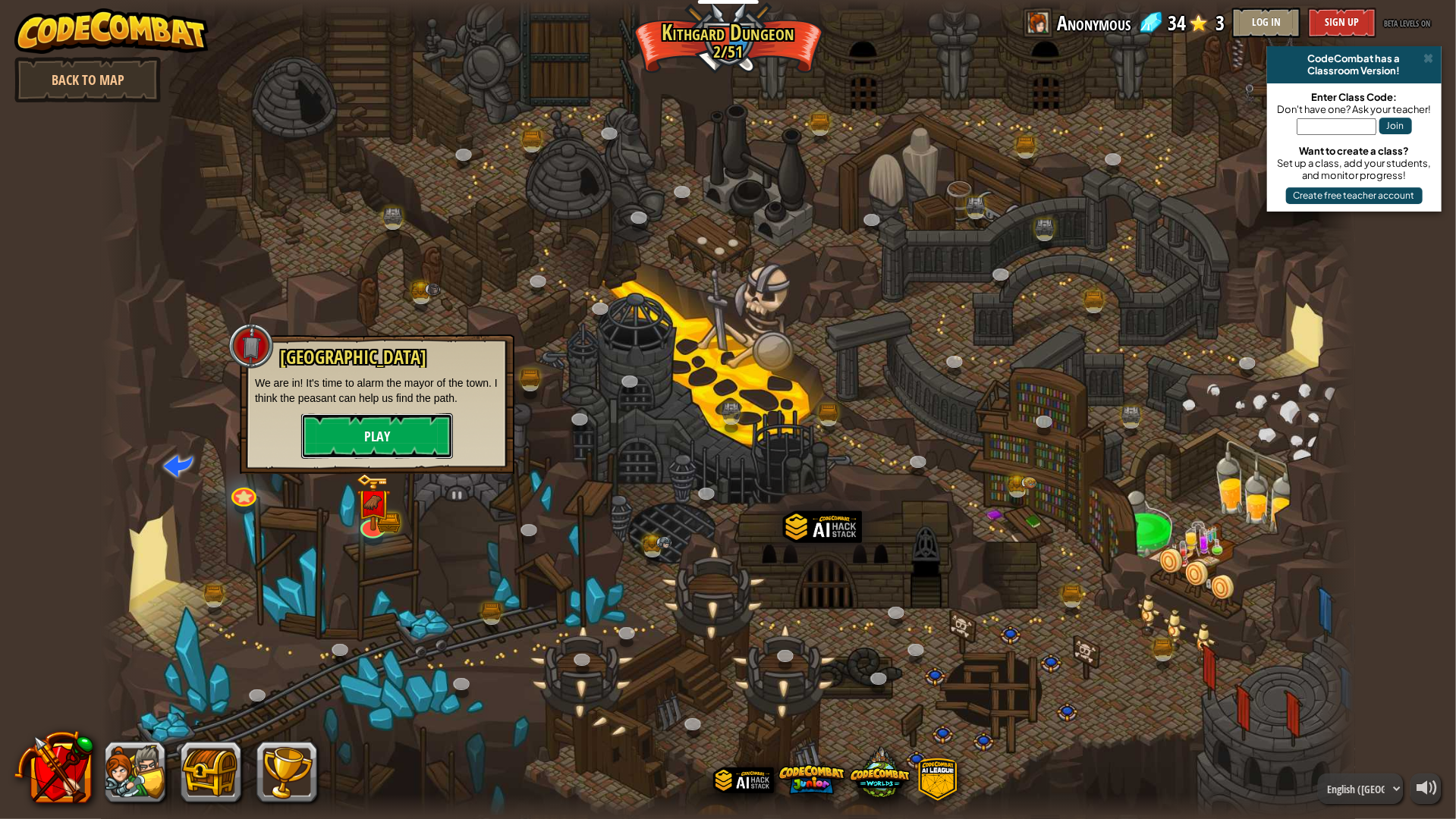
click at [385, 438] on button "Play" at bounding box center [377, 436] width 151 height 45
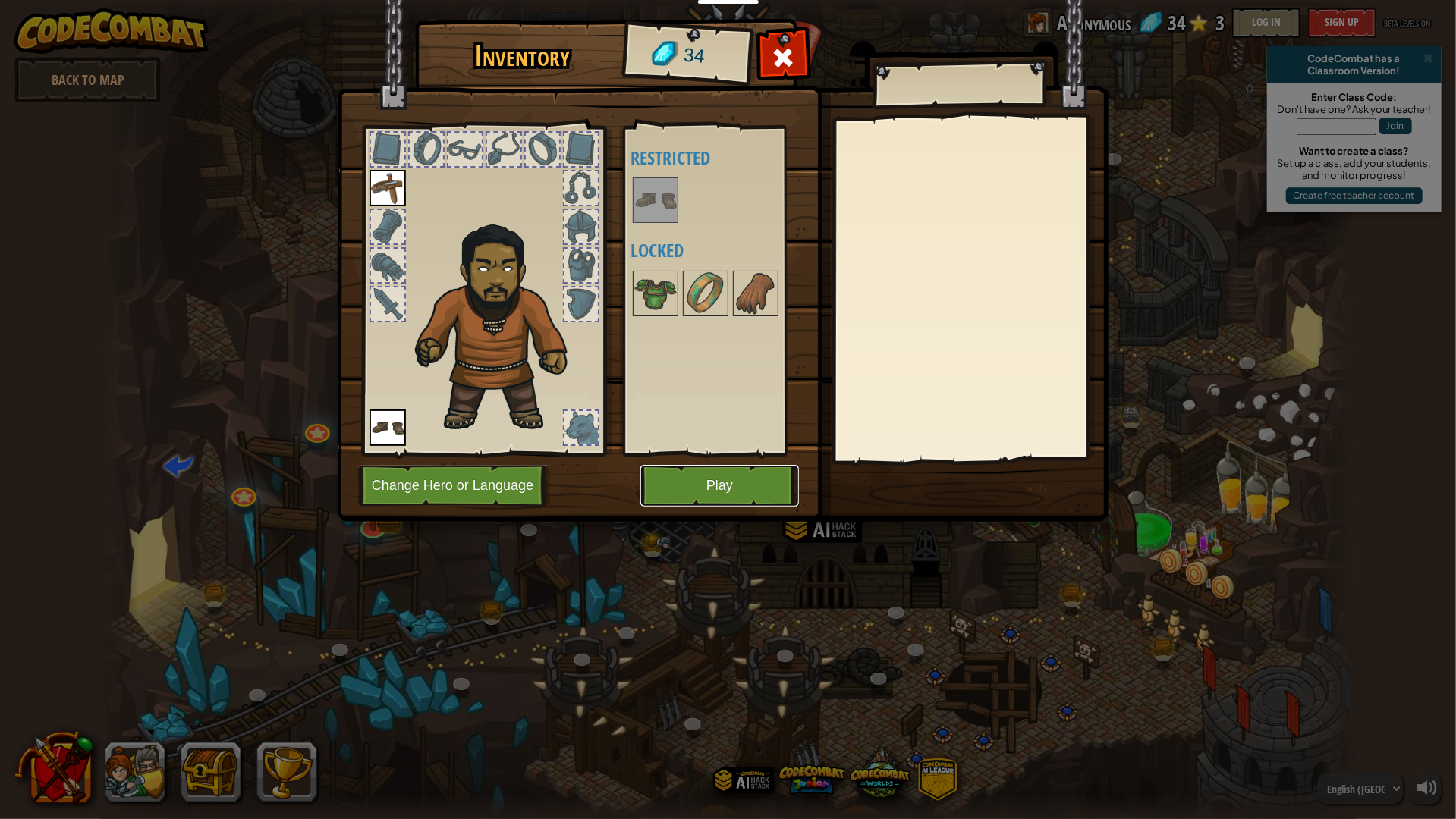
click at [708, 488] on button "Play" at bounding box center [719, 486] width 158 height 41
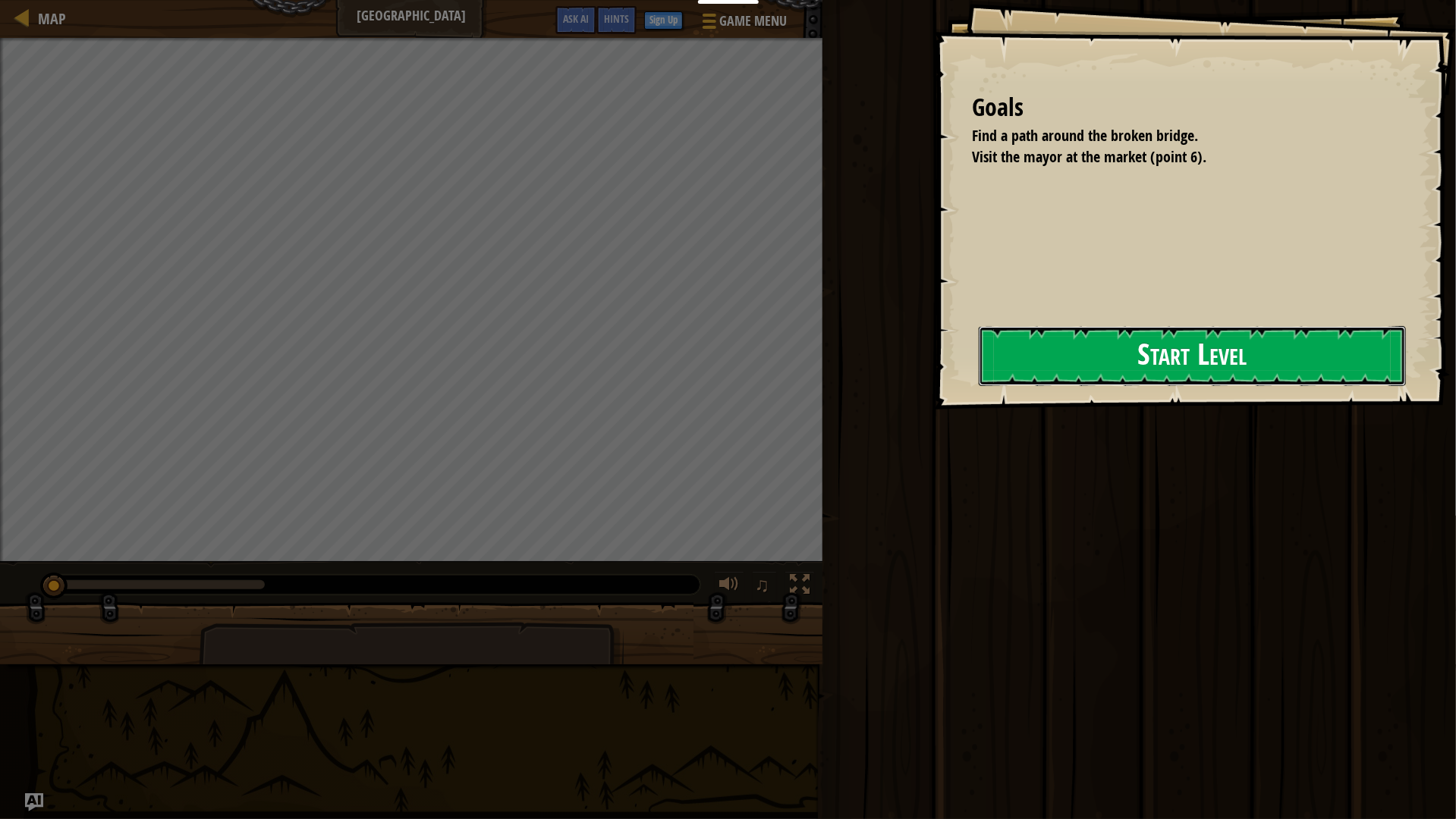
click at [1045, 359] on button "Start Level" at bounding box center [1192, 355] width 427 height 60
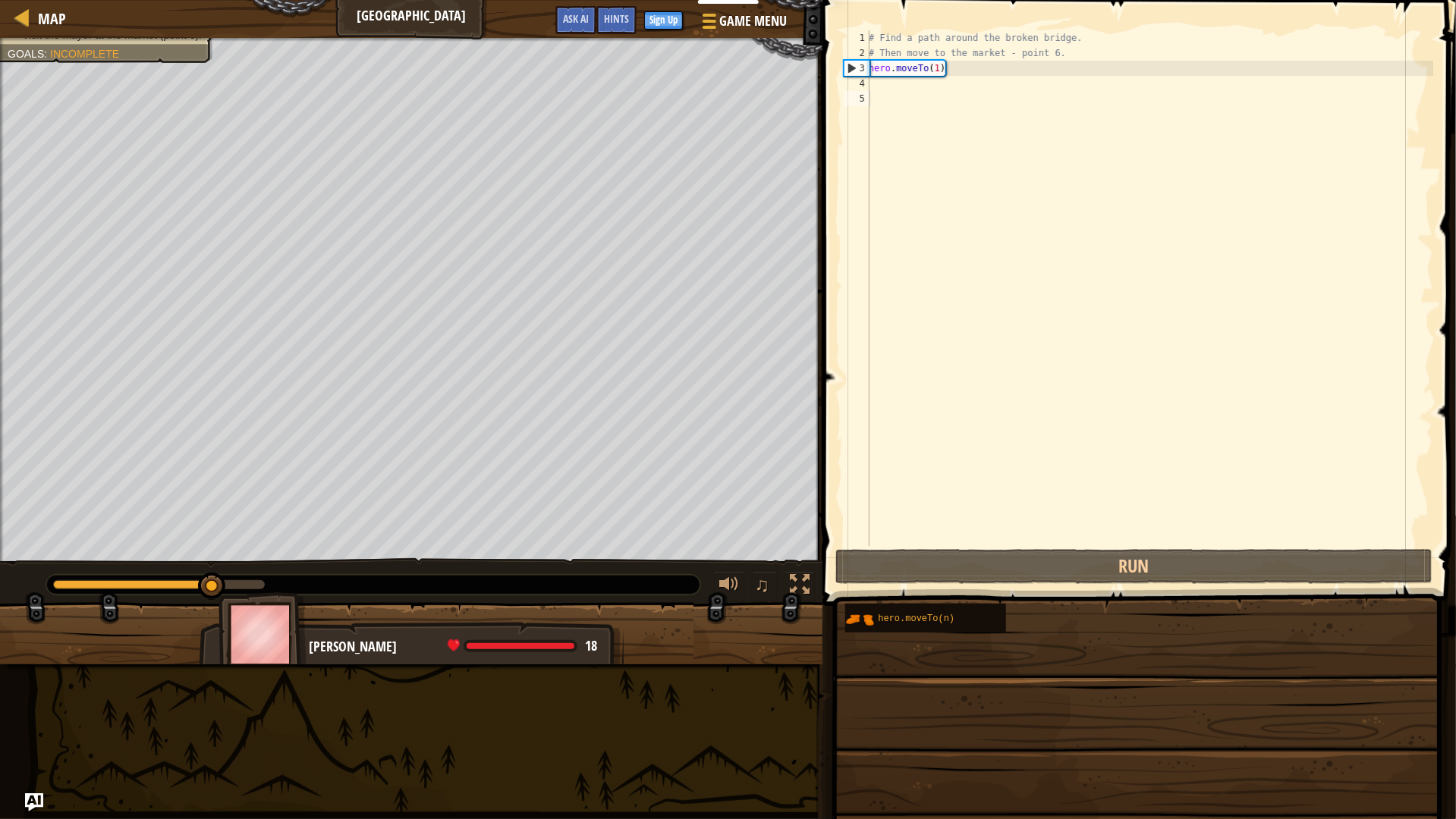
click at [968, 90] on div "# Find a path around the broken bridge. # Then move to the market - point 6. he…" at bounding box center [1149, 303] width 568 height 546
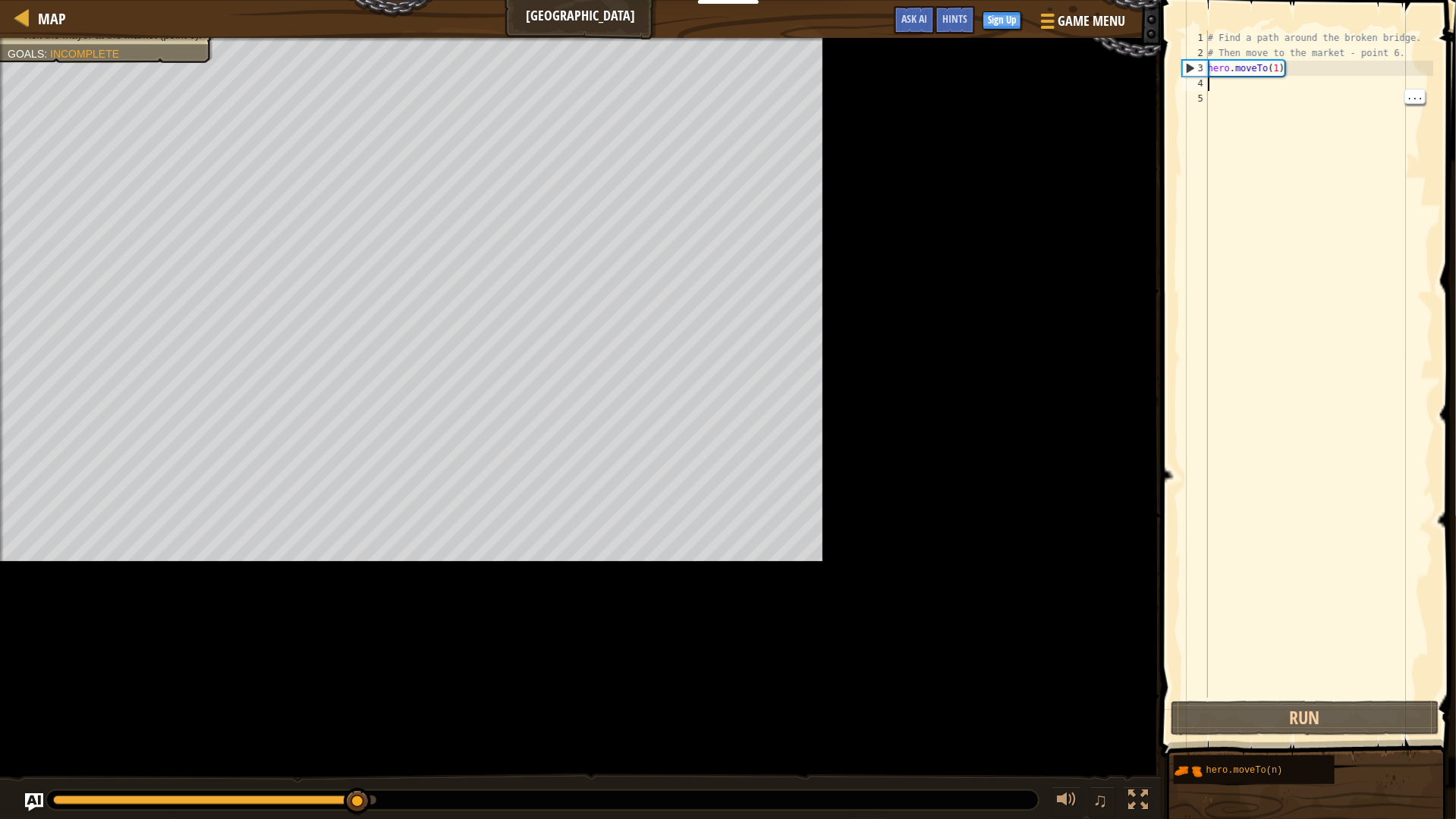
scroll to position [6, 0]
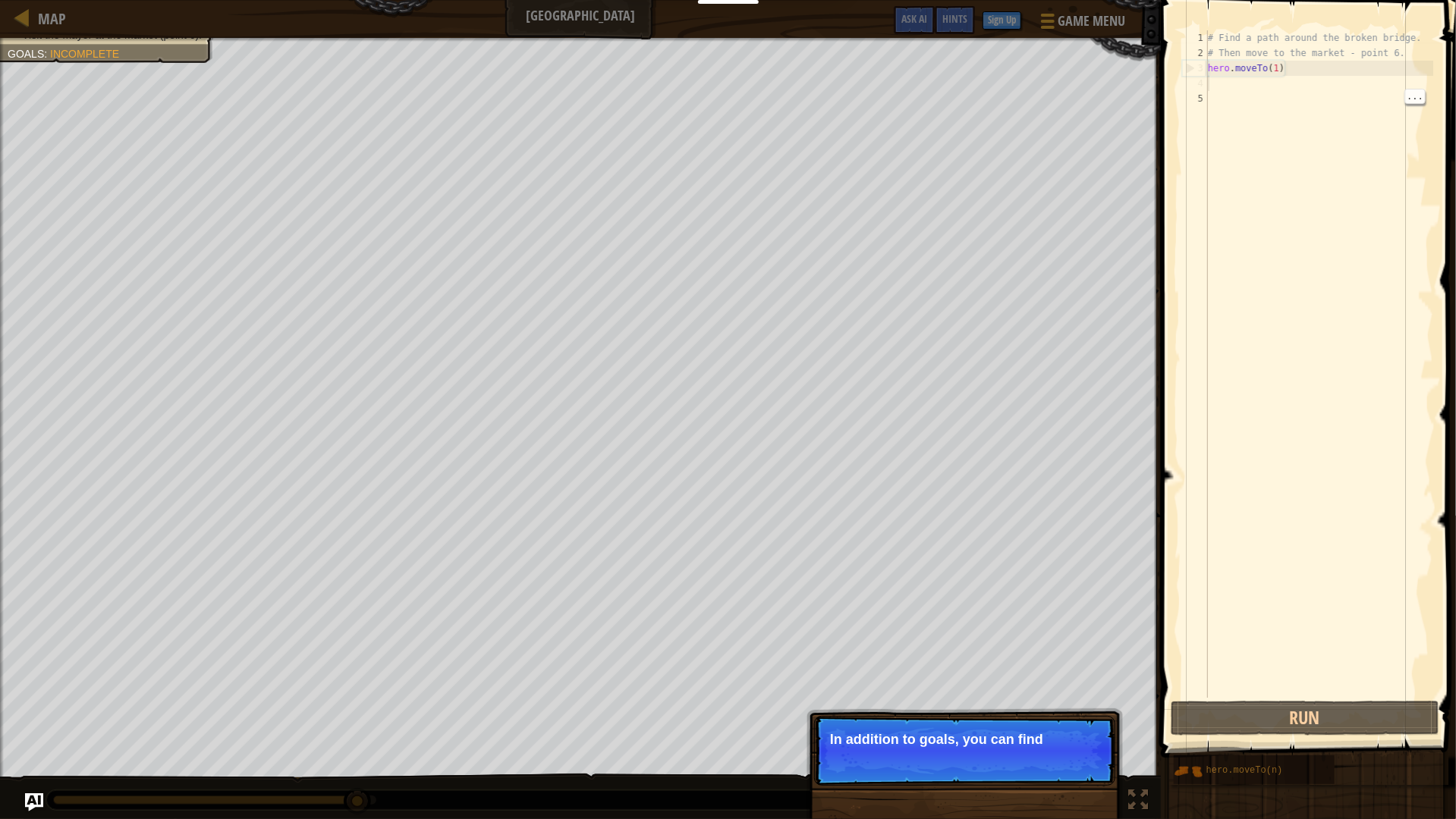
click at [1220, 88] on div "# Find a path around the broken bridge. # Then move to the market - point 6. he…" at bounding box center [1319, 379] width 229 height 698
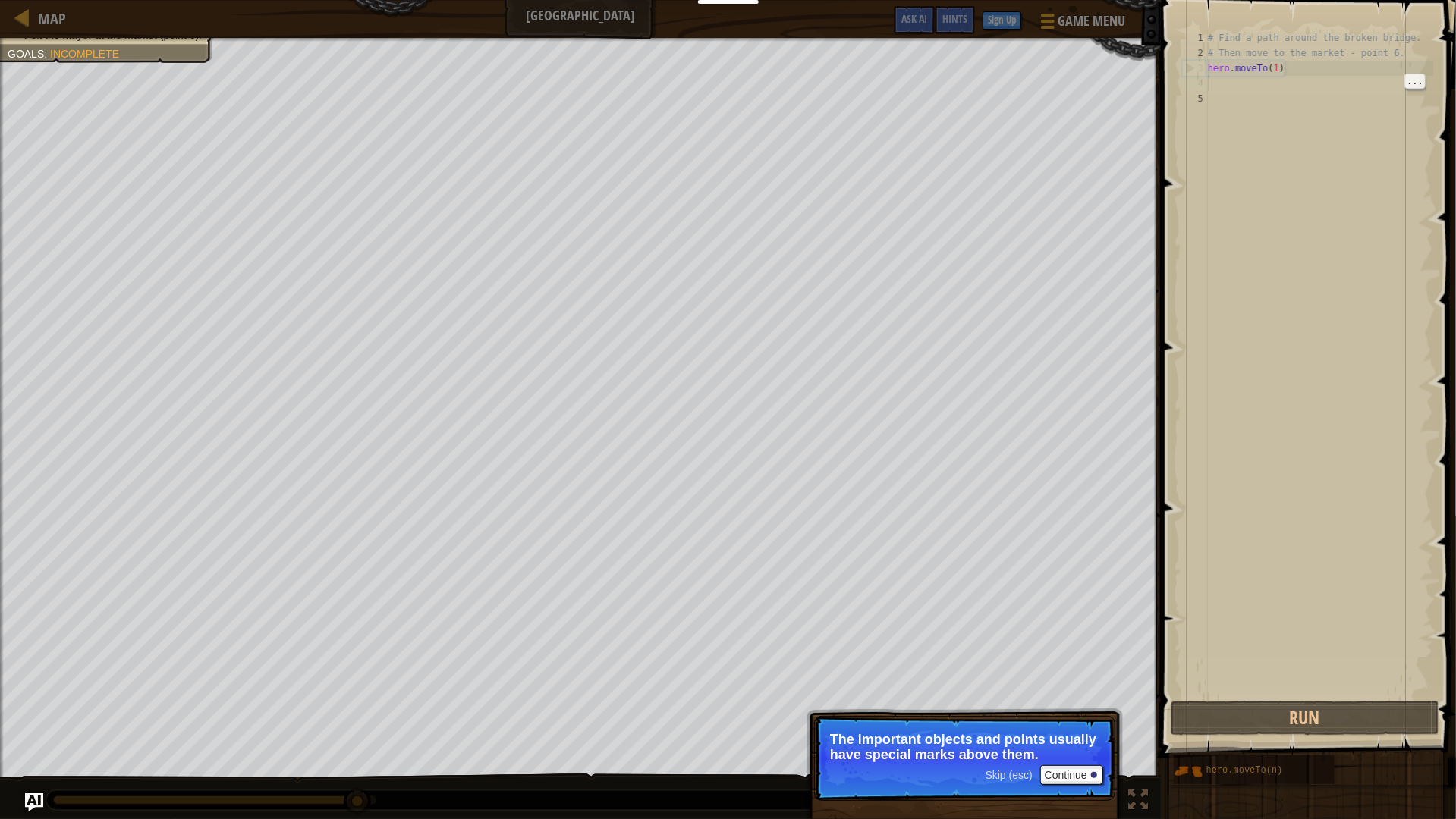
click at [1220, 92] on div "# Find a path around the broken bridge. # Then move to the market - point 6. he…" at bounding box center [1319, 379] width 229 height 698
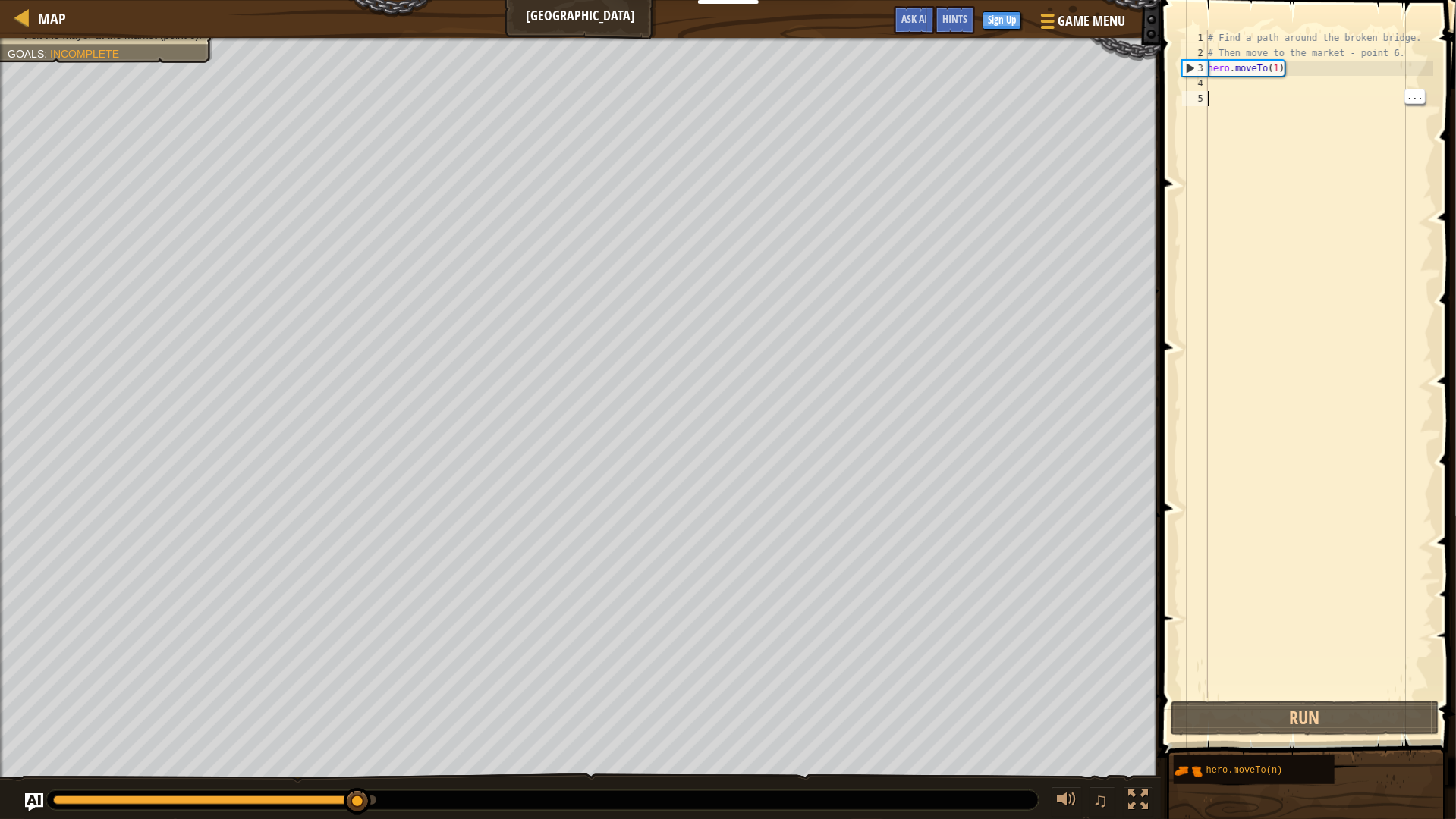
click at [1333, 97] on div "# Find a path around the broken bridge. # Then move to the market - point 6. he…" at bounding box center [1319, 379] width 229 height 698
click at [1333, 88] on div "# Find a path around the broken bridge. # Then move to the market - point 6. he…" at bounding box center [1319, 379] width 229 height 698
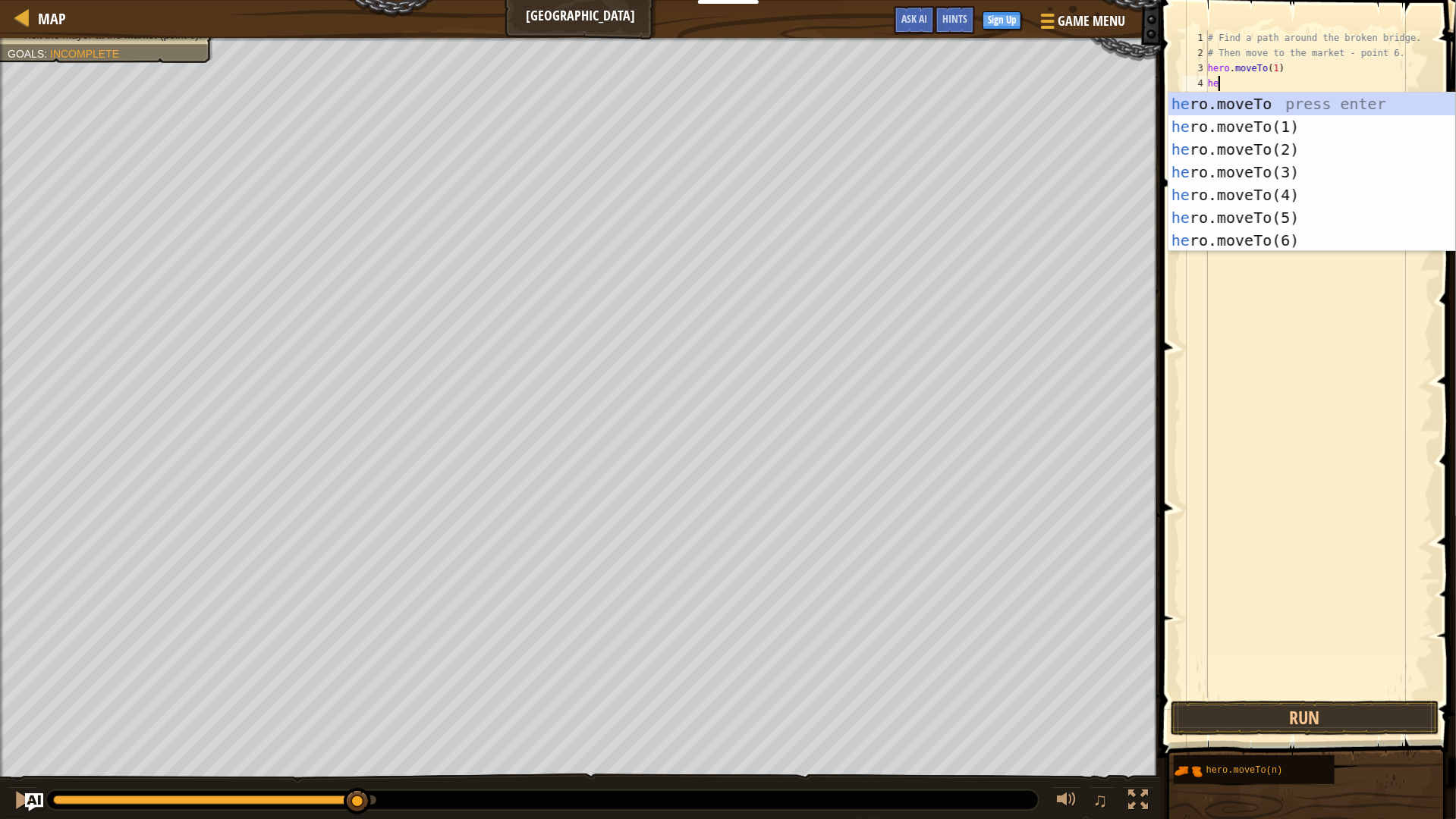
click at [1229, 168] on div "he ro.moveTo press enter he ro.moveTo(1) press enter he ro.moveTo(2) press ente…" at bounding box center [1313, 194] width 287 height 205
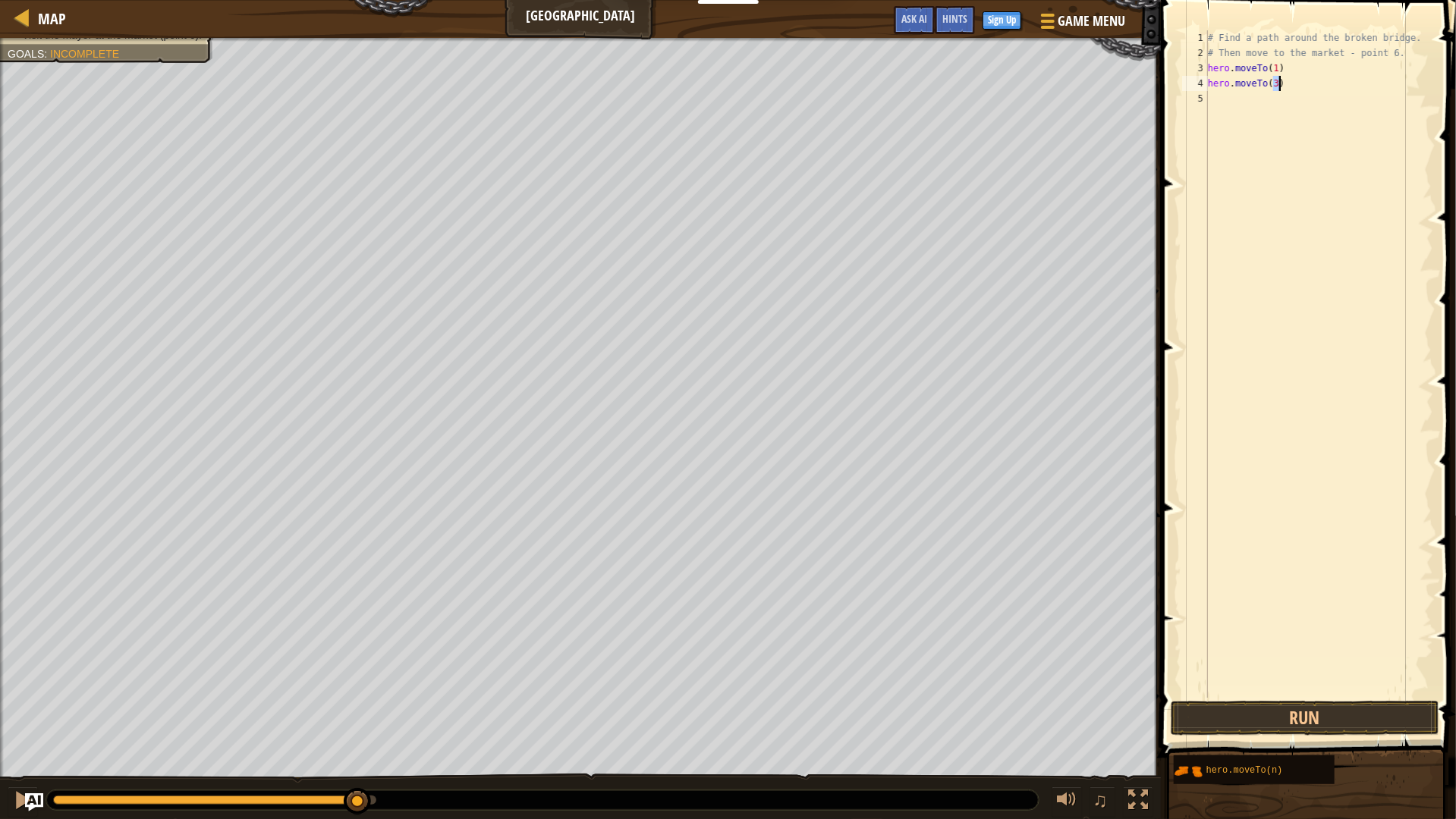
type textarea "hero.moveTo(3)"
click at [1229, 707] on button "Run" at bounding box center [1305, 719] width 268 height 35
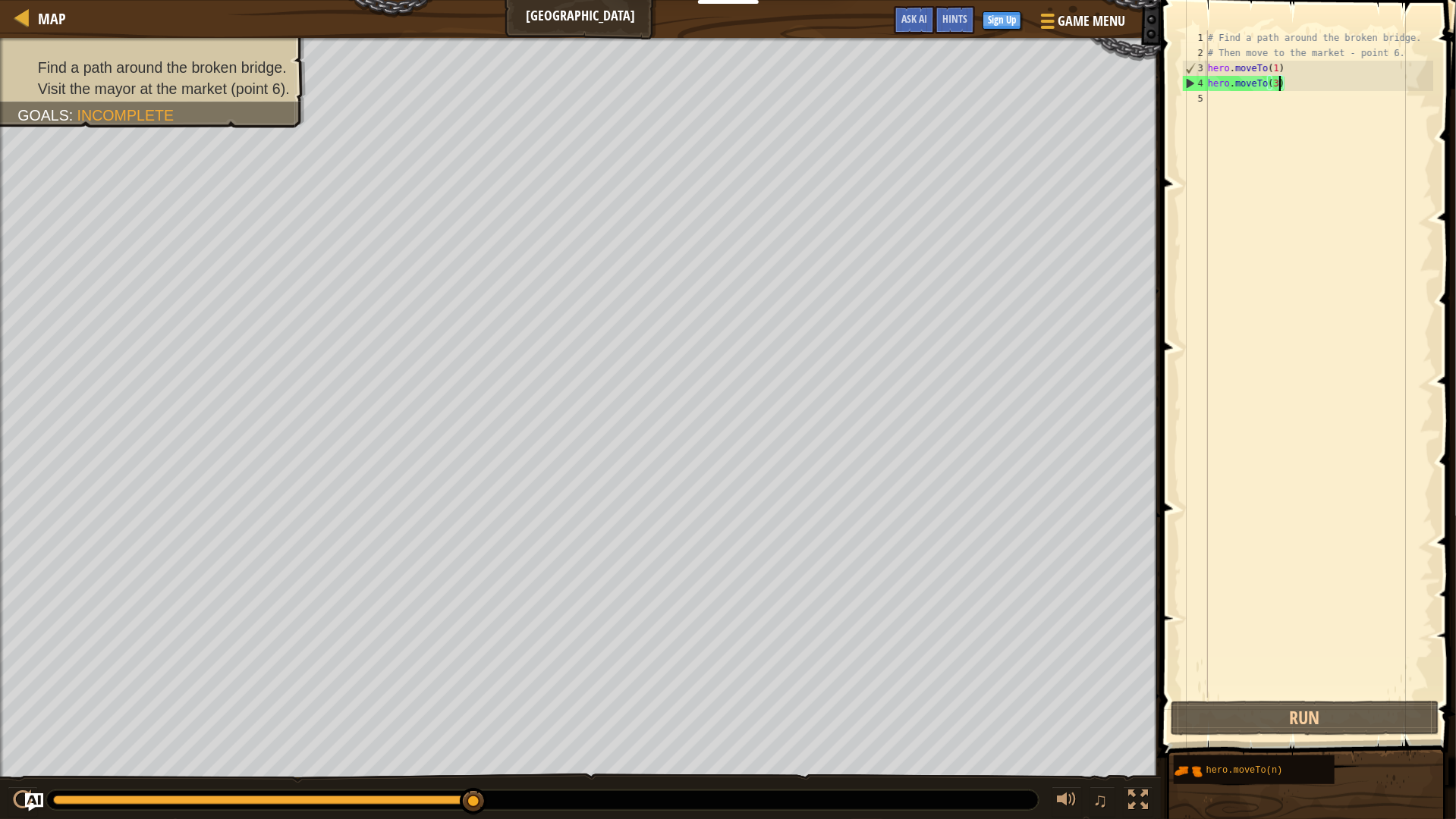
click at [1244, 113] on div "# Find a path around the broken bridge. # Then move to the market - point 6. he…" at bounding box center [1319, 379] width 229 height 698
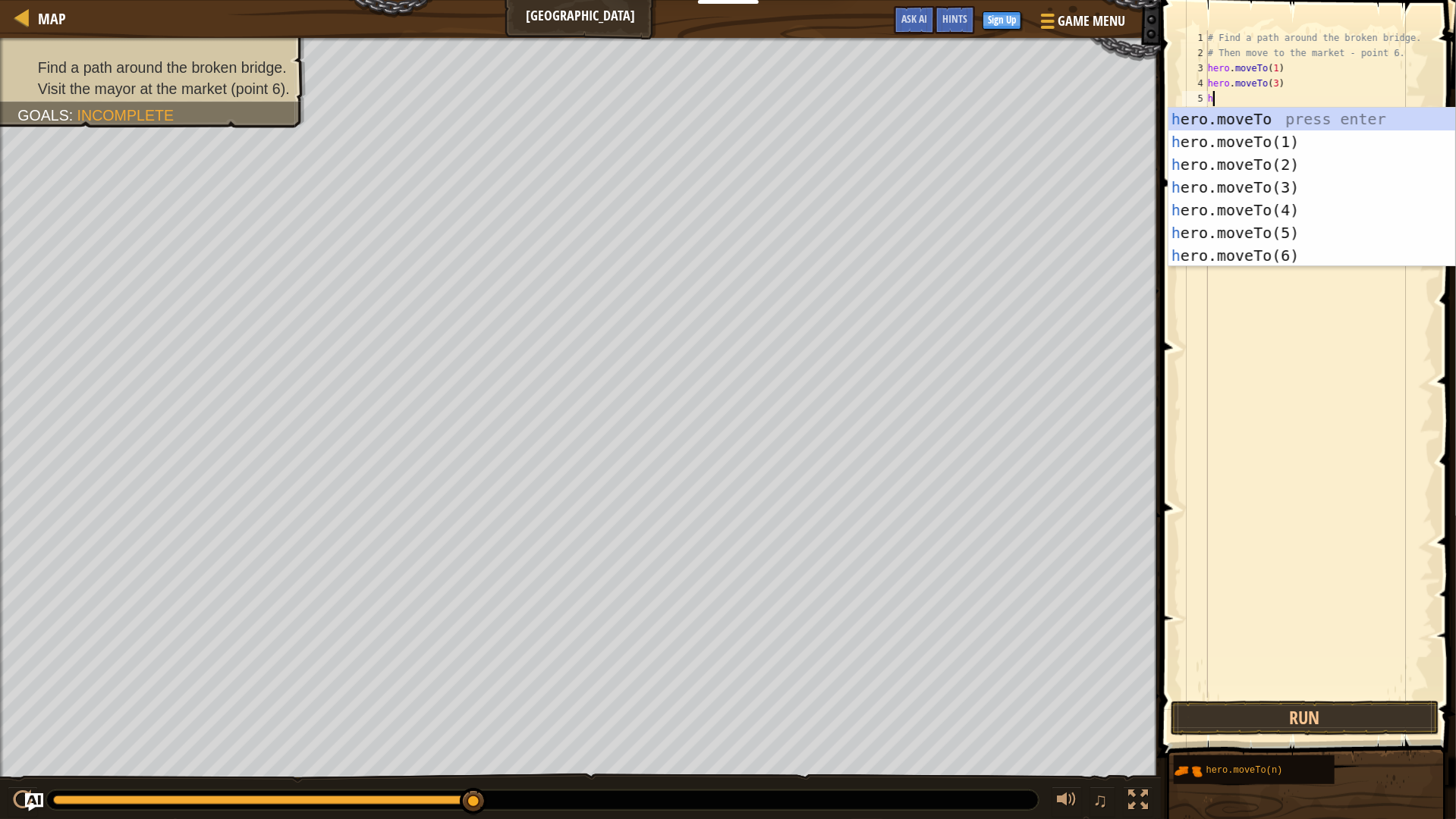
click at [1244, 191] on div "h ero.moveTo press enter h ero.moveTo(1) press enter h ero.moveTo(2) press ente…" at bounding box center [1313, 210] width 287 height 205
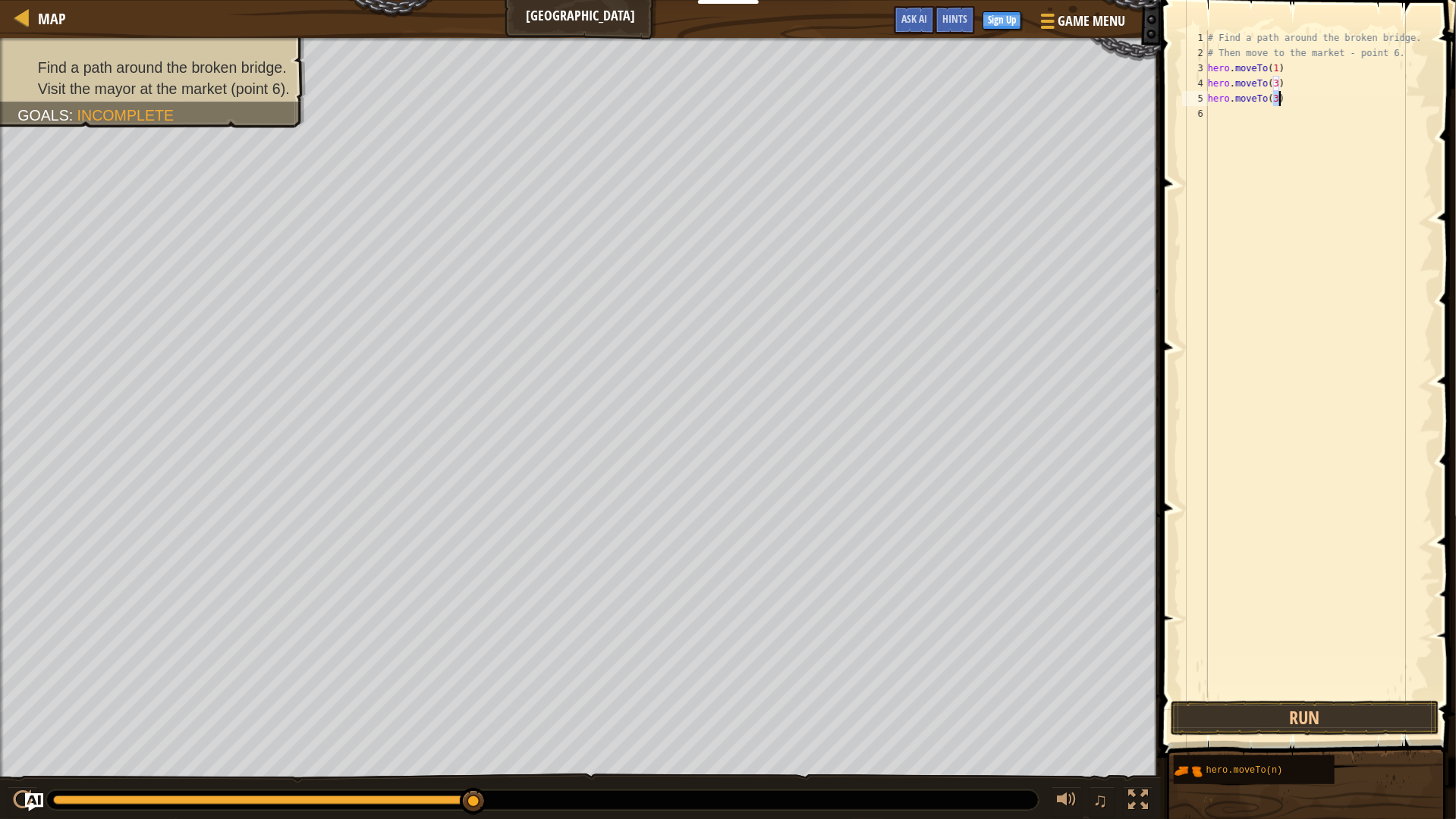
scroll to position [6, 5]
click at [1244, 128] on div "hero.moveTo( 5 ) press enter" at bounding box center [1313, 142] width 287 height 69
click at [1297, 717] on button "Run" at bounding box center [1305, 719] width 268 height 35
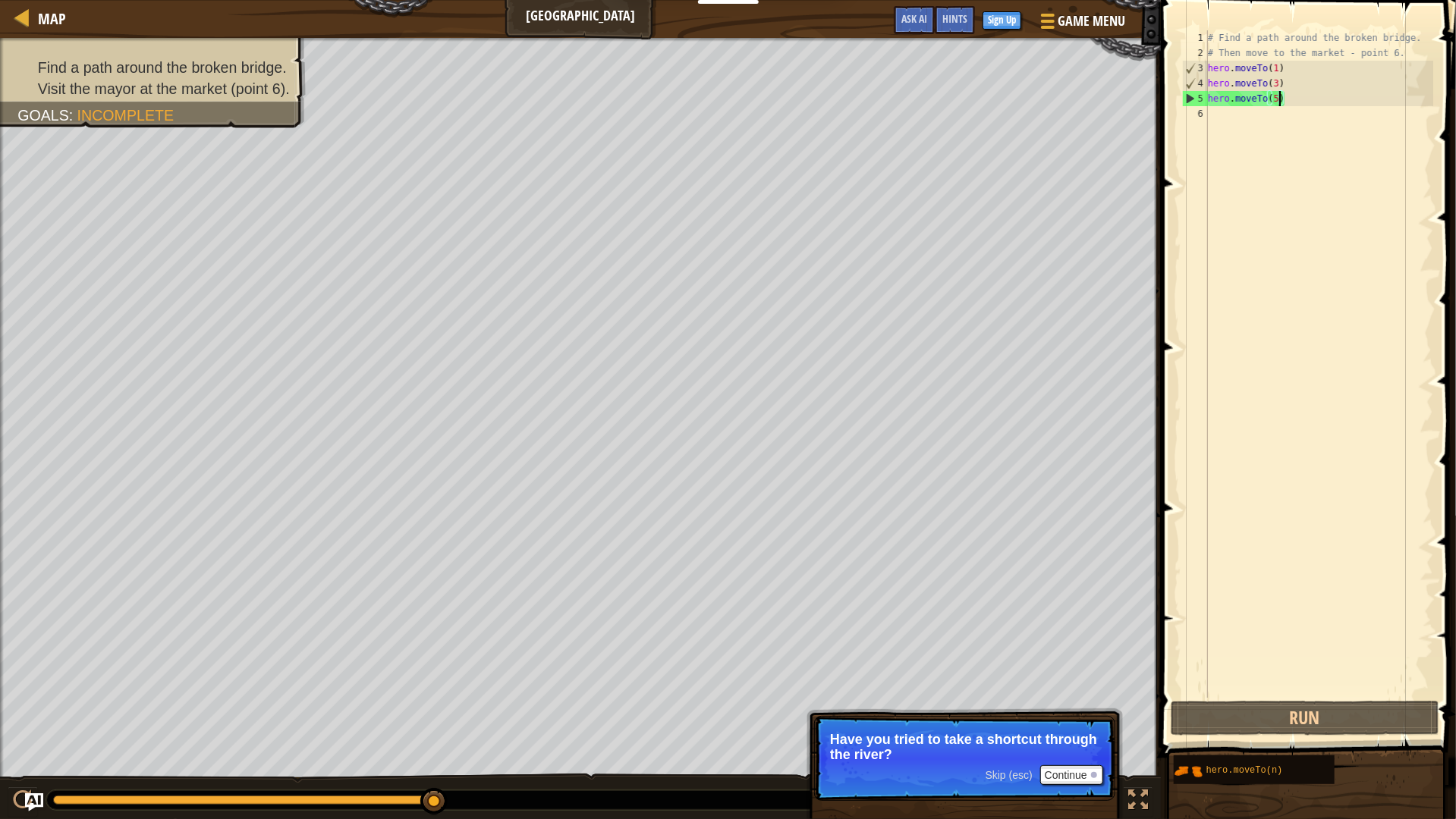
click at [1289, 98] on div "# Find a path around the broken bridge. # Then move to the market - point 6. he…" at bounding box center [1319, 379] width 229 height 698
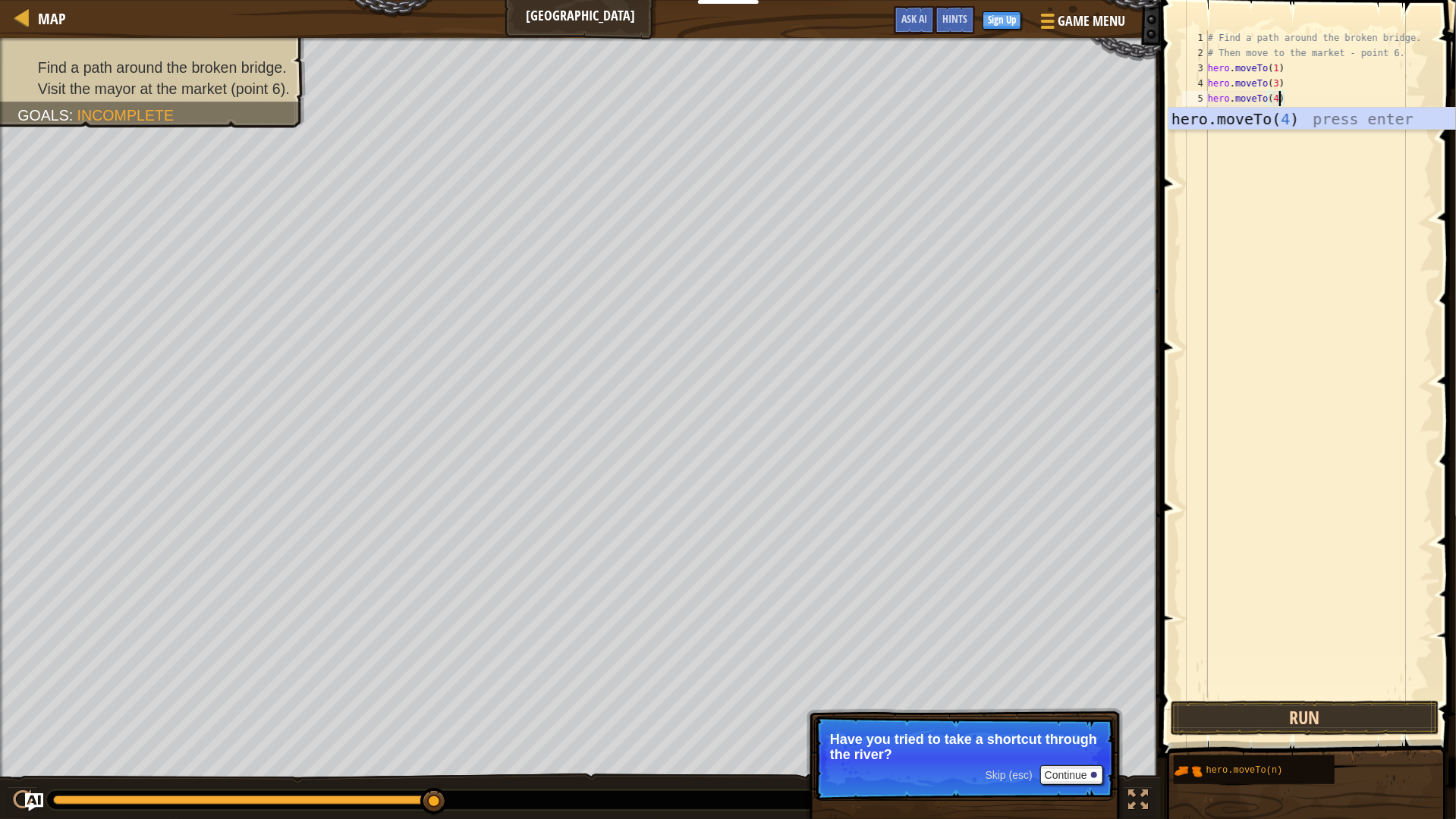
type textarea "hero.moveTo(4)"
click at [1296, 719] on button "Run" at bounding box center [1305, 719] width 268 height 35
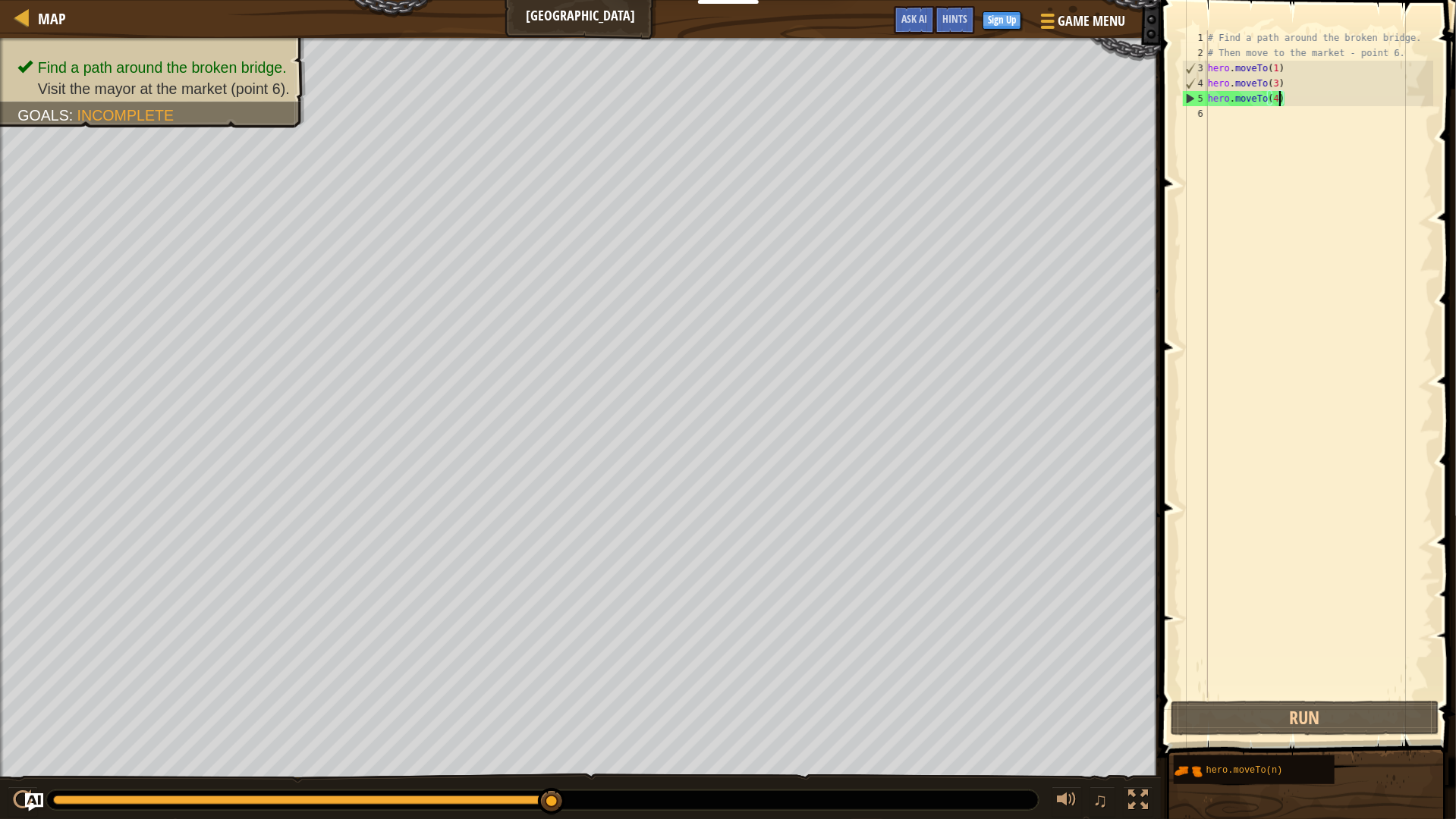
click at [1242, 119] on div "# Find a path around the broken bridge. # Then move to the market - point 6. he…" at bounding box center [1319, 379] width 229 height 698
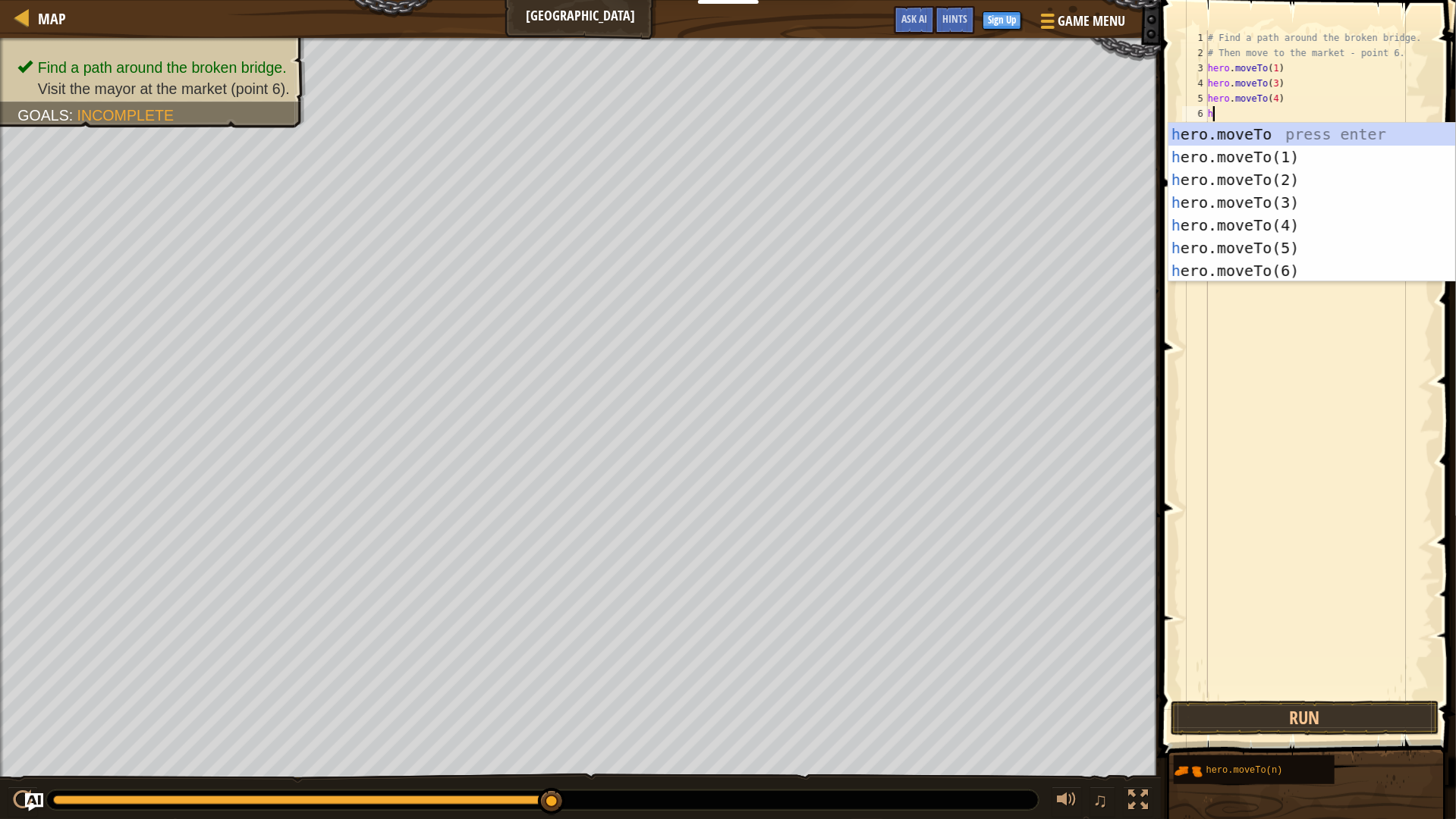
click at [1242, 246] on div "h ero.moveTo press enter h ero.moveTo(1) press enter h ero.moveTo(2) press ente…" at bounding box center [1313, 225] width 287 height 205
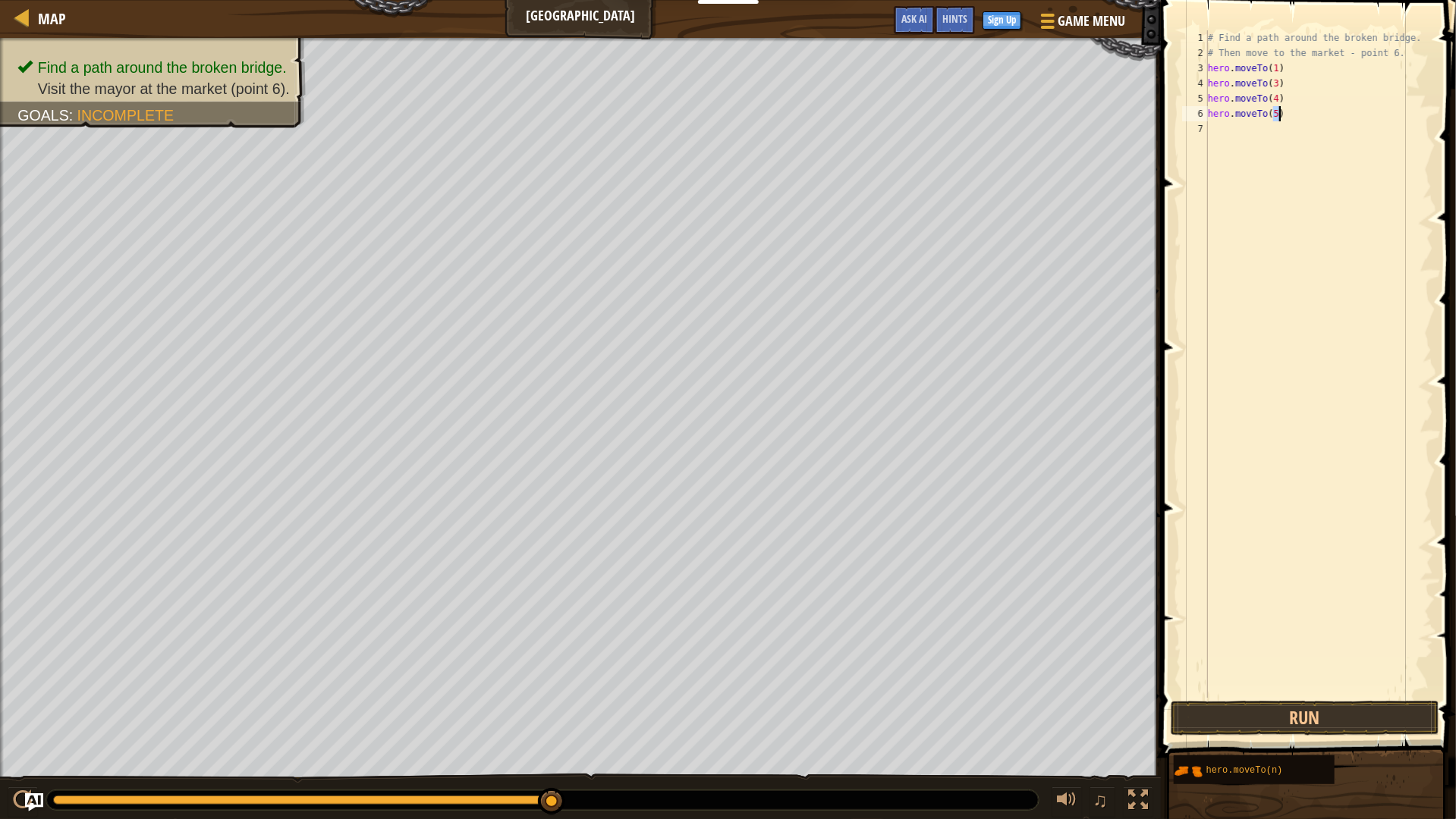
type textarea "hero.moveTo(5)"
click at [1242, 124] on div "# Find a path around the broken bridge. # Then move to the market - point 6. he…" at bounding box center [1319, 379] width 229 height 698
type textarea "a"
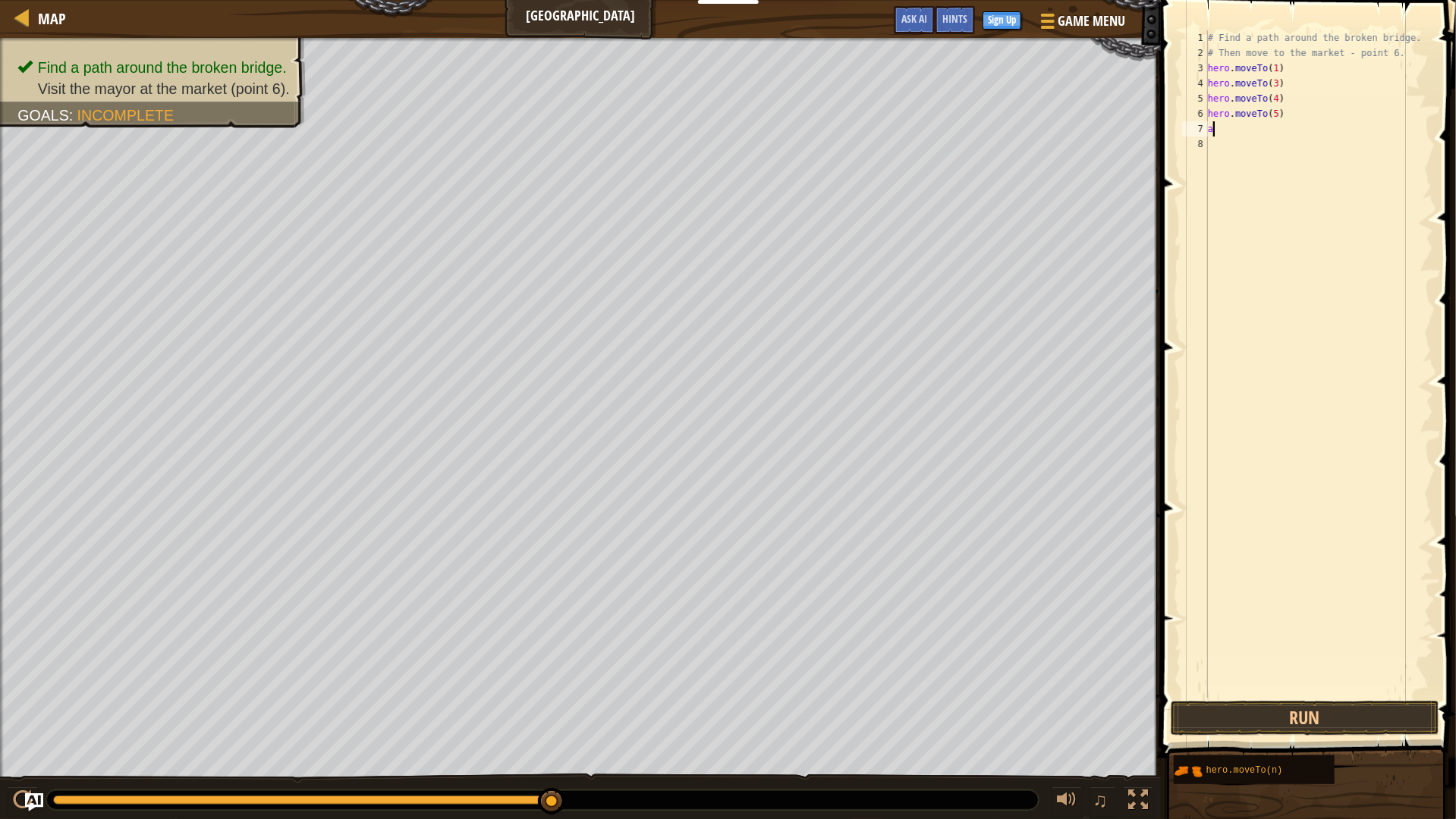
click at [1243, 136] on div "# Find a path around the broken bridge. # Then move to the market - point 6. he…" at bounding box center [1319, 379] width 229 height 698
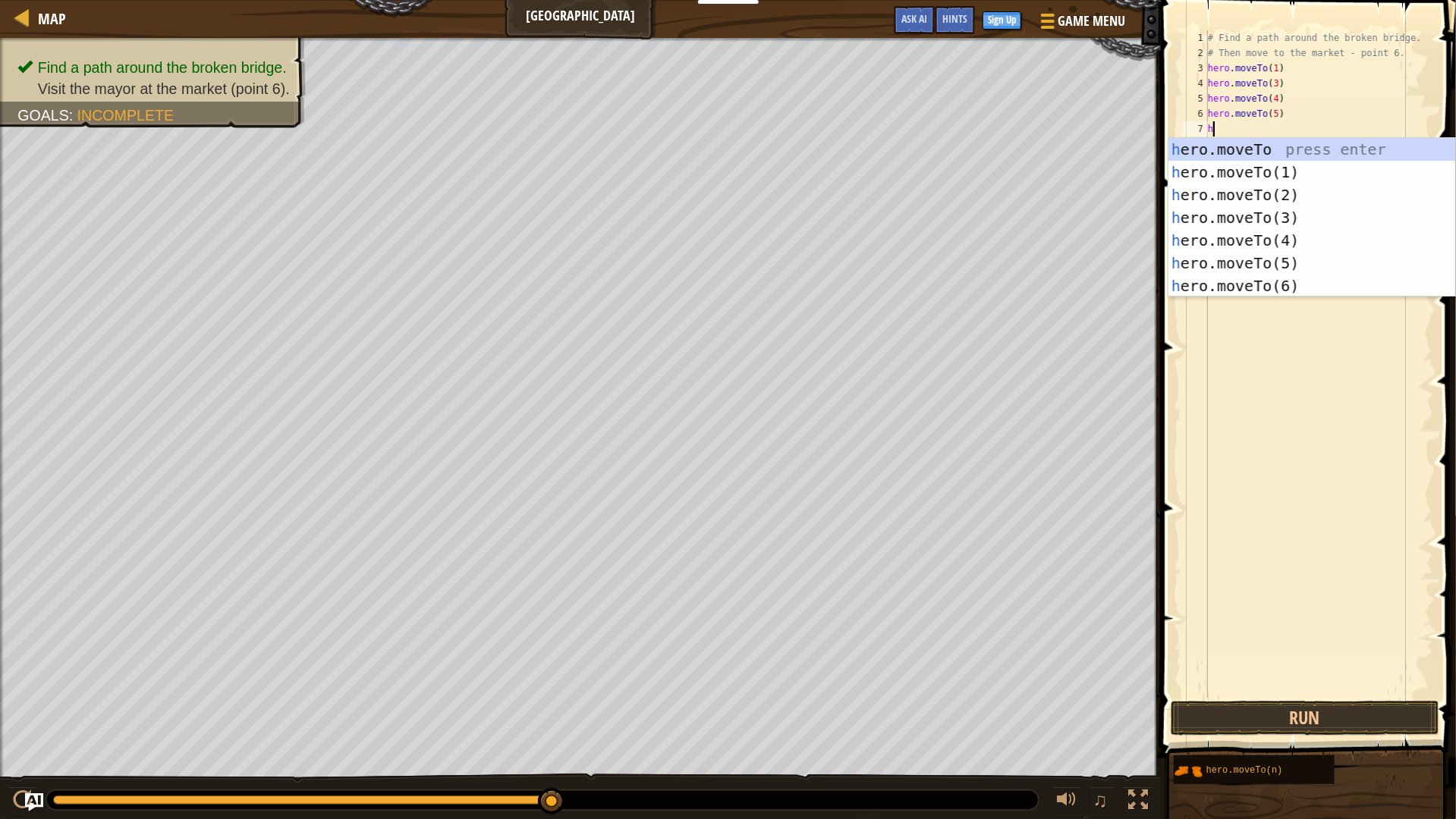
click at [1243, 282] on div "h ero.moveTo press enter h ero.moveTo(1) press enter h ero.moveTo(2) press ente…" at bounding box center [1313, 241] width 287 height 205
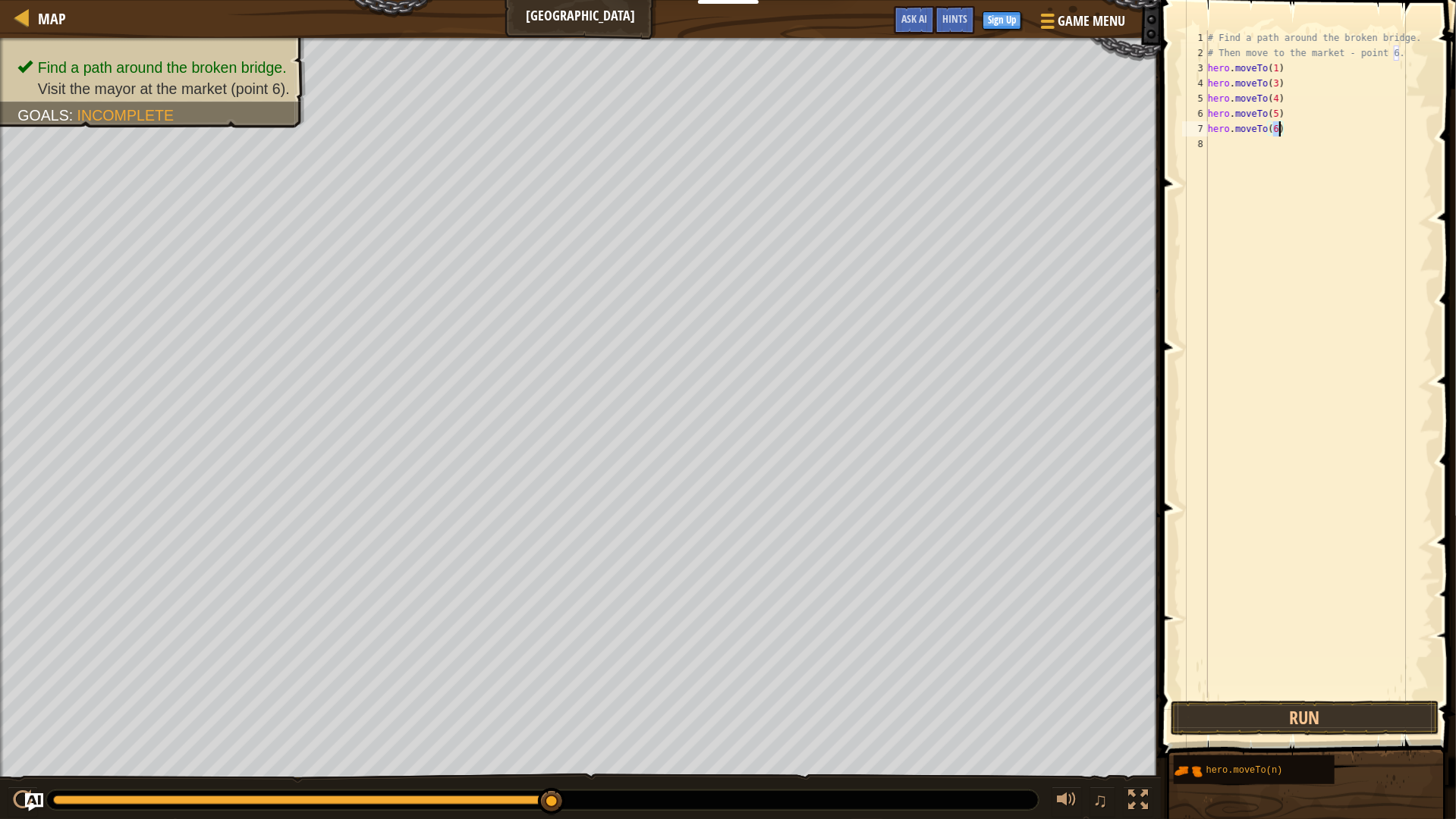
scroll to position [6, 5]
type textarea "hero.moveTo(6)"
click at [1243, 705] on button "Run" at bounding box center [1305, 719] width 268 height 35
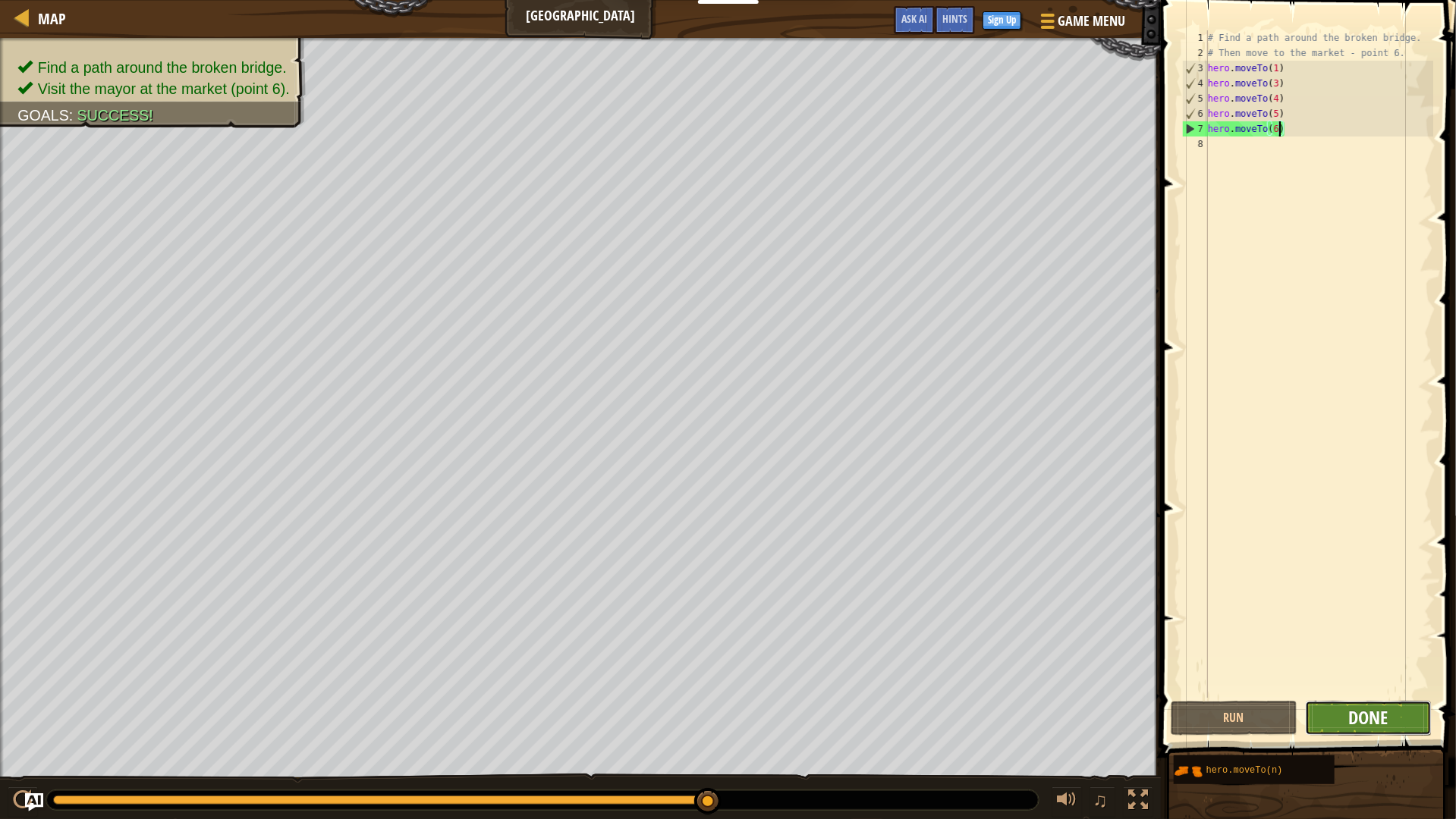
click at [1352, 708] on span "Done" at bounding box center [1369, 717] width 39 height 25
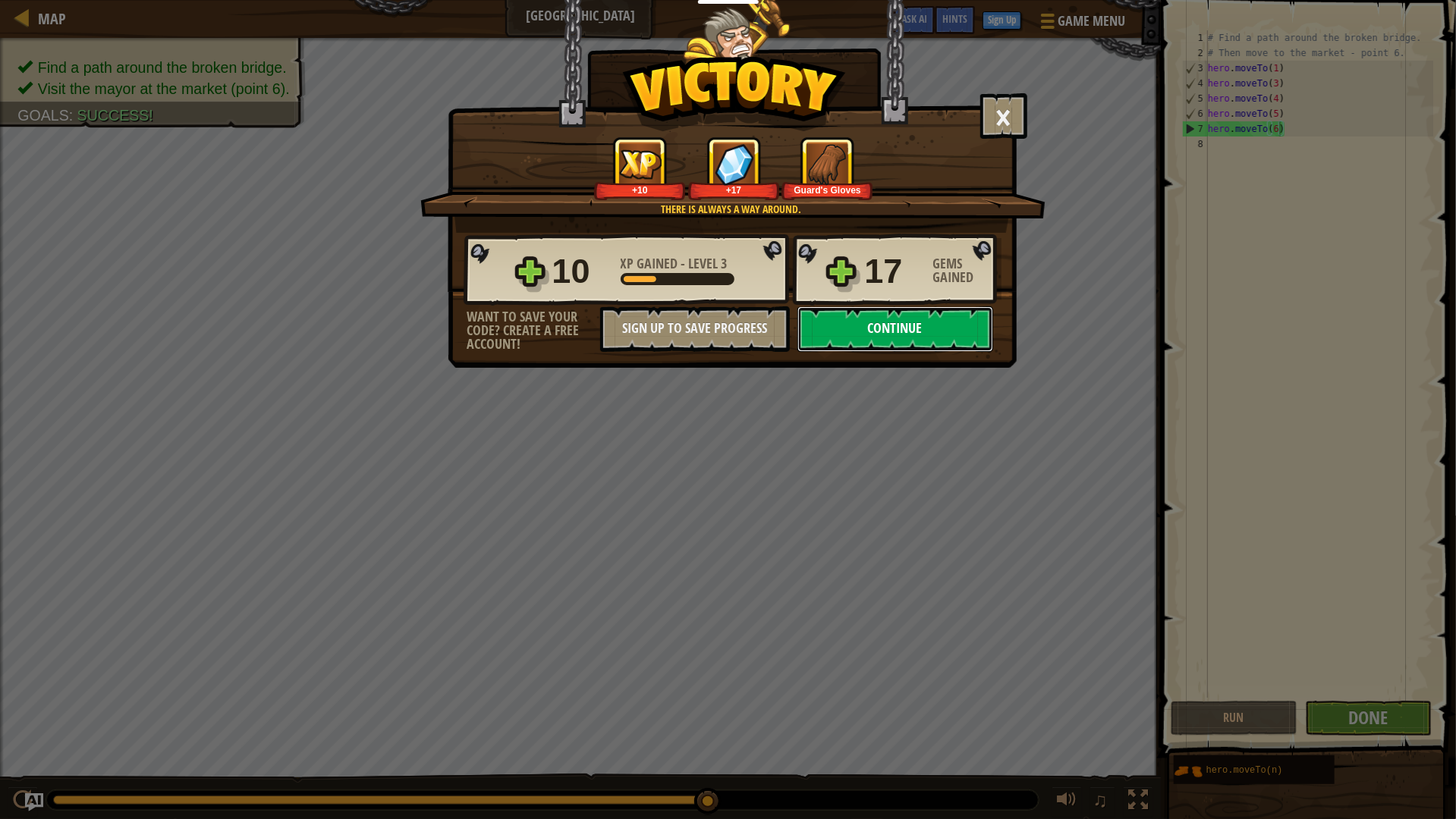
click at [939, 311] on button "Continue" at bounding box center [895, 329] width 196 height 45
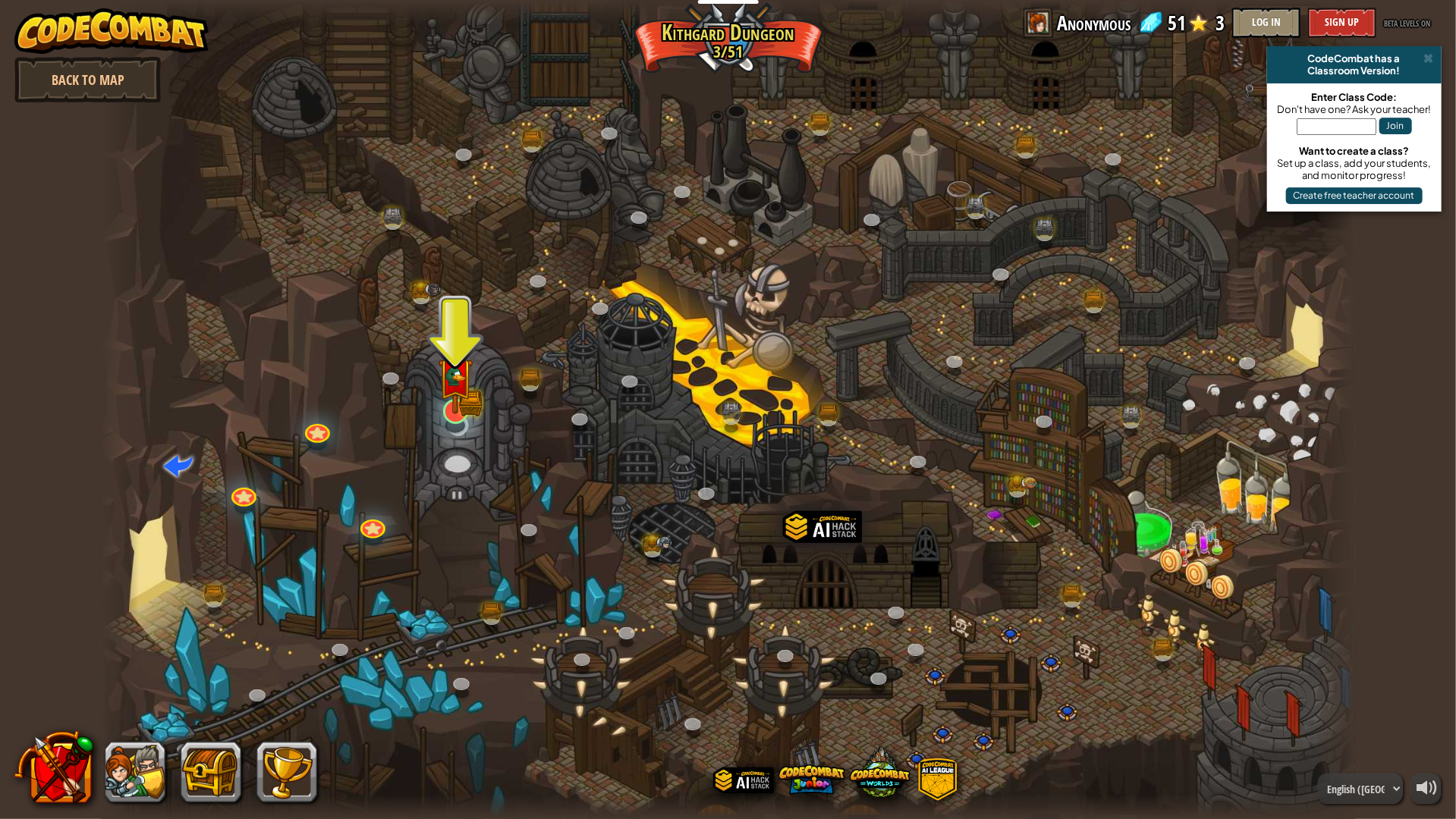
click at [452, 405] on img at bounding box center [456, 376] width 35 height 77
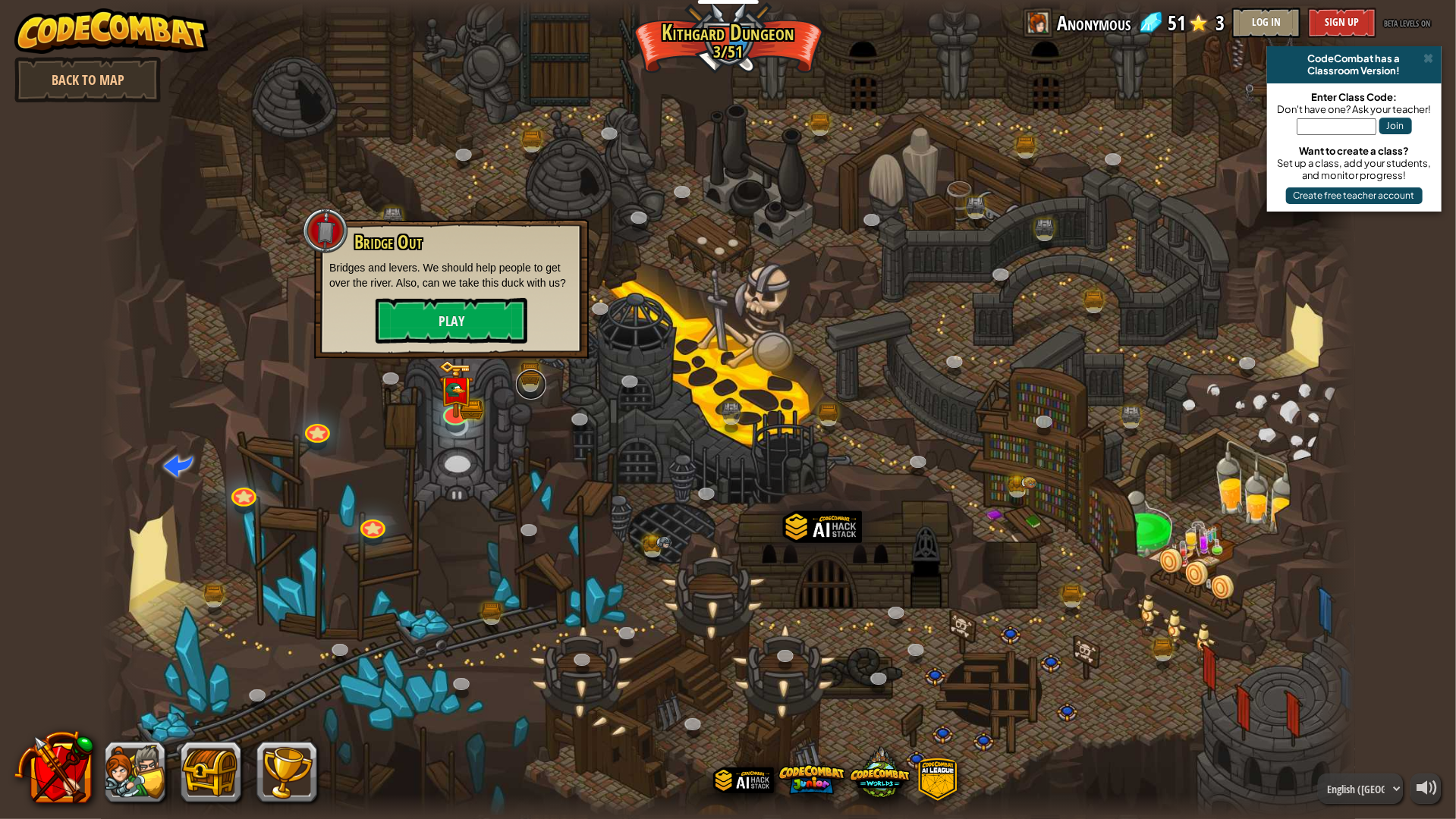
click at [528, 379] on link at bounding box center [531, 384] width 30 height 30
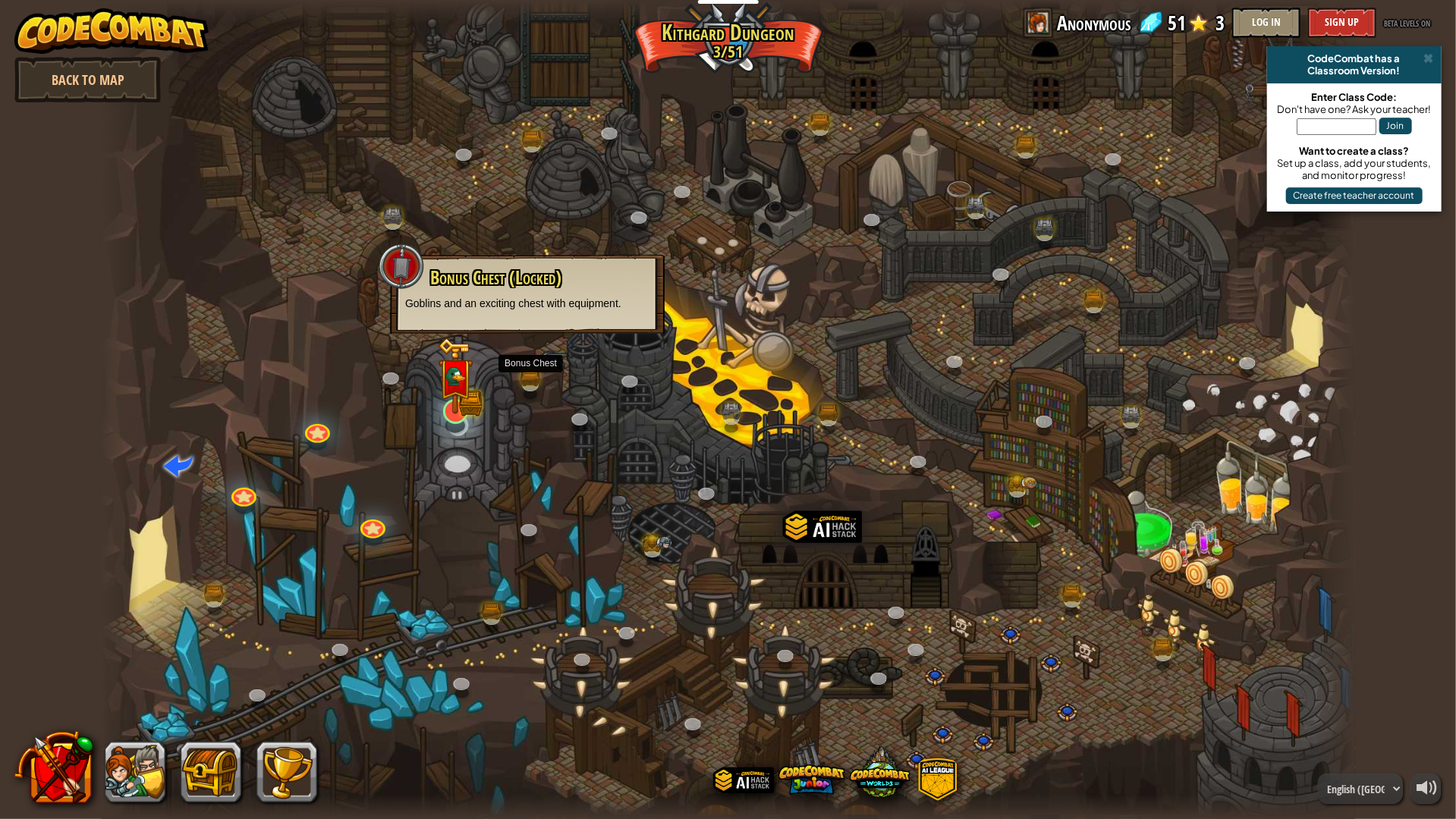
click at [447, 407] on img at bounding box center [456, 376] width 35 height 77
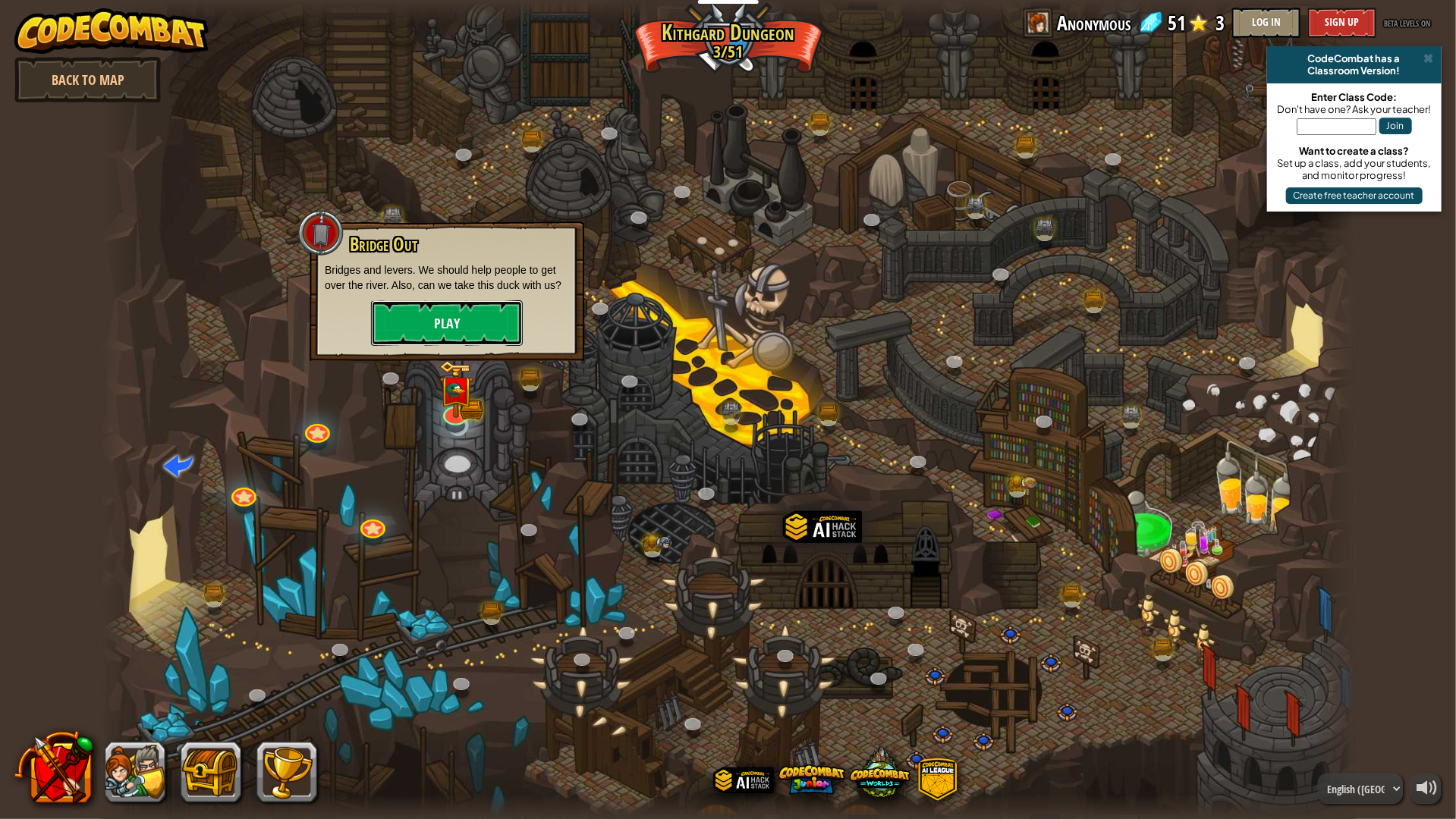
click at [447, 319] on button "Play" at bounding box center [447, 323] width 151 height 45
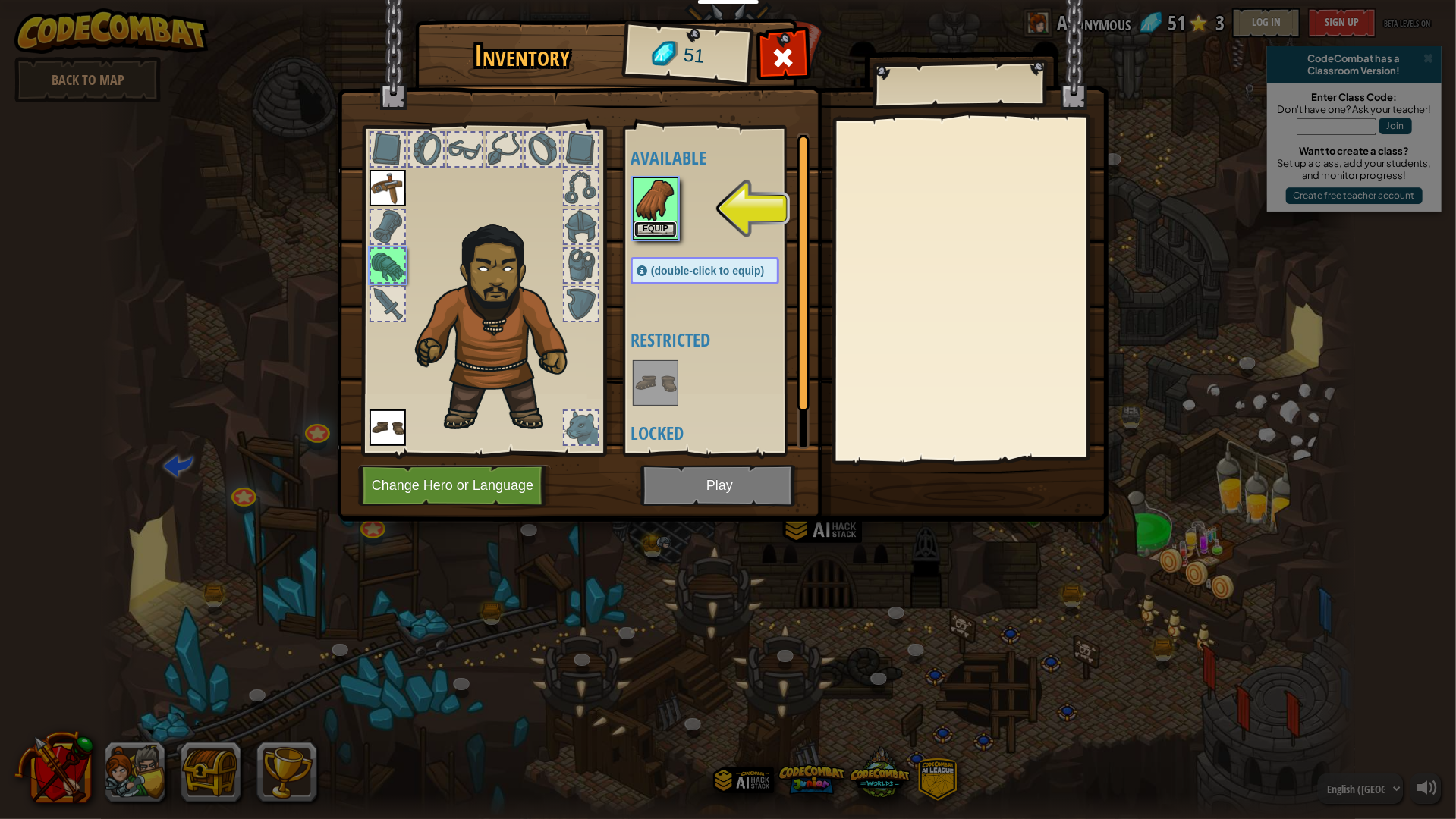
click at [663, 226] on button "Equip" at bounding box center [655, 230] width 42 height 16
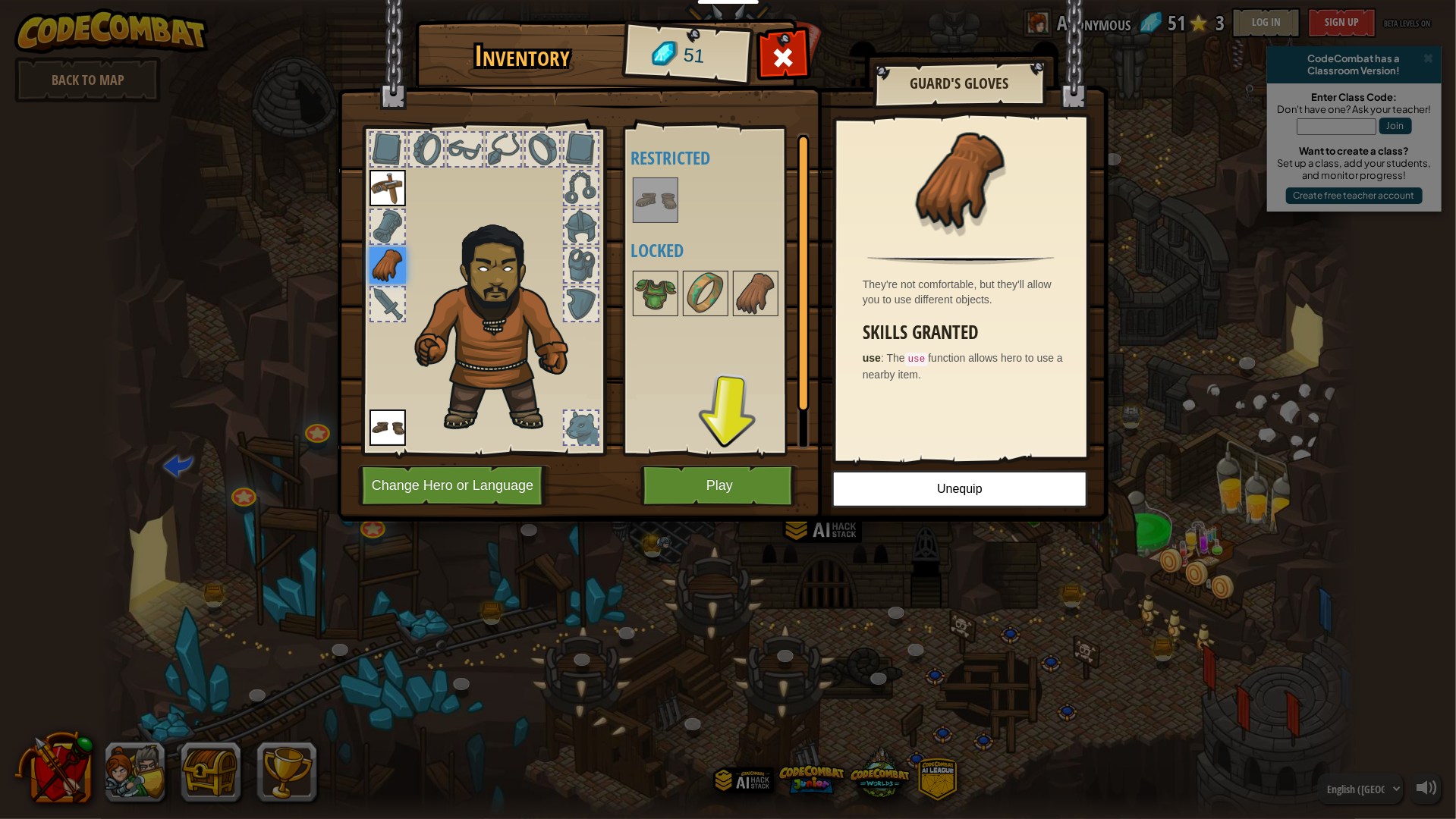
click at [403, 305] on div at bounding box center [388, 304] width 33 height 33
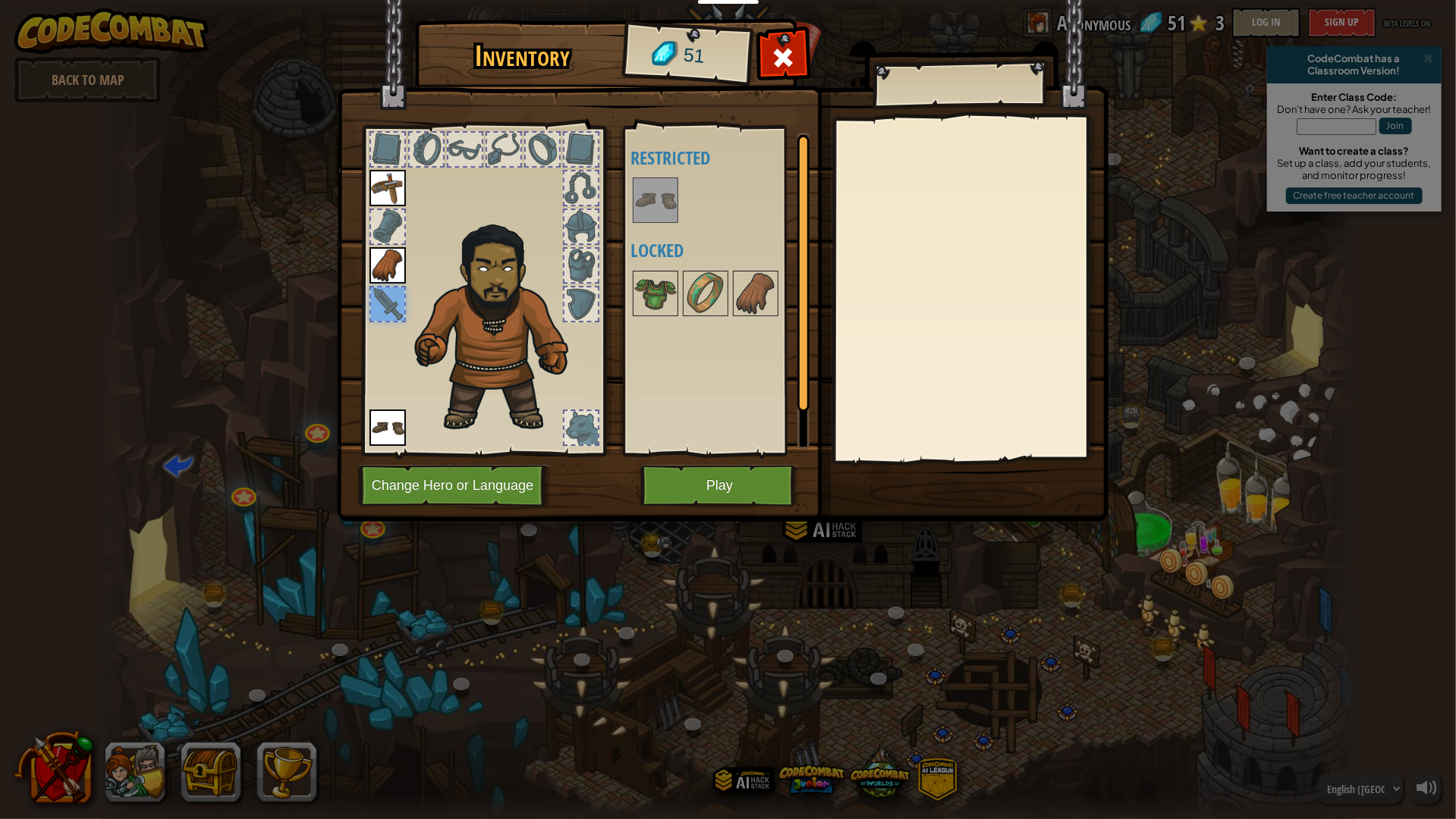
click at [371, 315] on div at bounding box center [388, 304] width 33 height 33
click at [689, 302] on img at bounding box center [705, 293] width 42 height 42
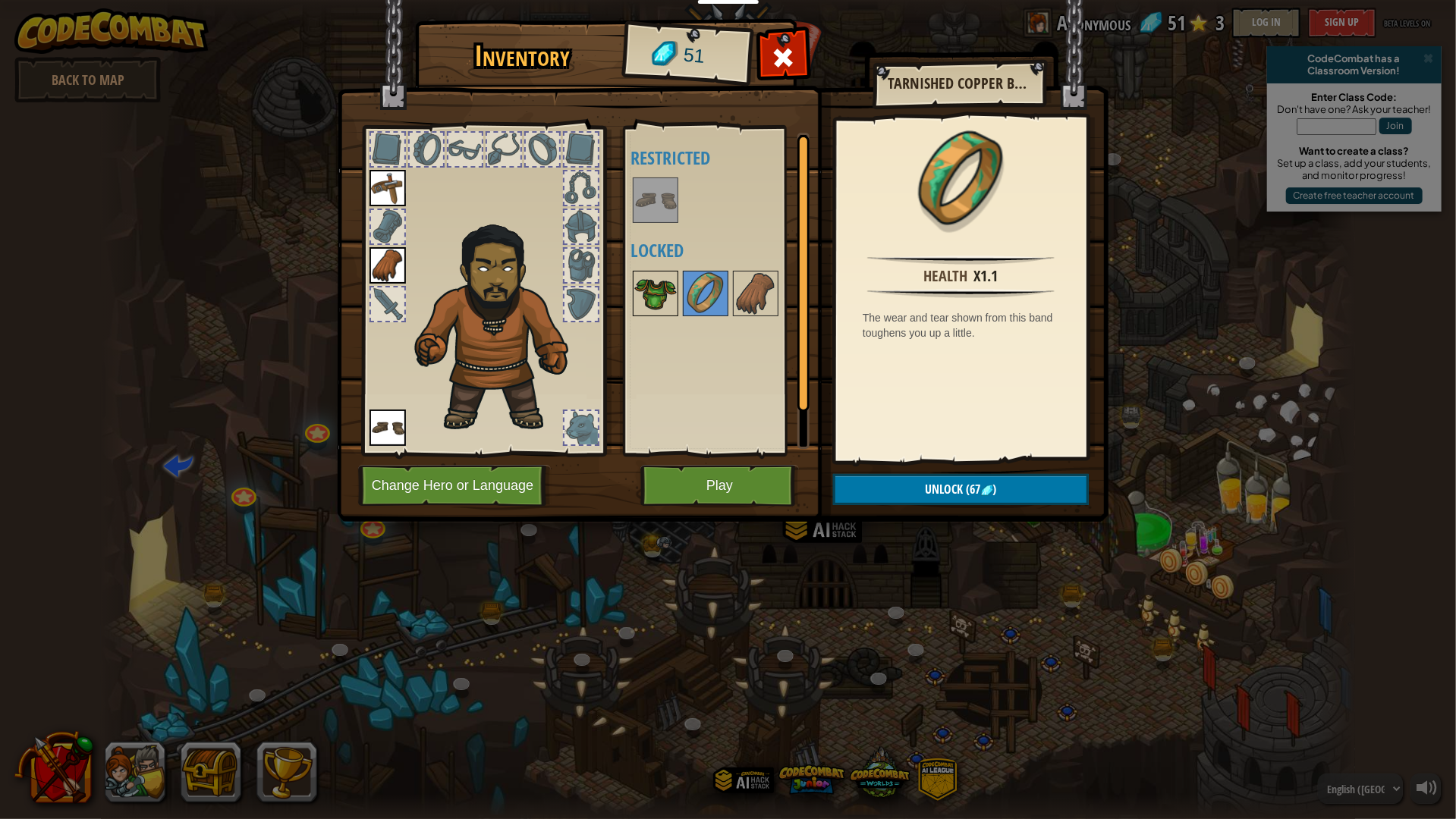
click at [658, 305] on img at bounding box center [655, 293] width 42 height 42
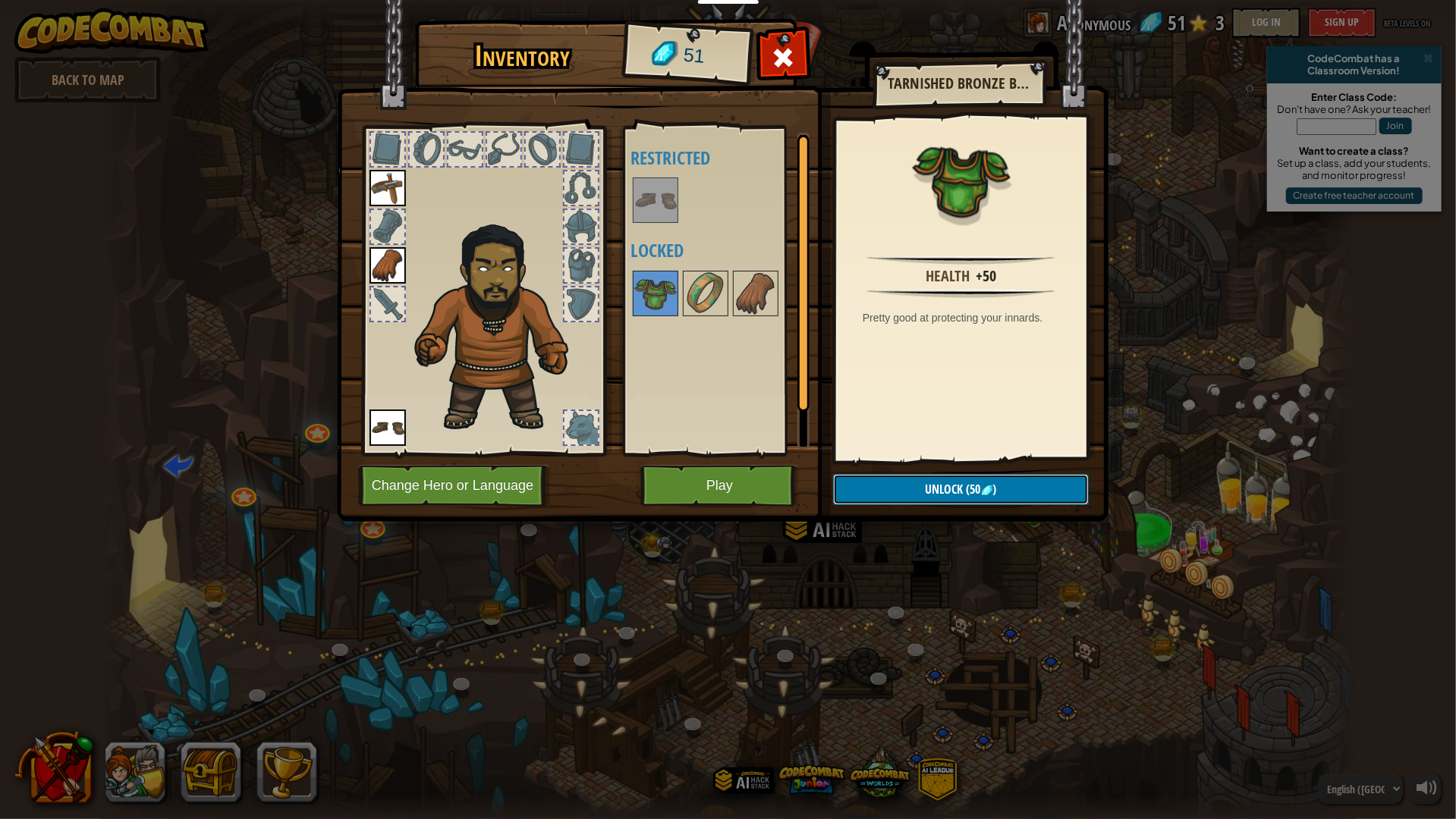
click at [916, 495] on button "Unlock (50 )" at bounding box center [961, 490] width 255 height 31
click at [905, 495] on button "Confirm" at bounding box center [961, 490] width 255 height 31
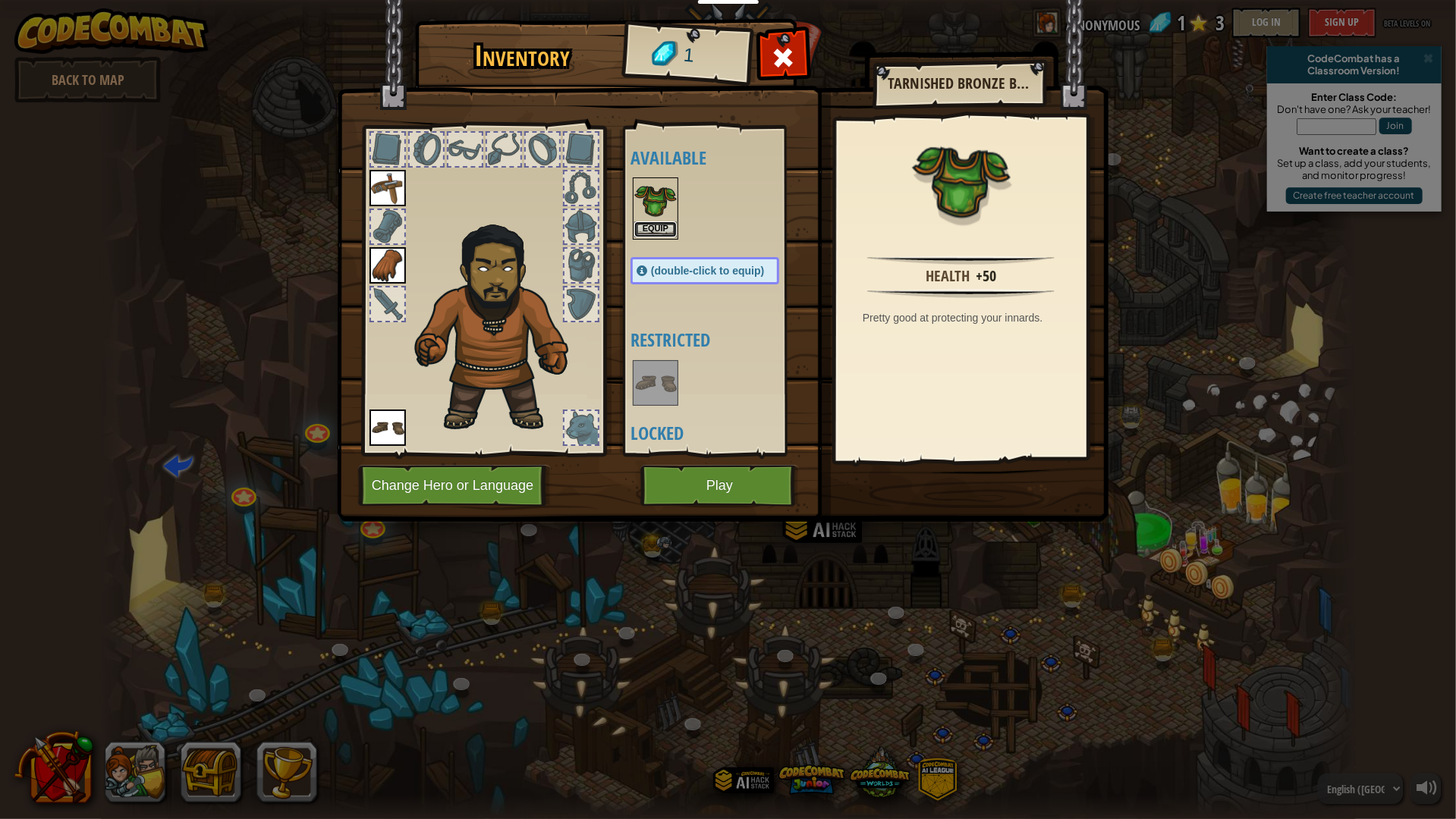
click at [651, 224] on button "Equip" at bounding box center [655, 230] width 42 height 16
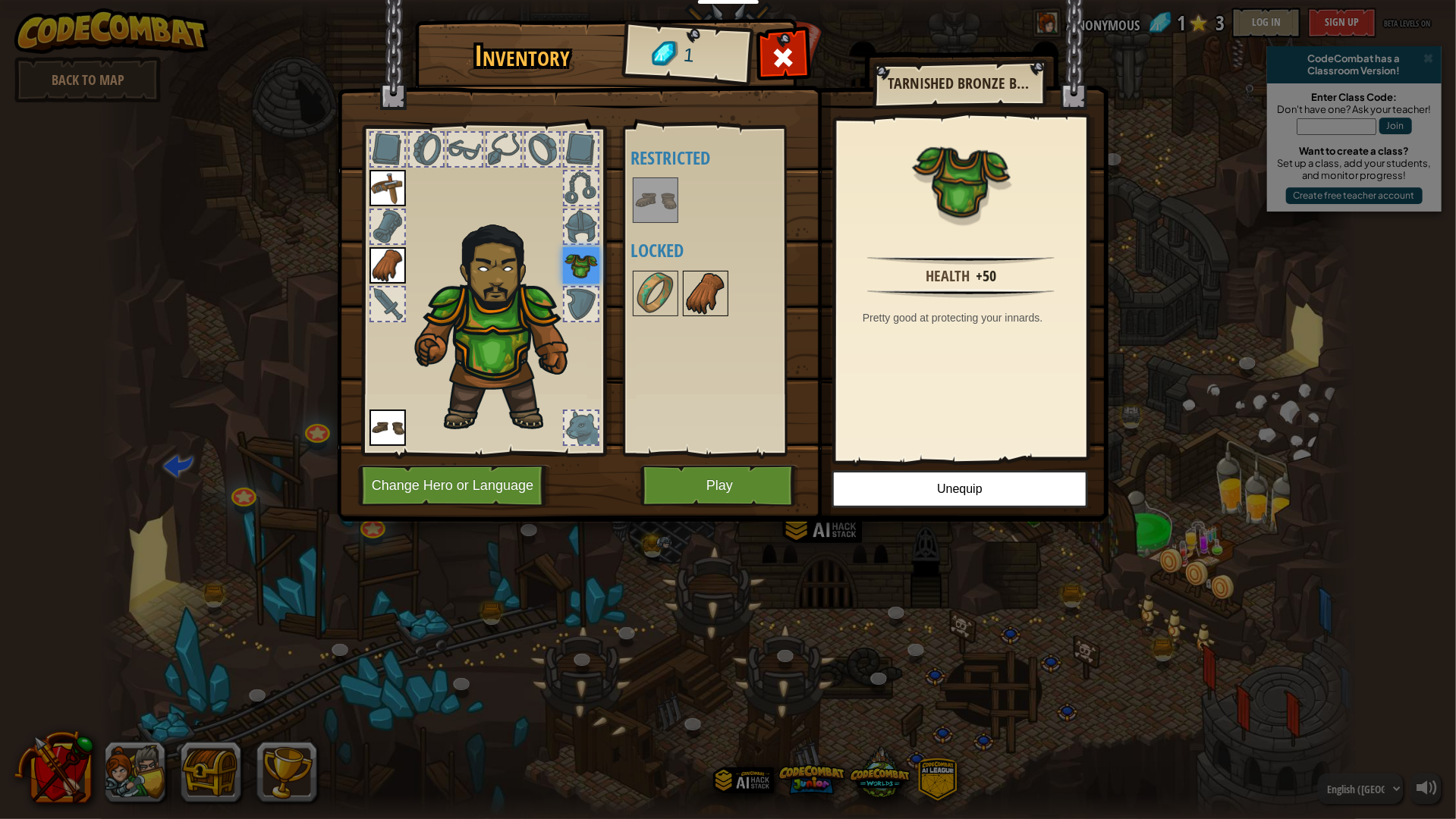
click at [712, 308] on img at bounding box center [705, 293] width 42 height 42
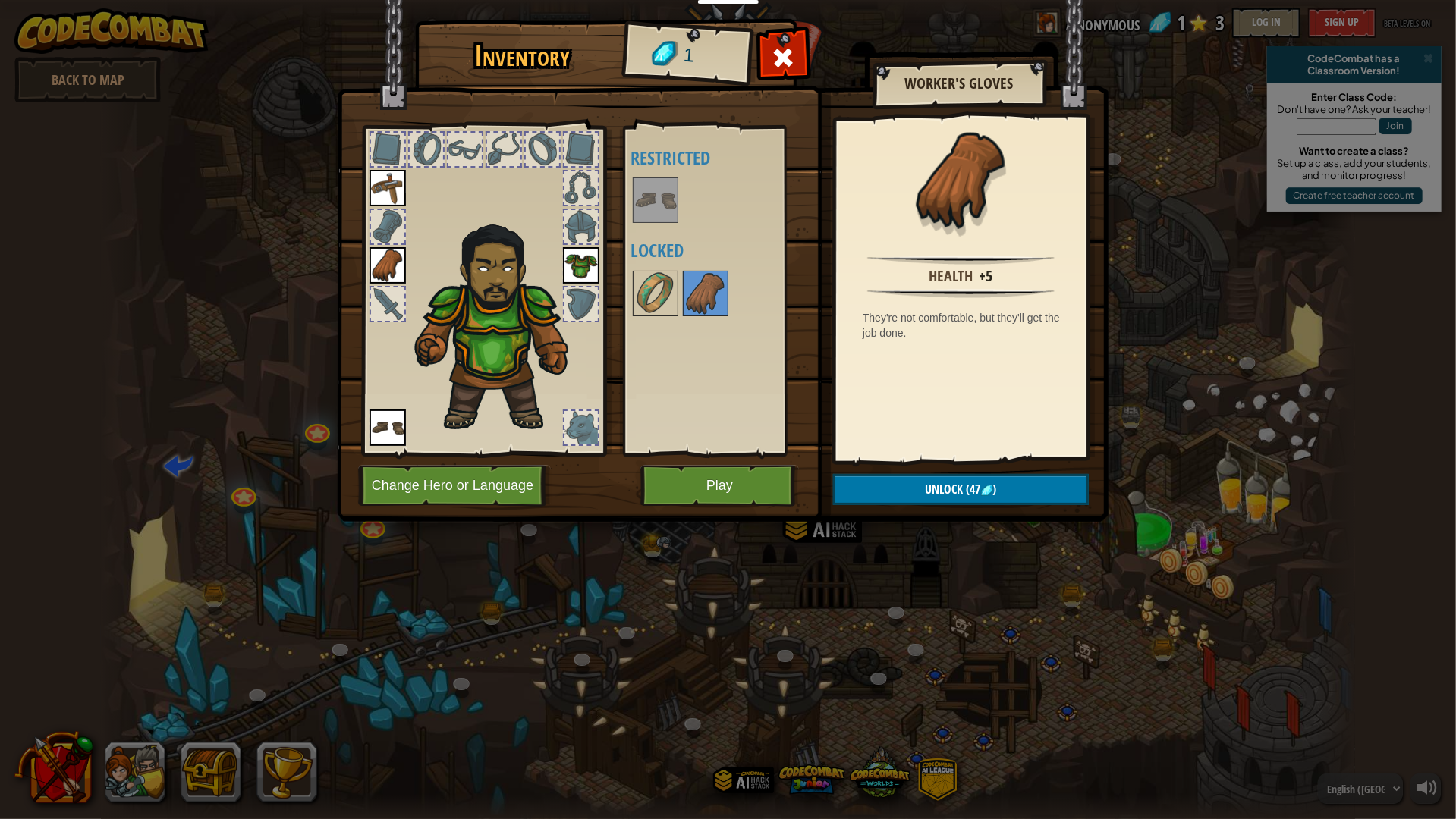
click at [381, 268] on img at bounding box center [387, 265] width 36 height 36
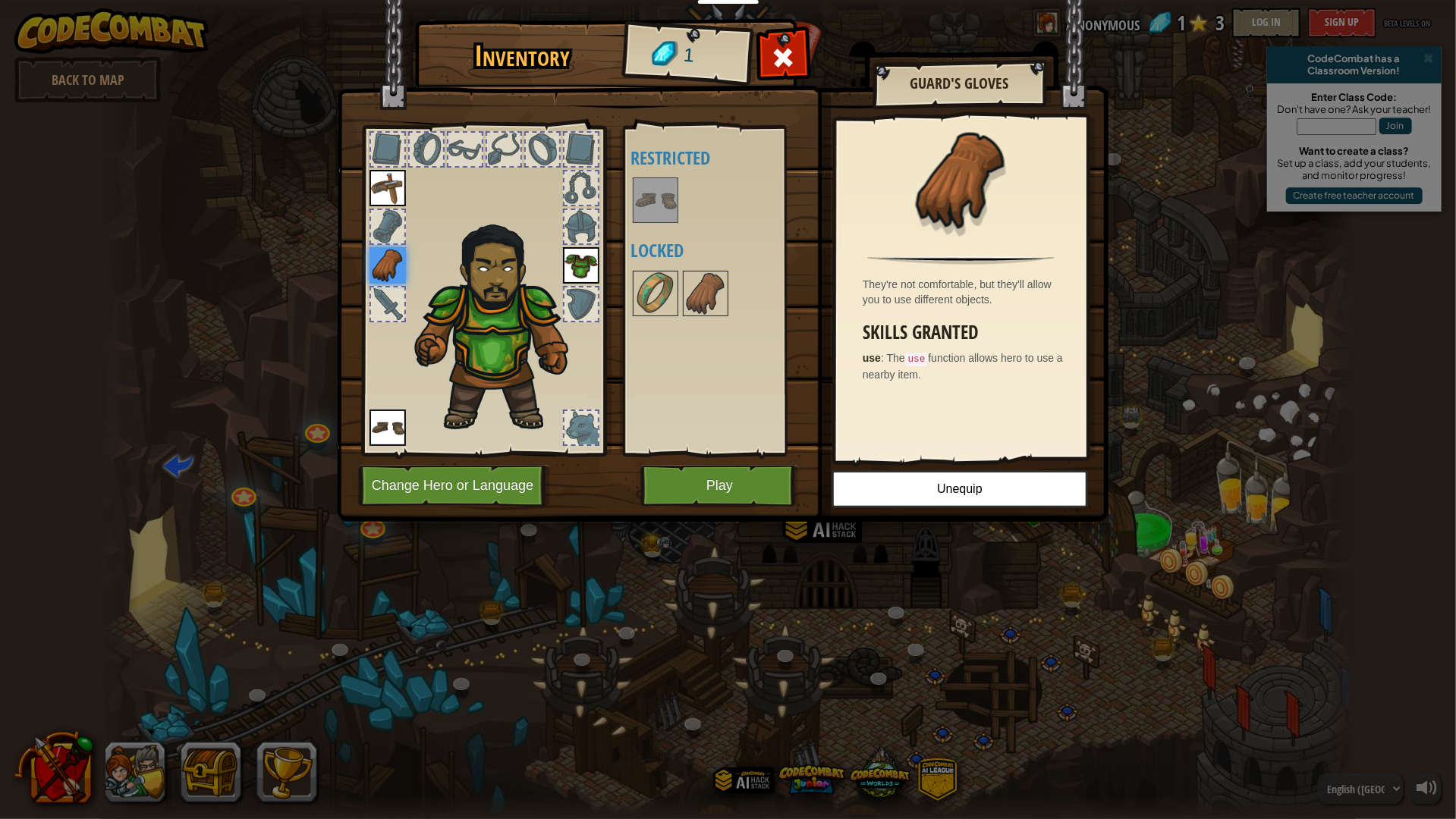
click at [658, 217] on img at bounding box center [655, 199] width 42 height 42
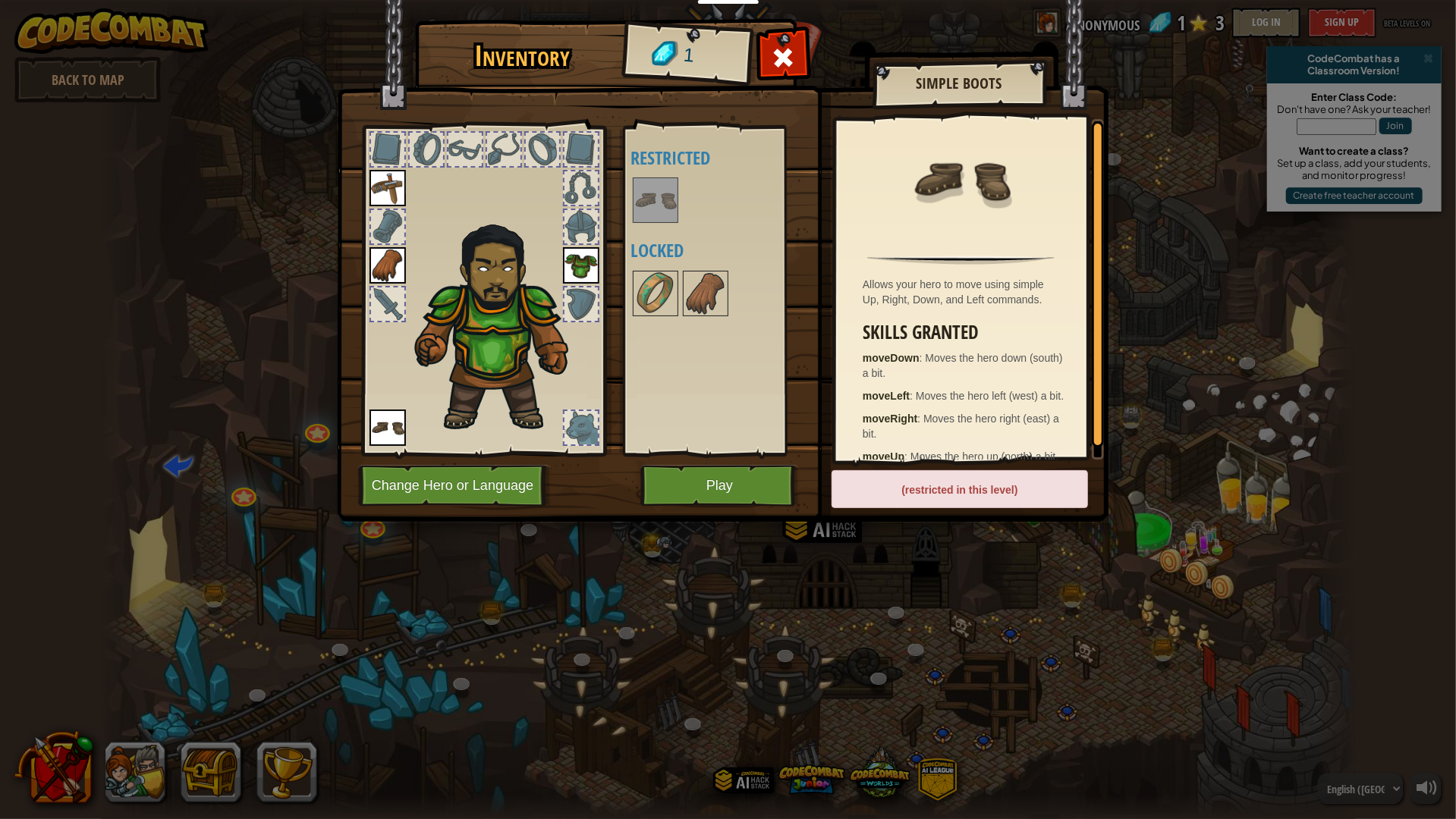
click at [578, 149] on div at bounding box center [582, 149] width 33 height 33
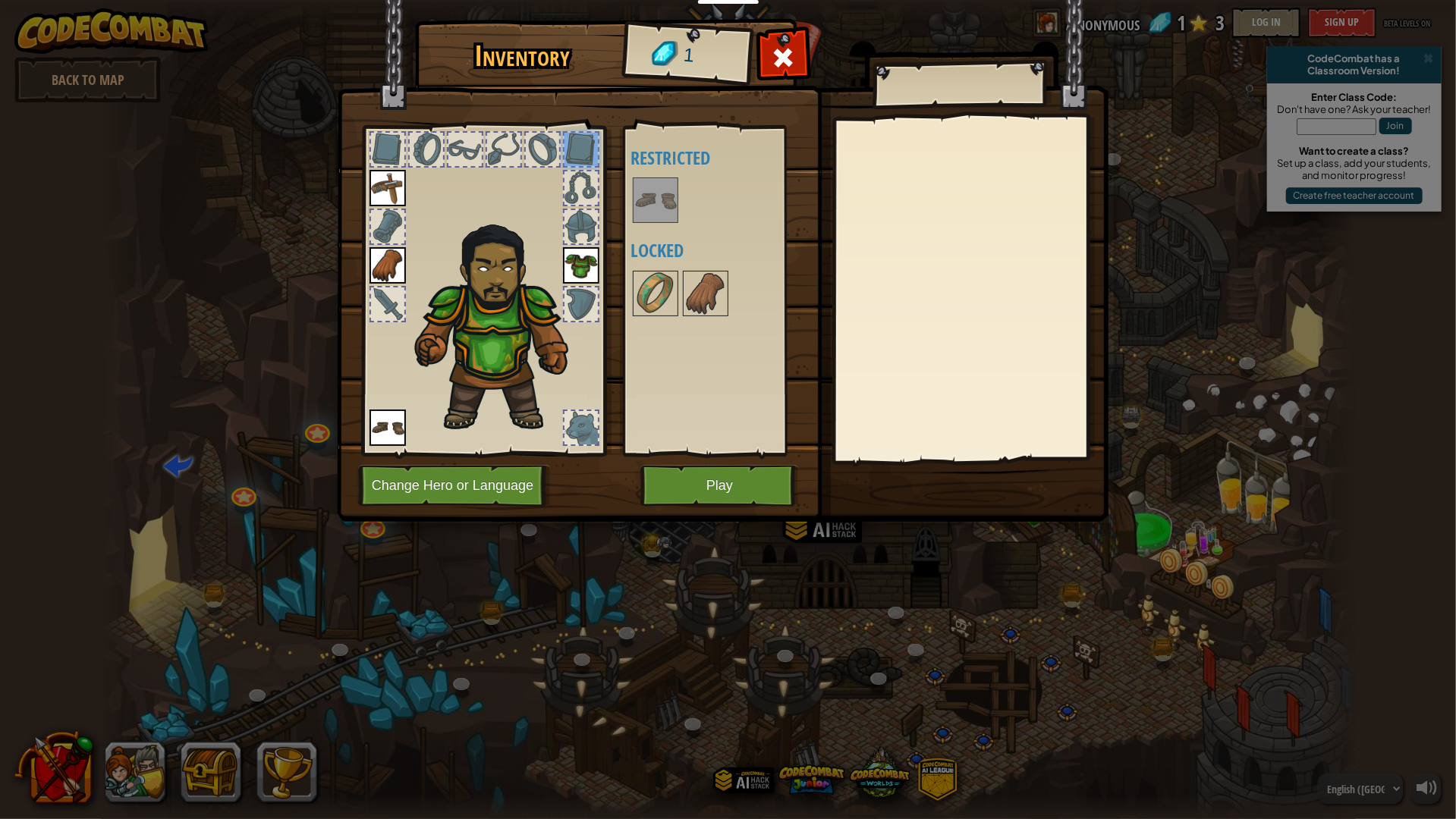
click at [562, 215] on img at bounding box center [500, 323] width 186 height 221
click at [578, 417] on div at bounding box center [582, 428] width 33 height 33
click at [592, 417] on div at bounding box center [582, 428] width 33 height 33
click at [659, 494] on button "Play" at bounding box center [719, 486] width 158 height 41
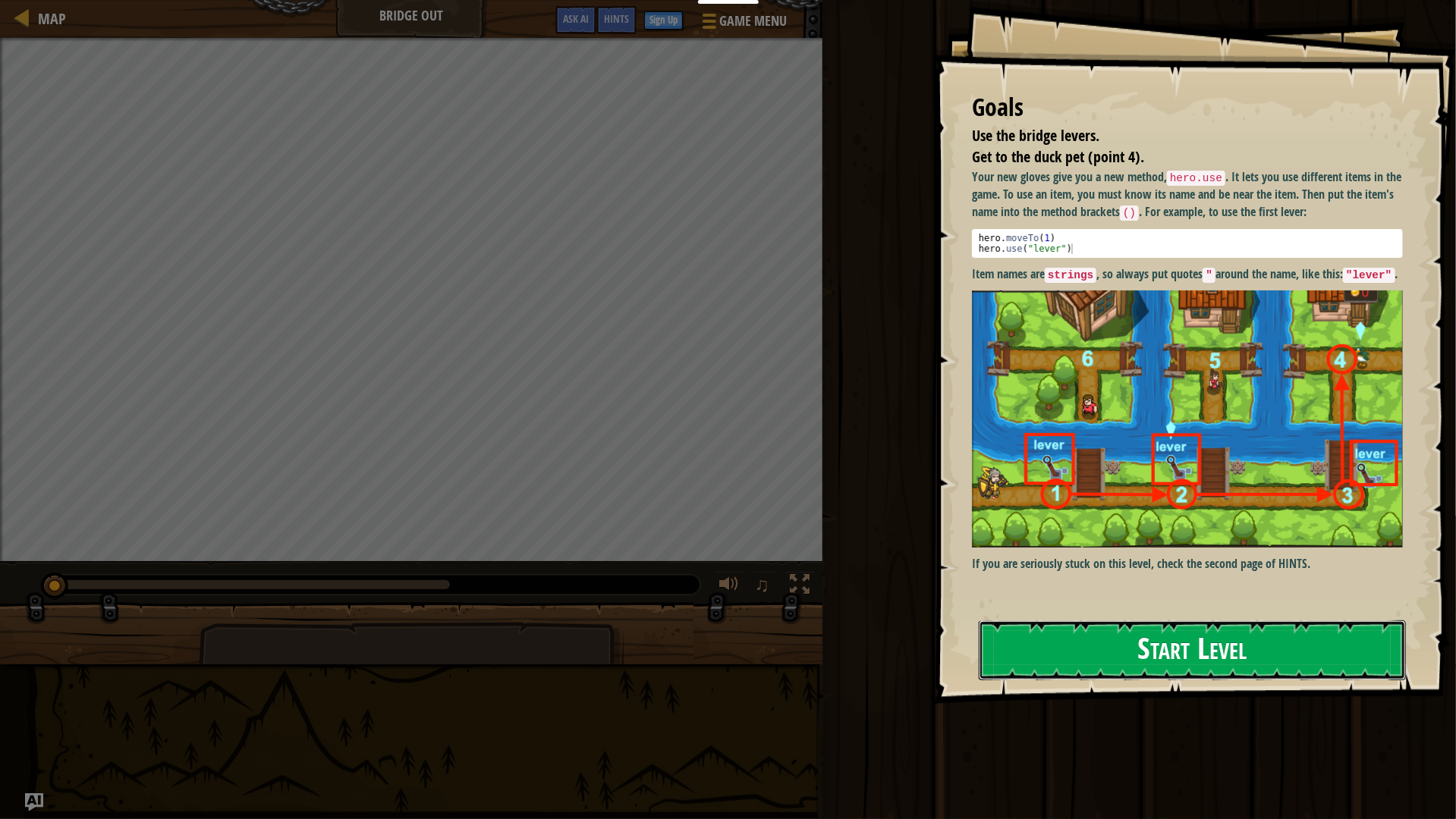
click at [1015, 652] on button "Start Level" at bounding box center [1192, 650] width 427 height 60
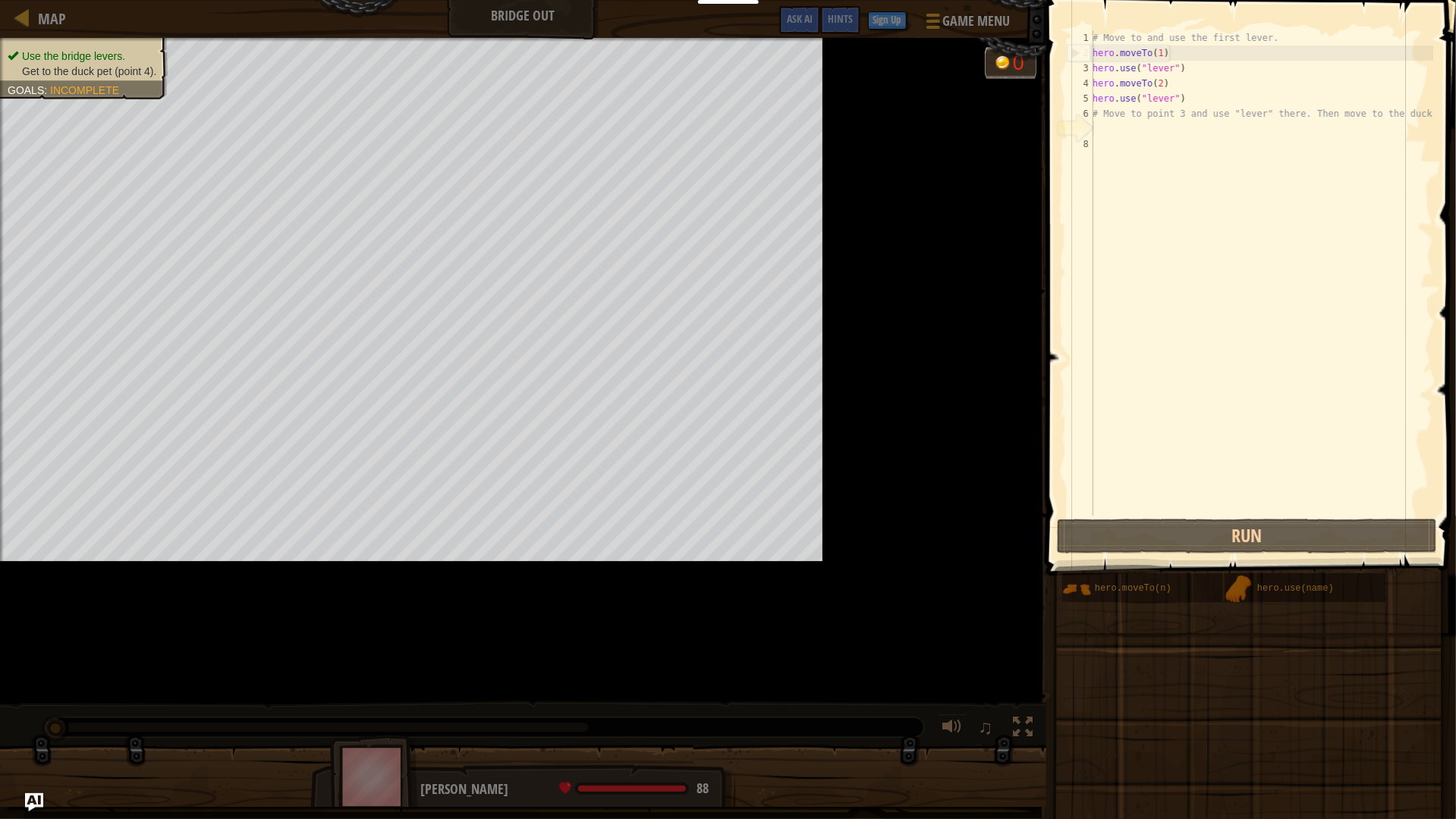
click at [1015, 652] on div "Use the bridge levers. Get to the duck pet (point 4). Goals : Incomplete" at bounding box center [523, 371] width 1046 height 667
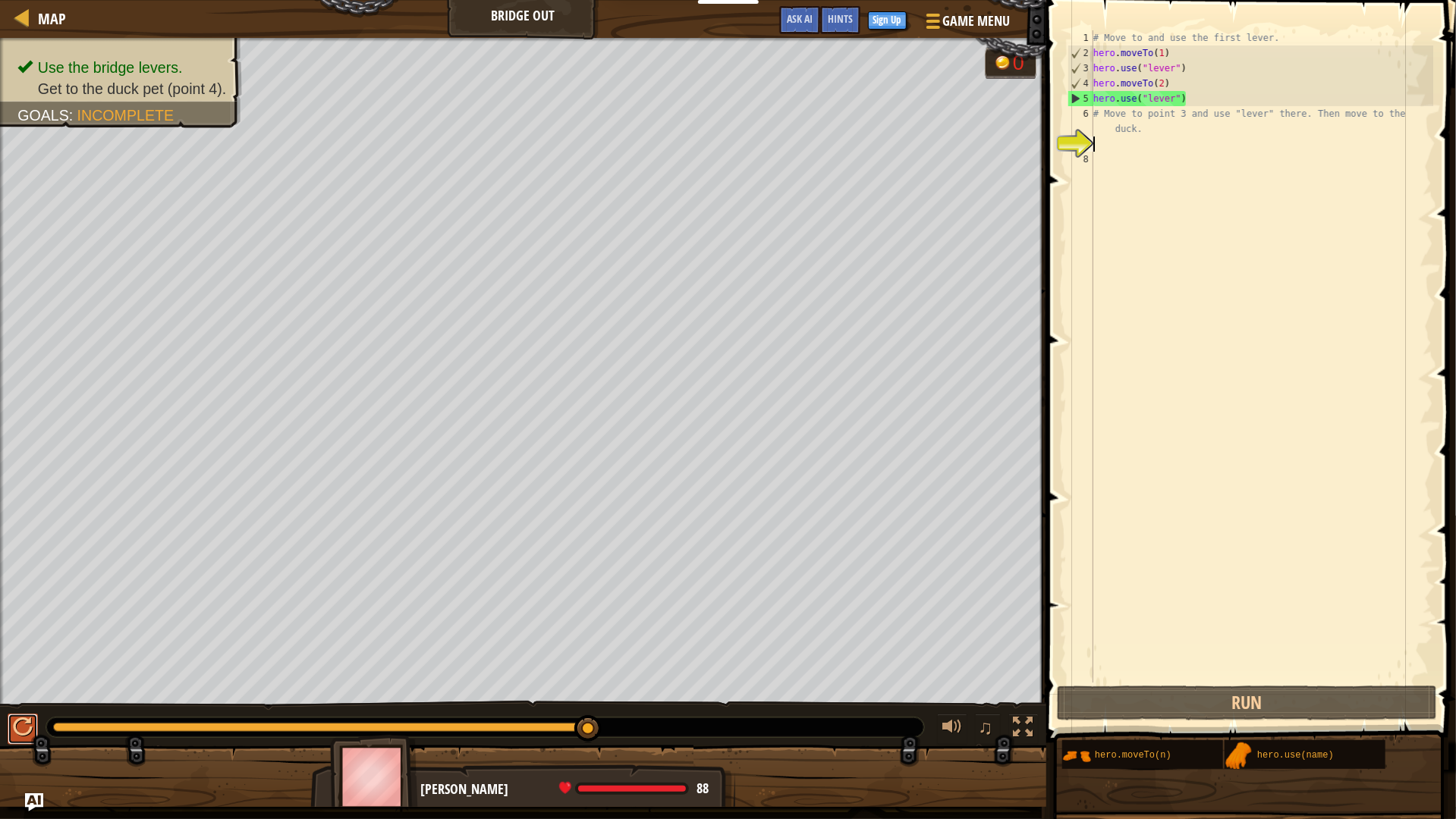
click at [19, 725] on div at bounding box center [23, 728] width 20 height 20
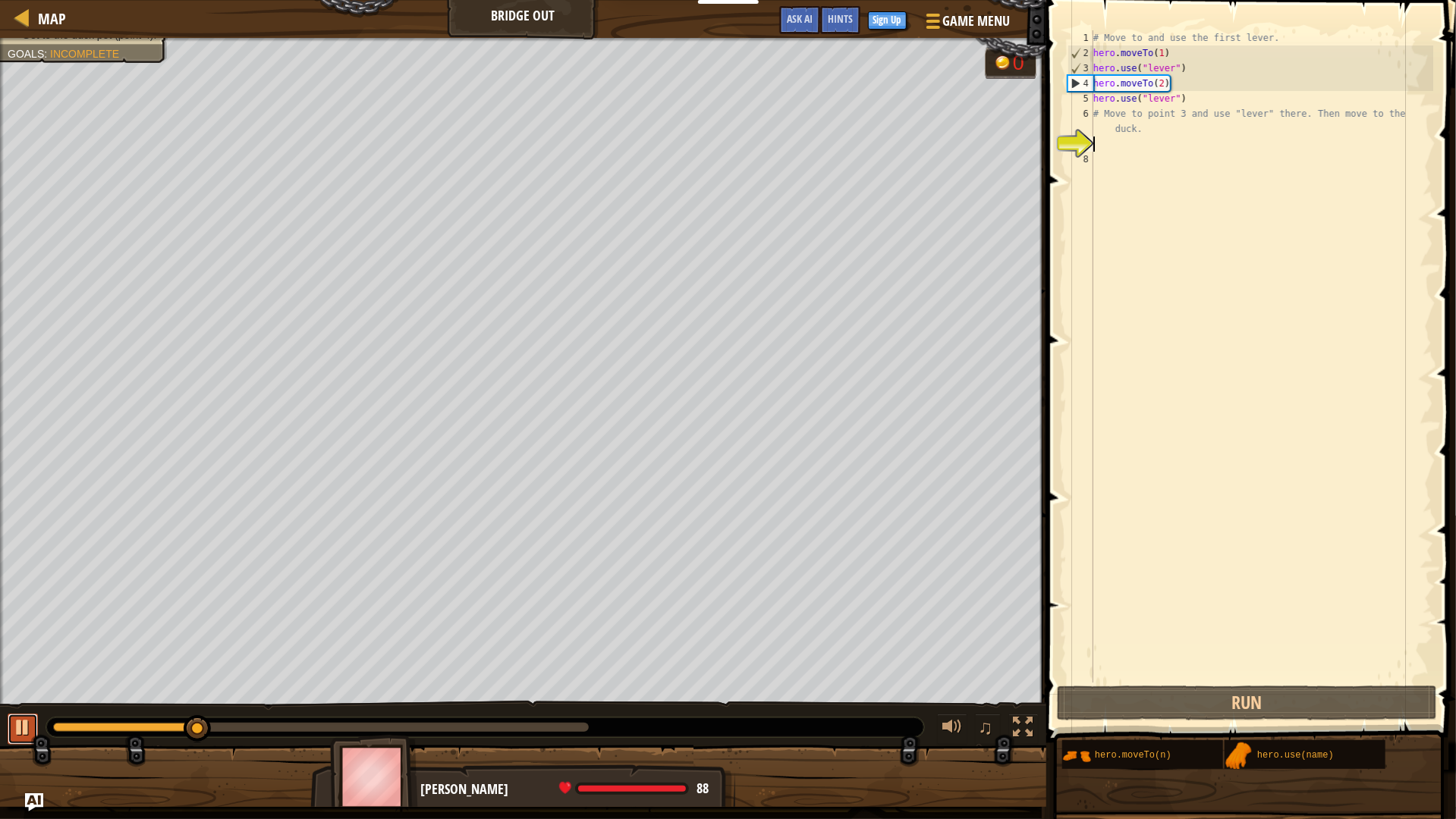
click at [27, 719] on div at bounding box center [23, 728] width 20 height 20
click at [1033, 729] on div at bounding box center [1024, 728] width 20 height 20
click at [993, 729] on button "♫" at bounding box center [988, 730] width 26 height 31
click at [839, 19] on span "Hints" at bounding box center [840, 19] width 25 height 15
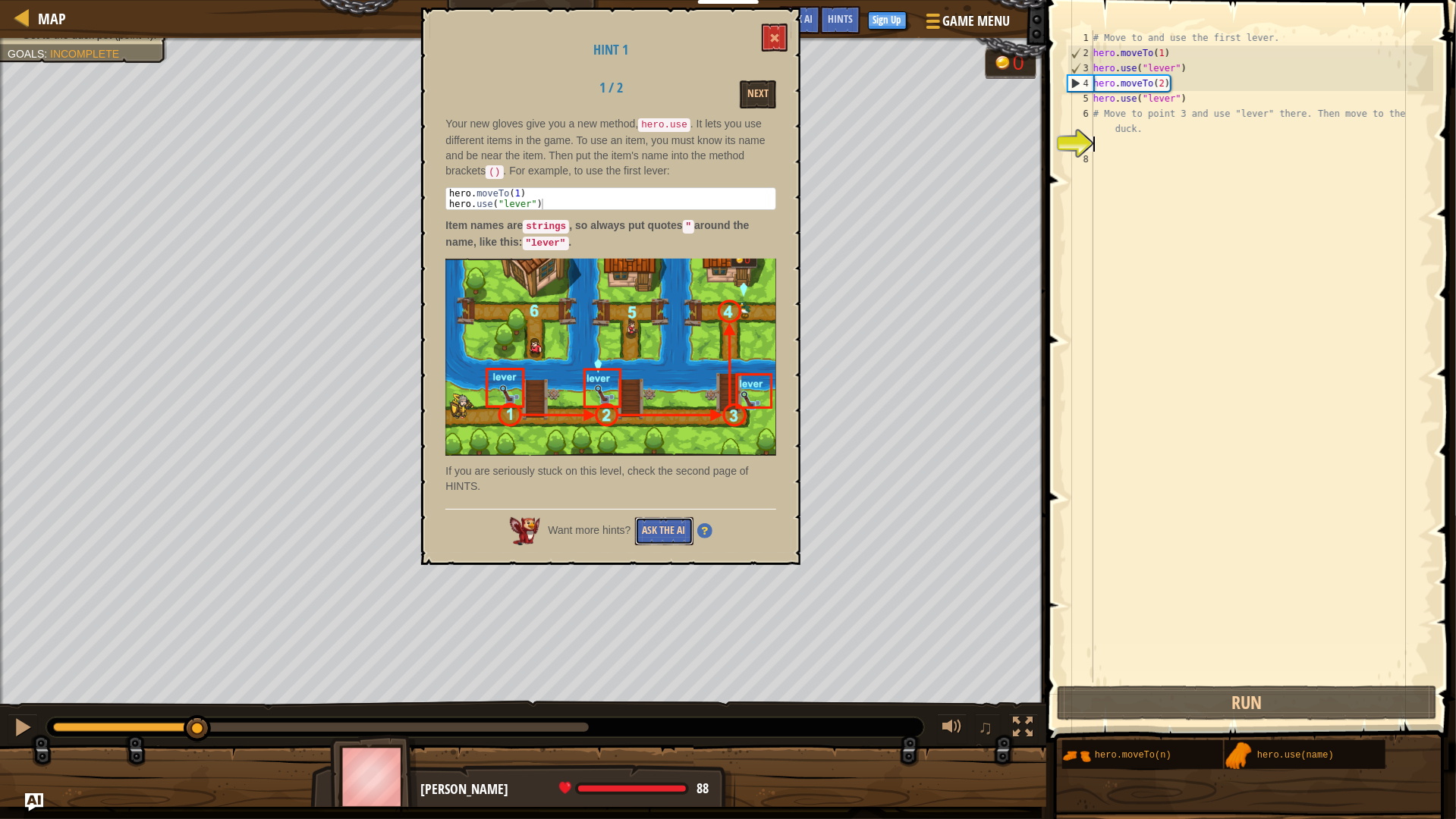
click at [662, 519] on button "Ask the AI" at bounding box center [664, 531] width 58 height 28
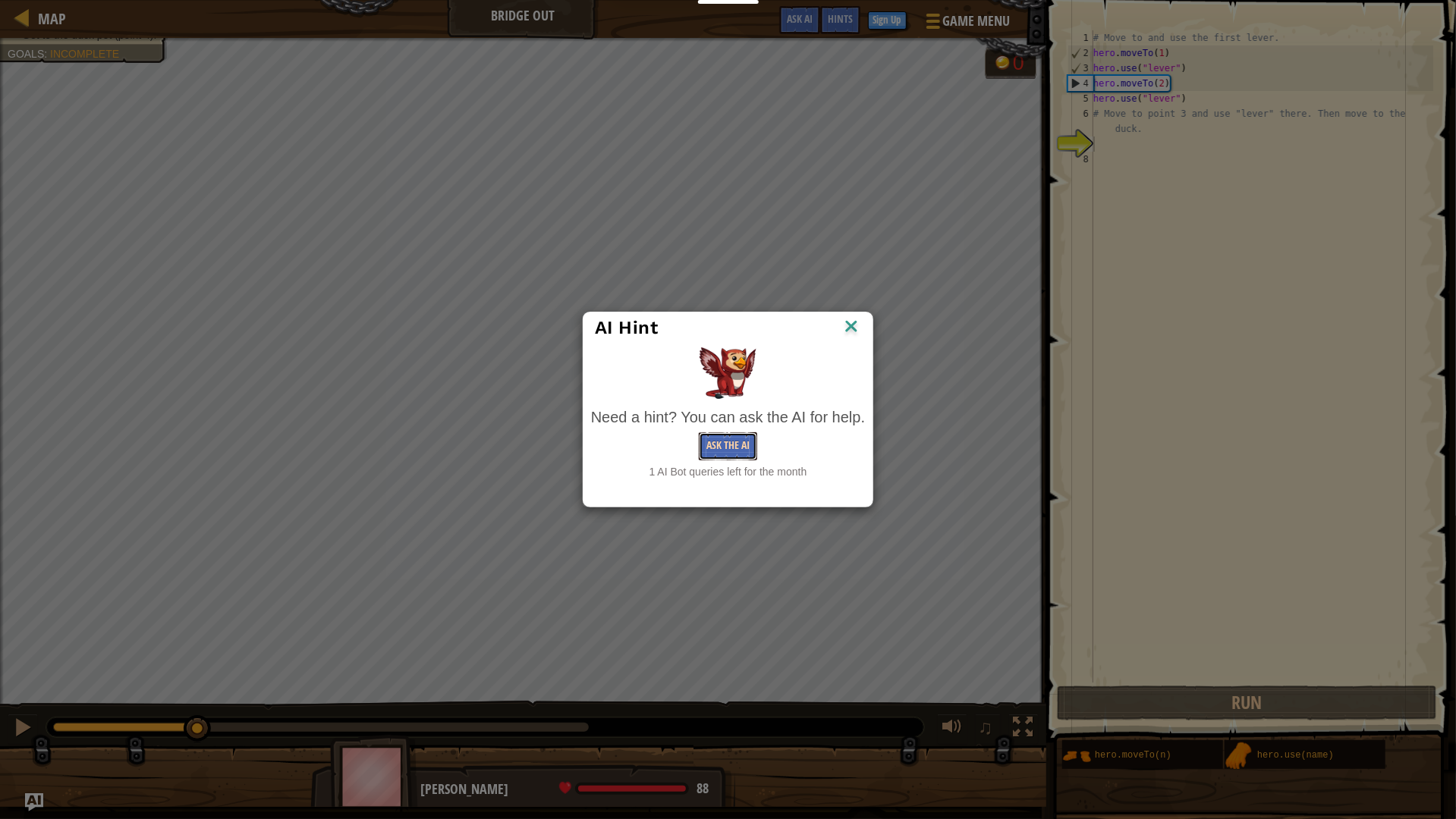
click at [729, 443] on button "Ask the AI" at bounding box center [727, 446] width 58 height 28
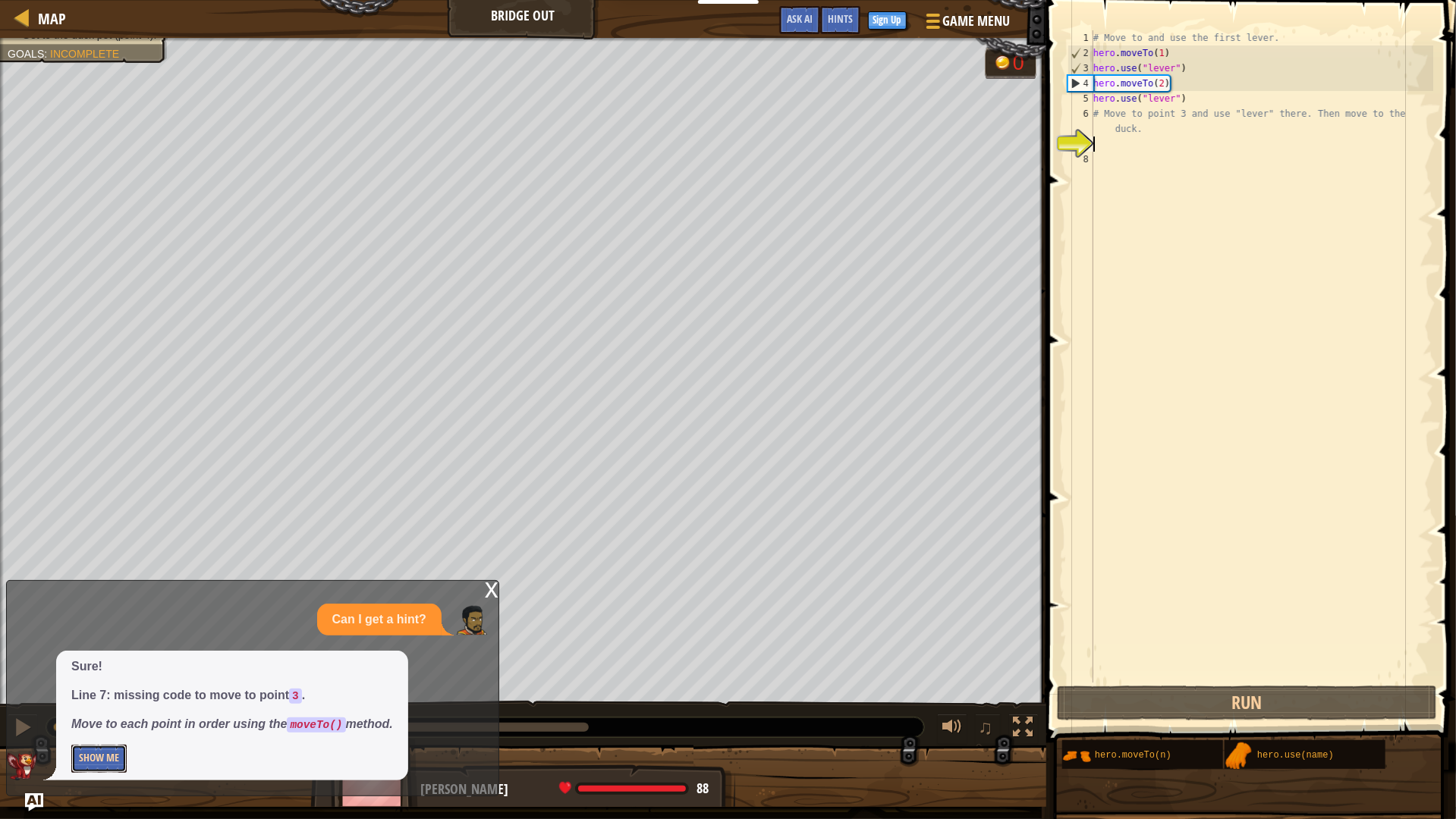
click at [98, 751] on button "Show Me" at bounding box center [99, 759] width 55 height 28
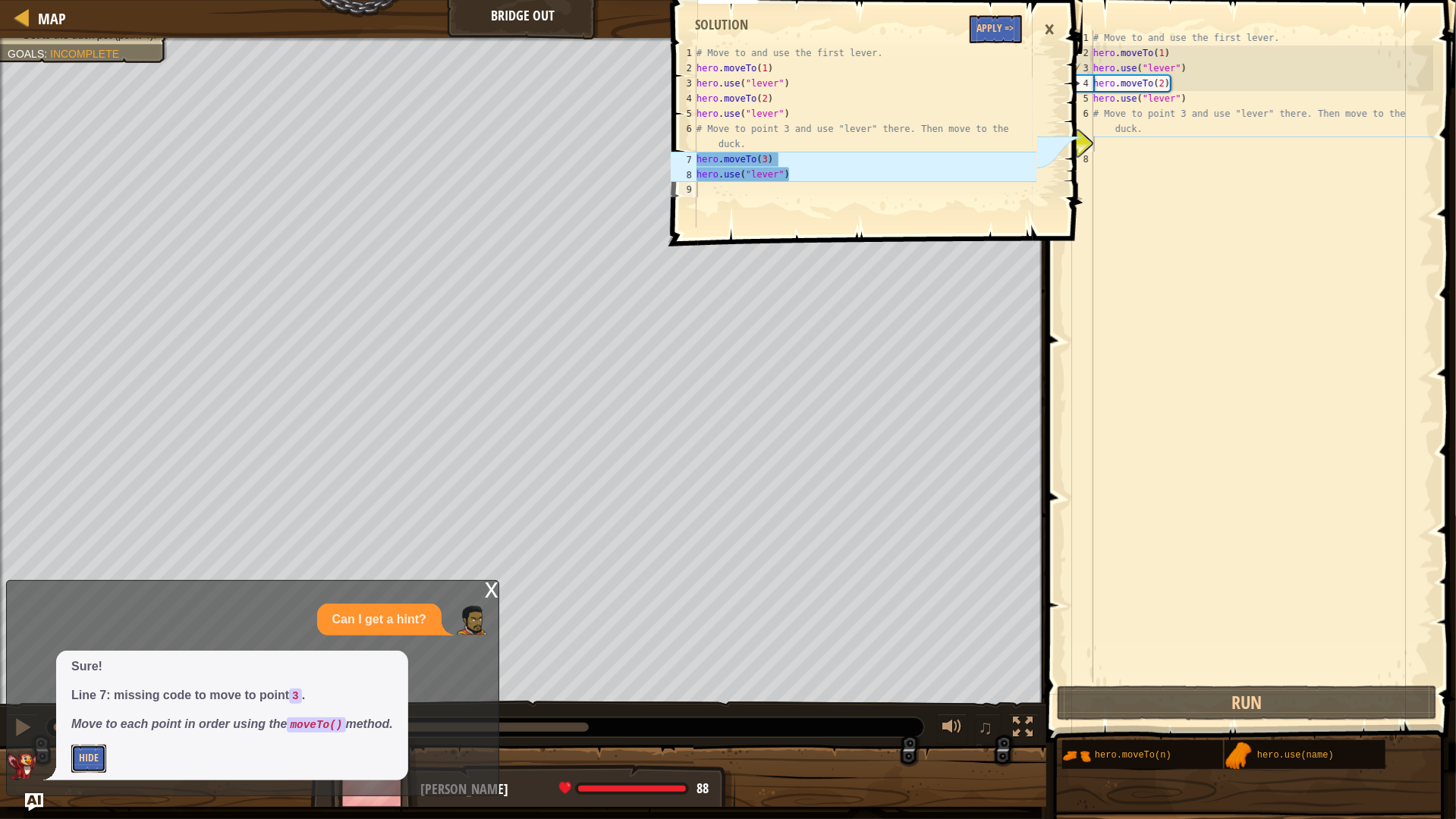
click at [83, 758] on button "Hide" at bounding box center [89, 759] width 35 height 28
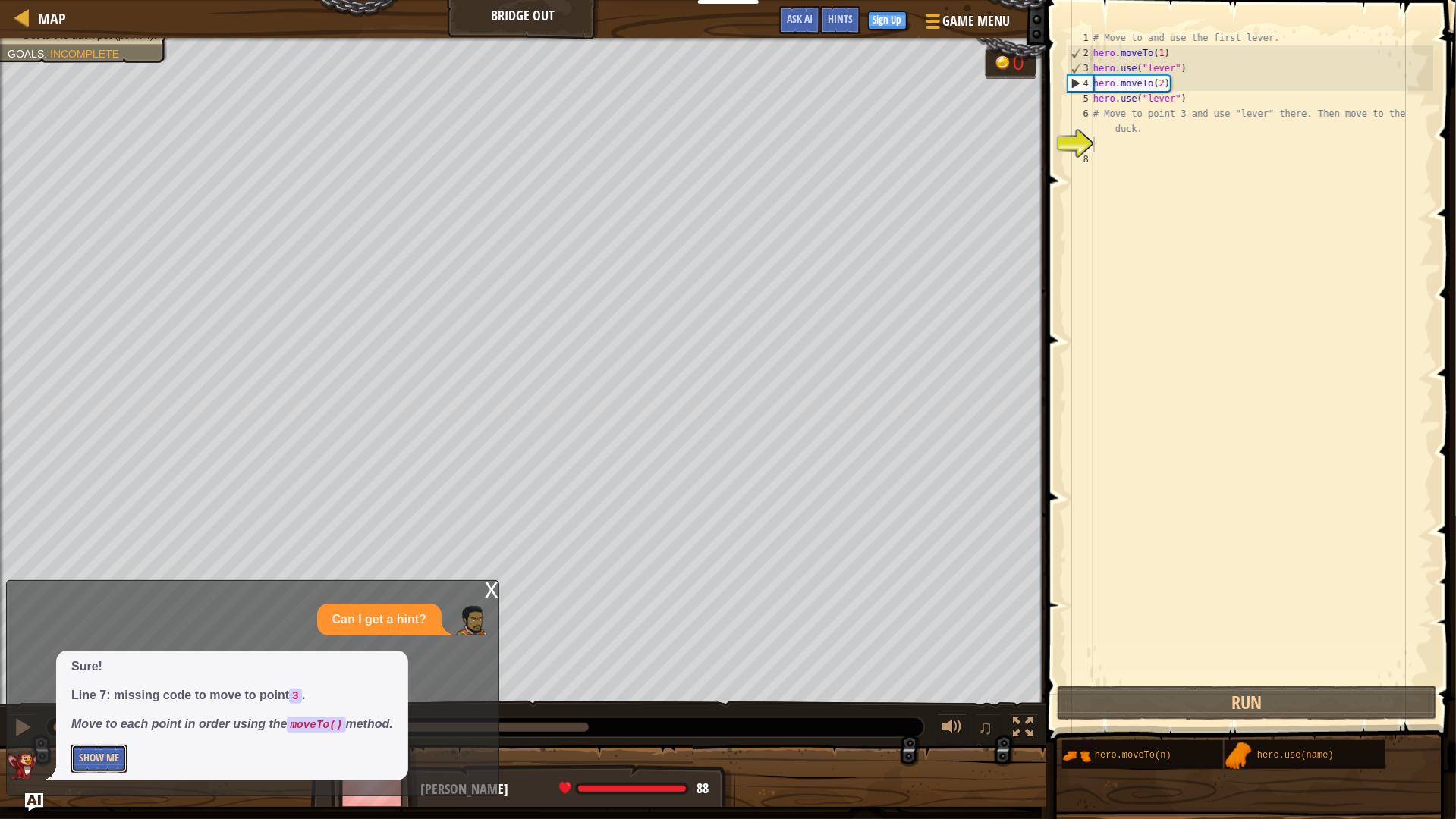
click at [83, 758] on button "Show Me" at bounding box center [99, 759] width 55 height 28
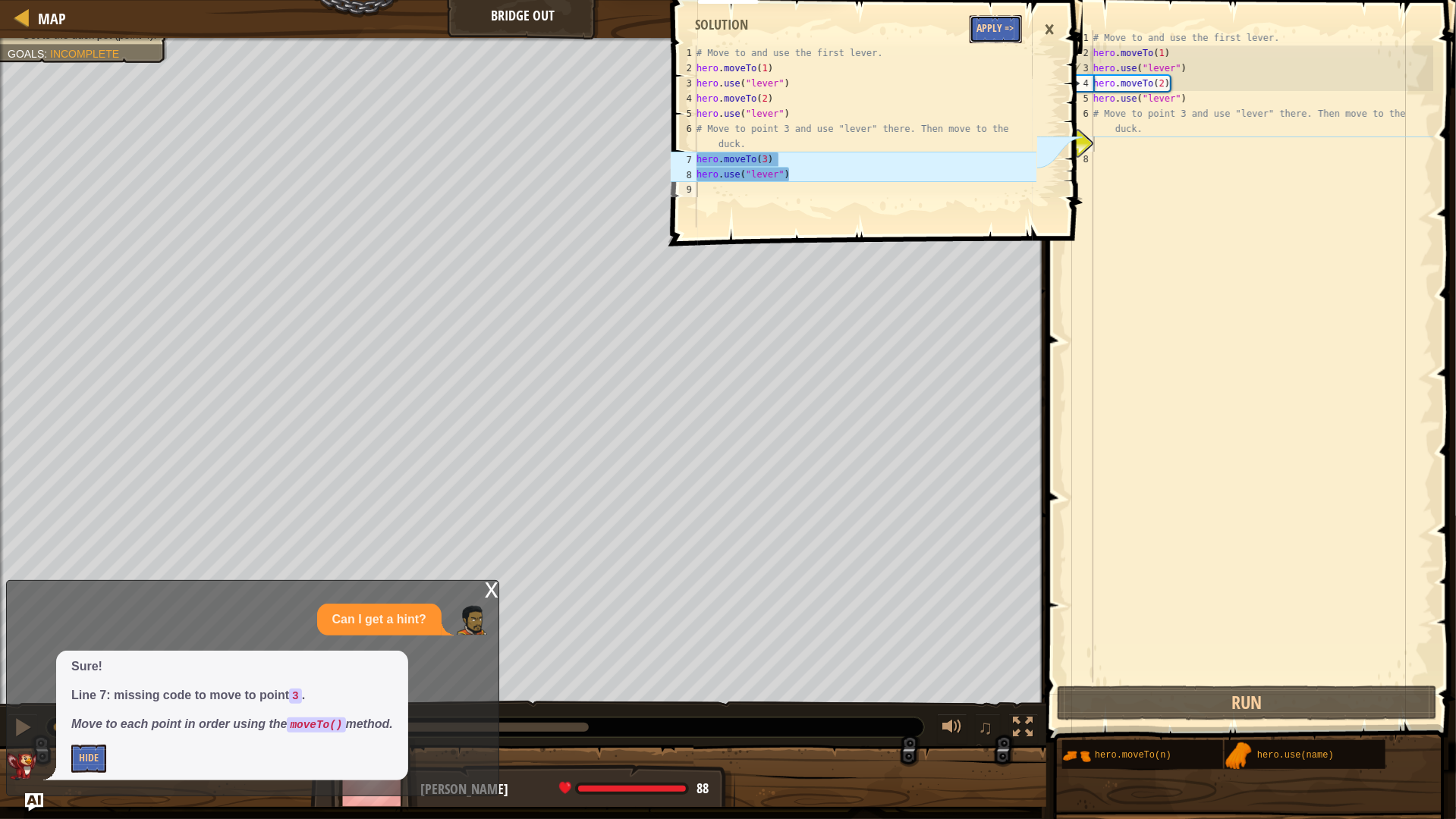
click at [985, 29] on button "Apply =>" at bounding box center [995, 28] width 52 height 28
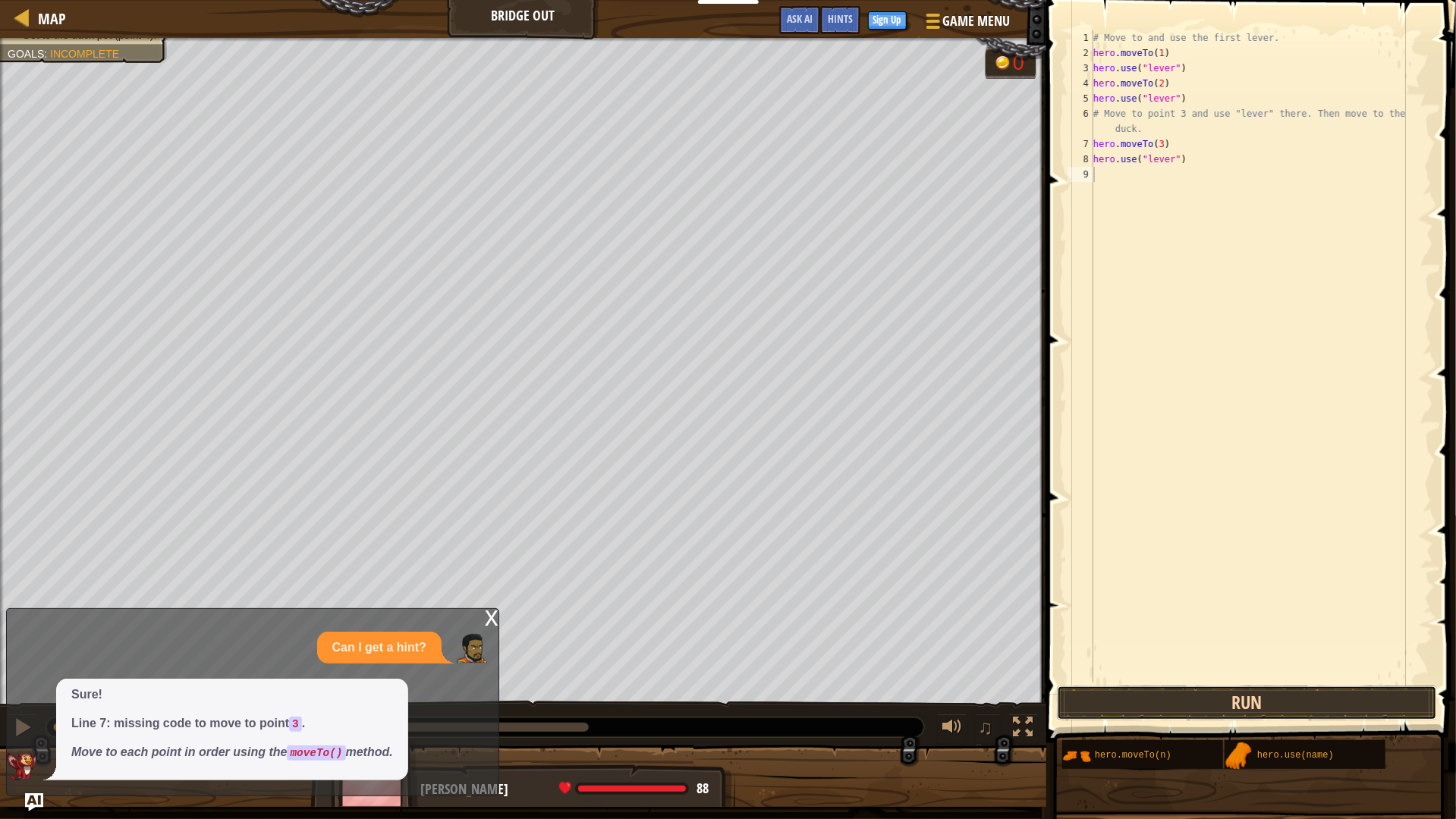
click at [1162, 713] on button "Run" at bounding box center [1247, 703] width 380 height 35
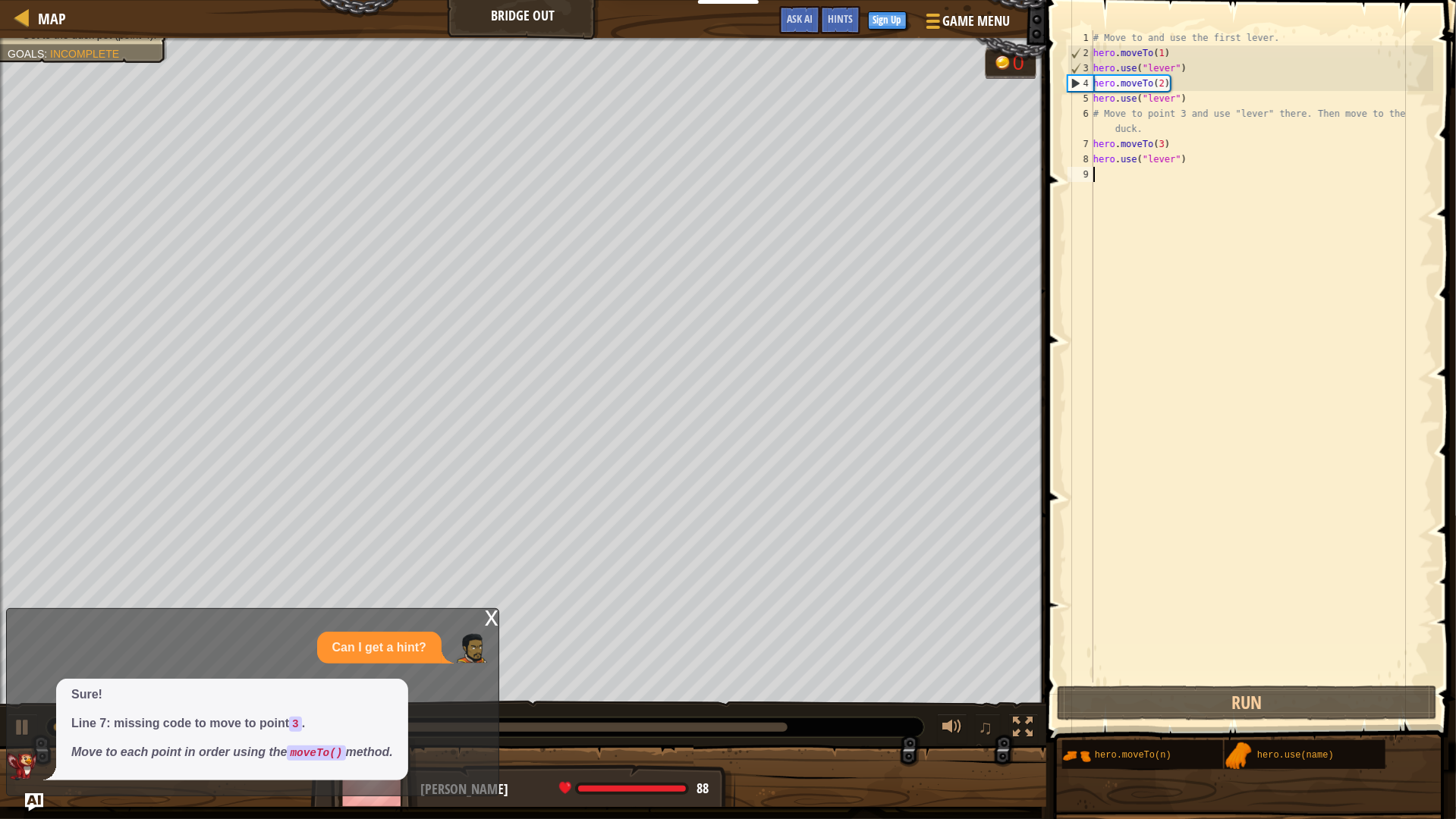
click at [192, 752] on em "Move to each point in order using the moveTo() method." at bounding box center [233, 751] width 322 height 13
